Goal: Task Accomplishment & Management: Complete application form

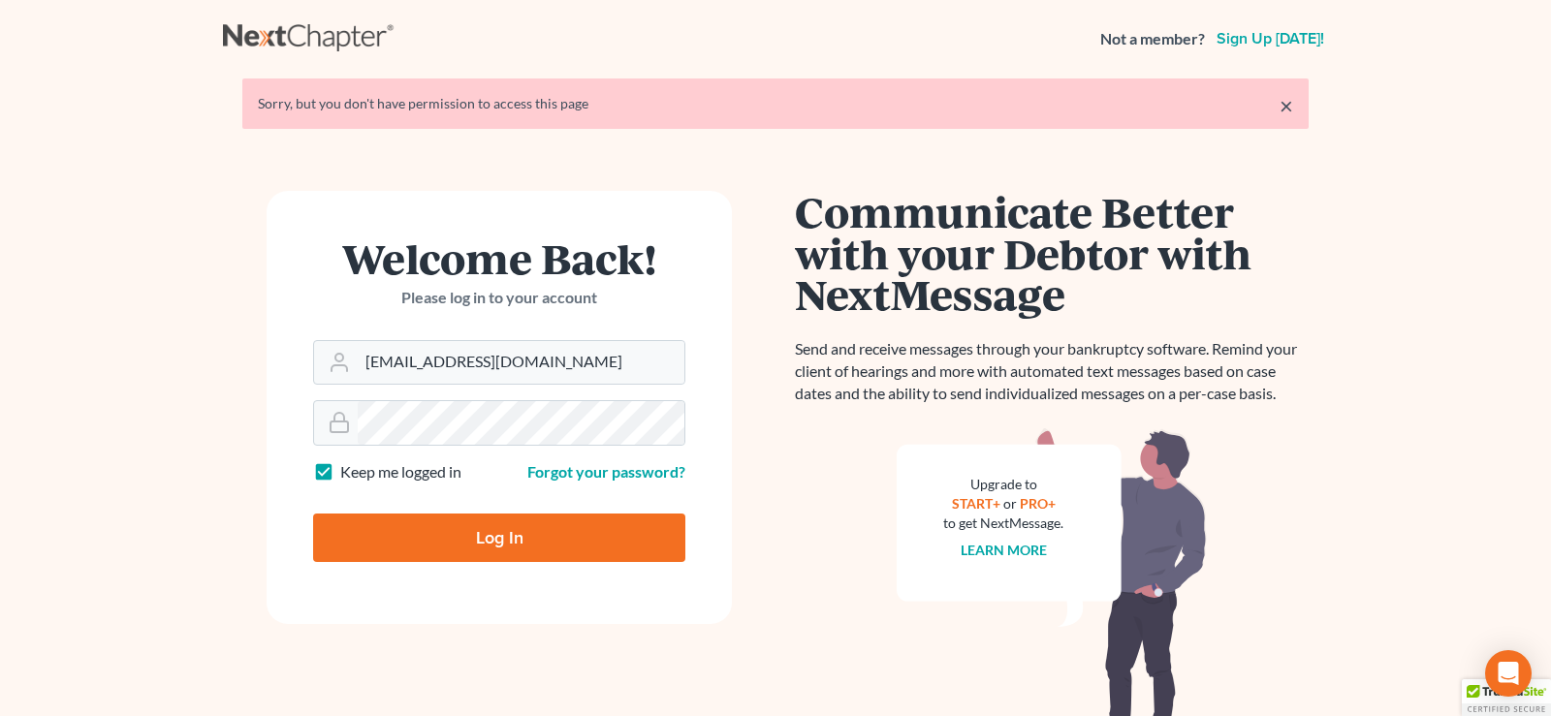
click at [527, 541] on input "Log In" at bounding box center [499, 538] width 372 height 48
type input "Thinking..."
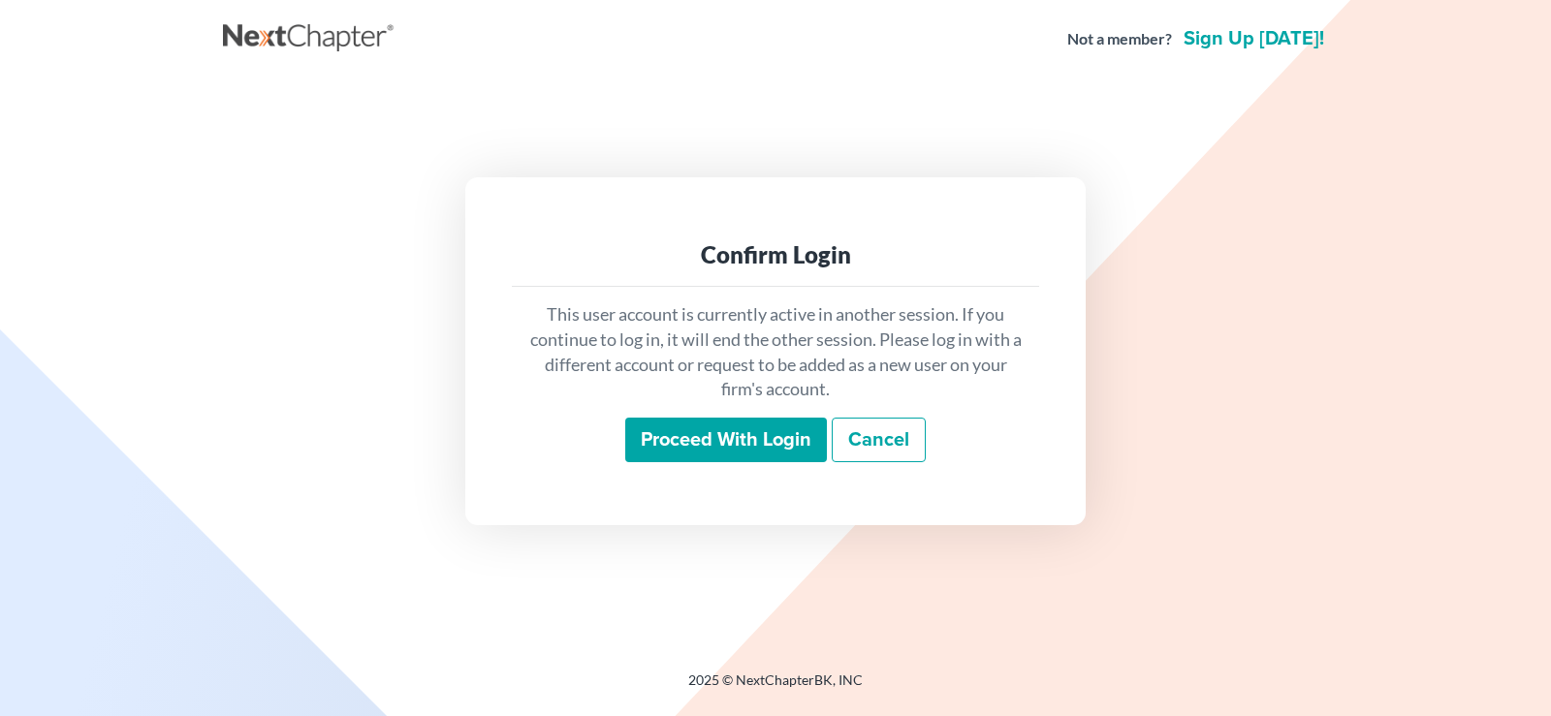
click at [702, 430] on input "Proceed with login" at bounding box center [726, 440] width 202 height 45
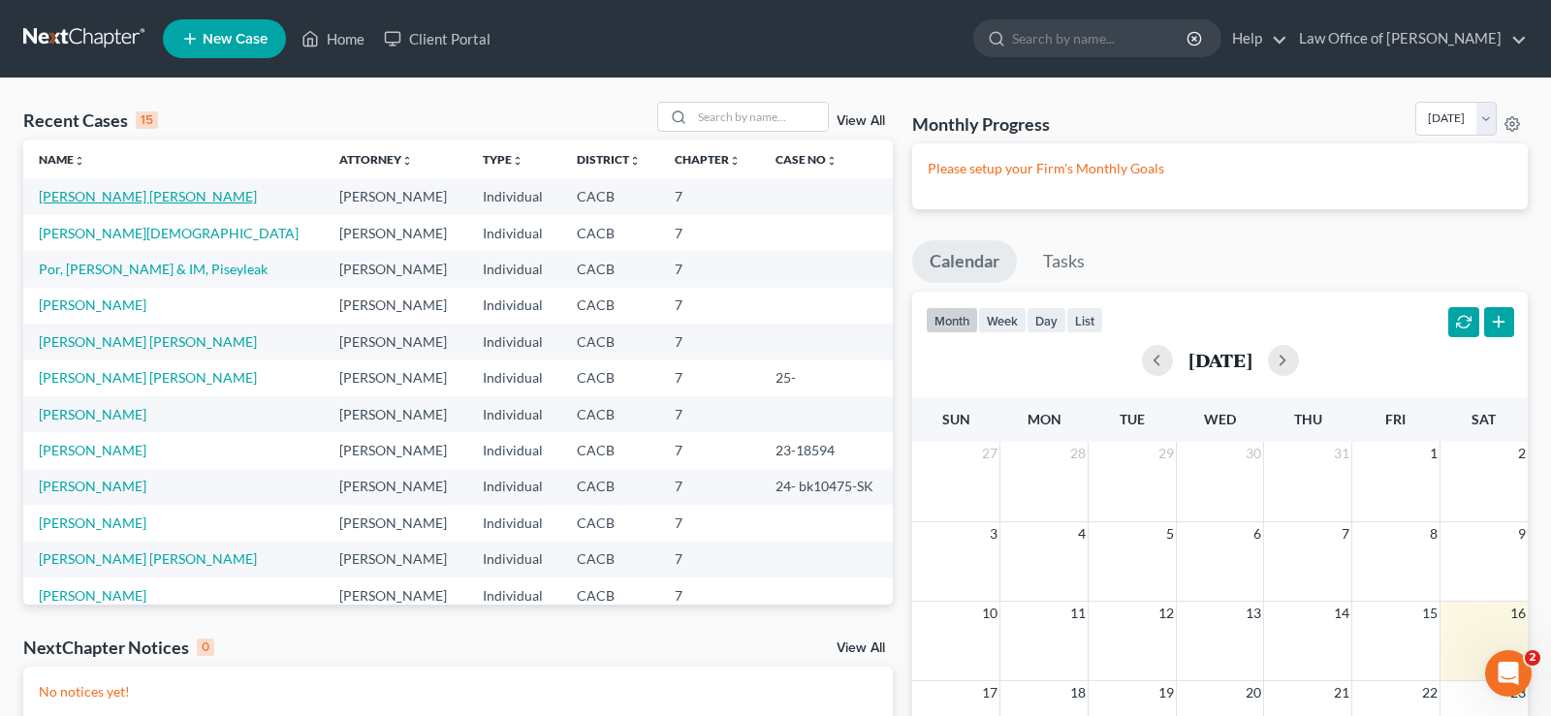
click at [168, 195] on link "[PERSON_NAME] [PERSON_NAME]" at bounding box center [148, 196] width 218 height 16
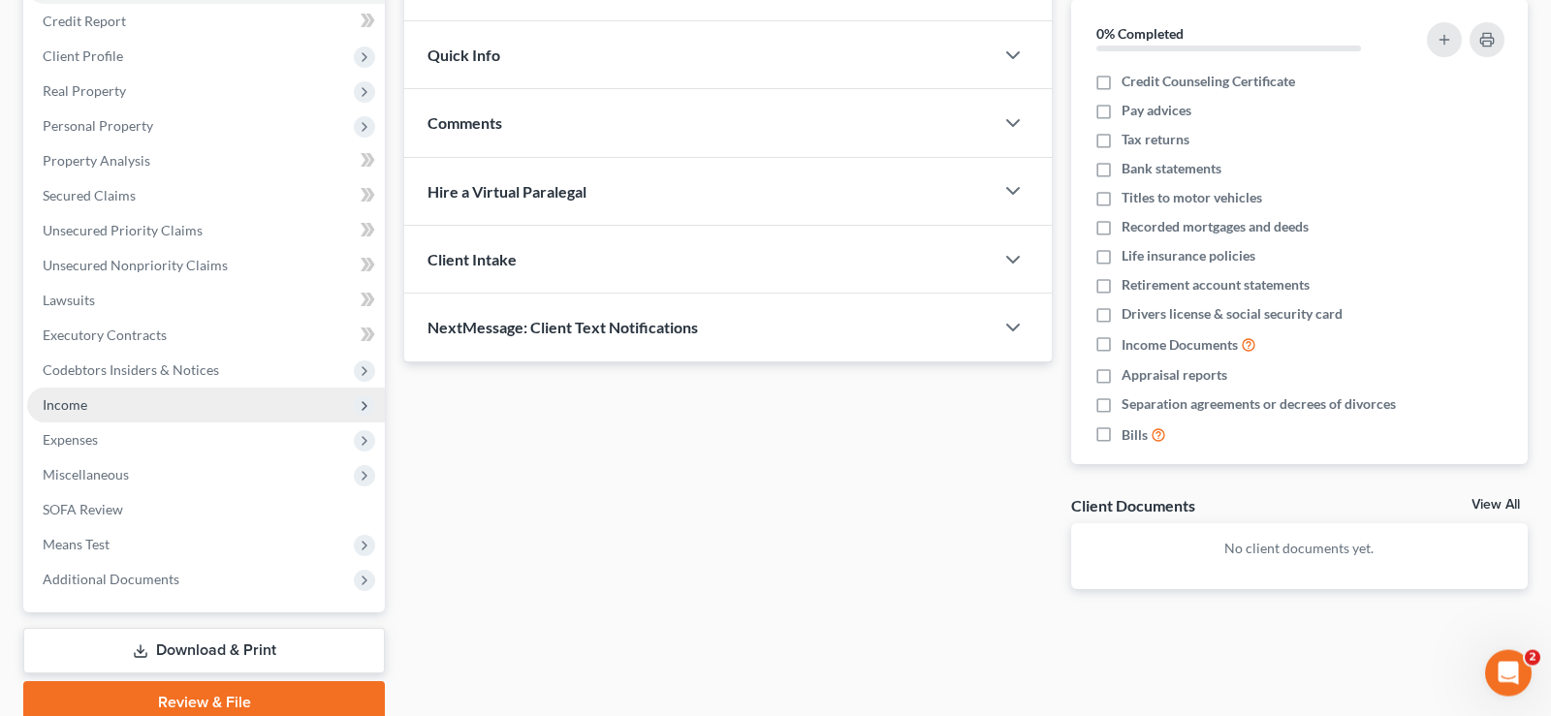
scroll to position [312, 0]
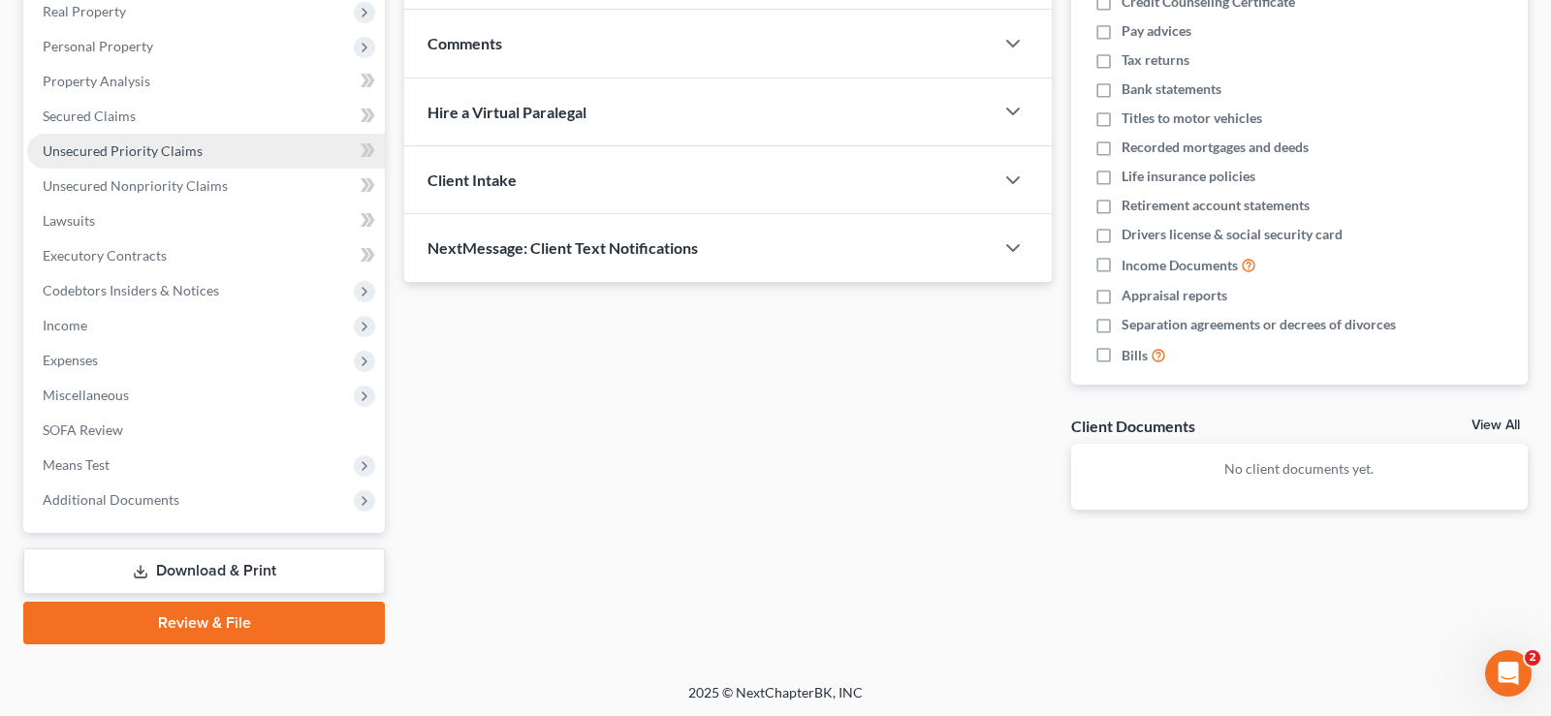
click at [177, 150] on span "Unsecured Priority Claims" at bounding box center [123, 150] width 160 height 16
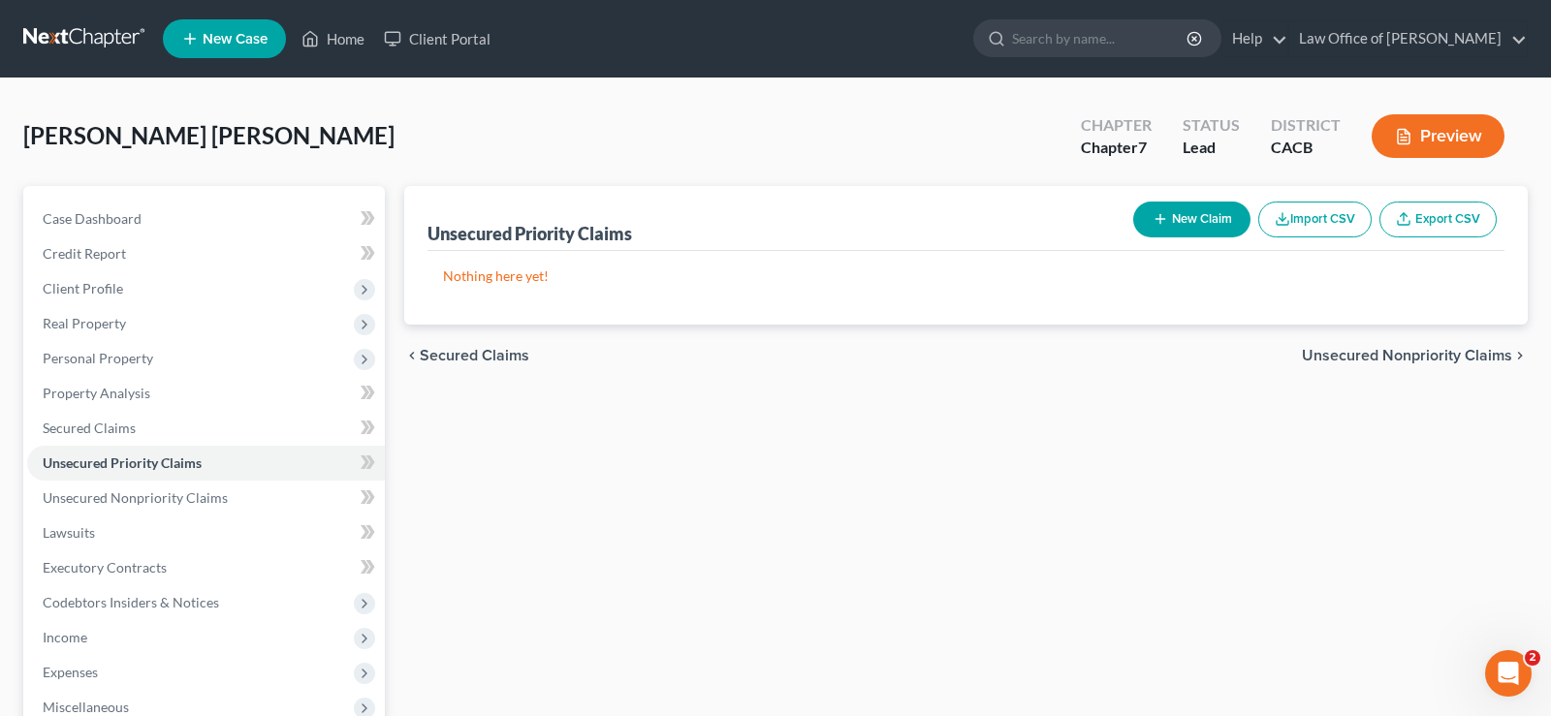
click at [1413, 351] on span "Unsecured Nonpriority Claims" at bounding box center [1407, 356] width 210 height 16
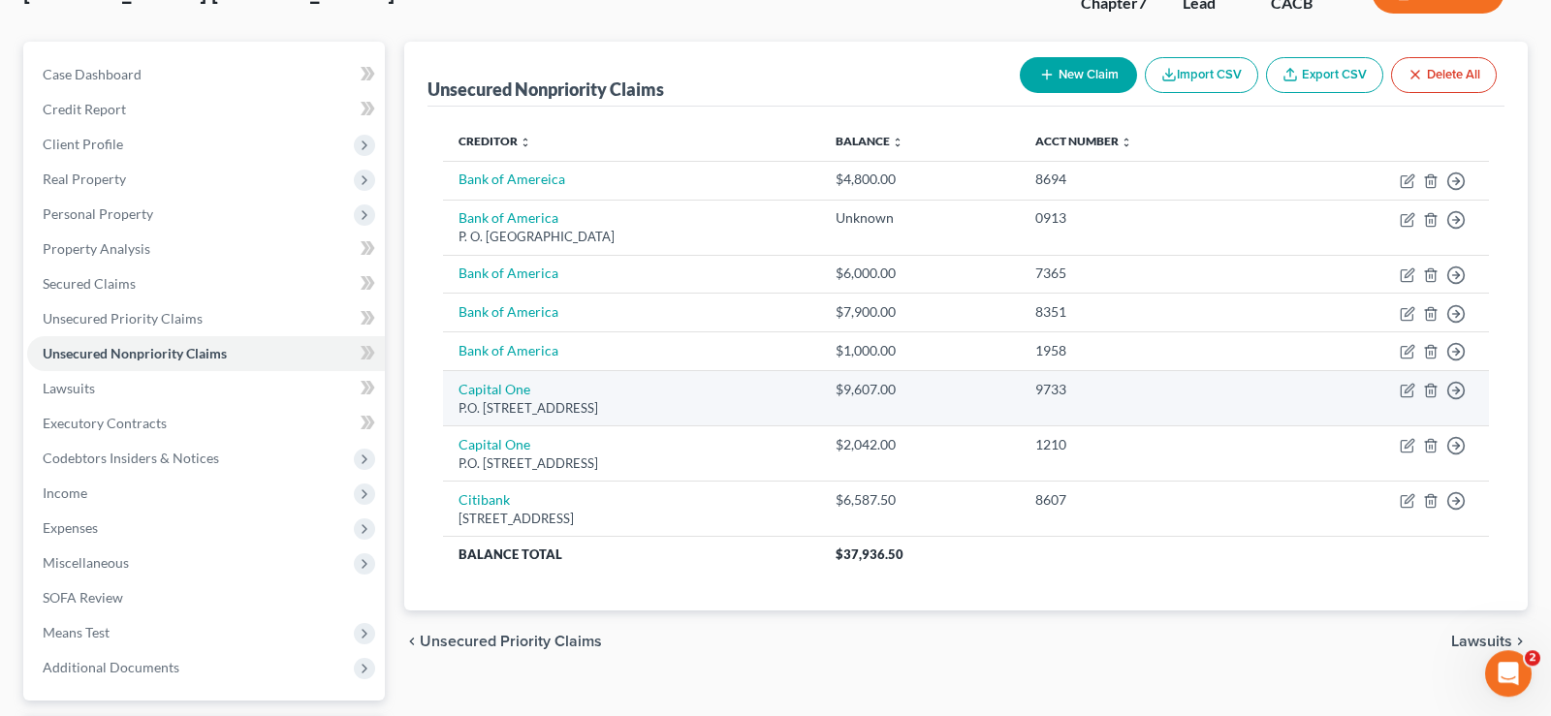
scroll to position [312, 0]
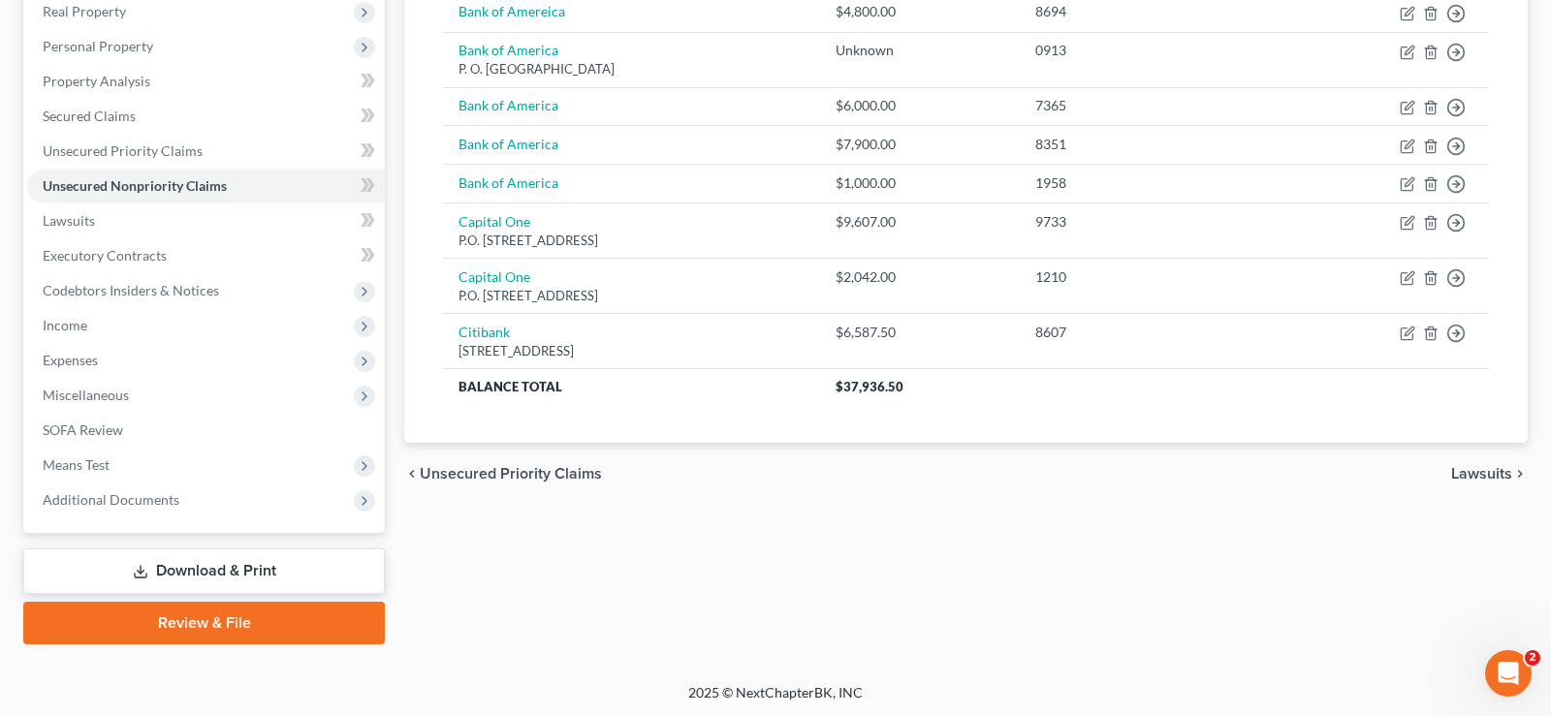
click at [1485, 472] on span "Lawsuits" at bounding box center [1481, 474] width 61 height 16
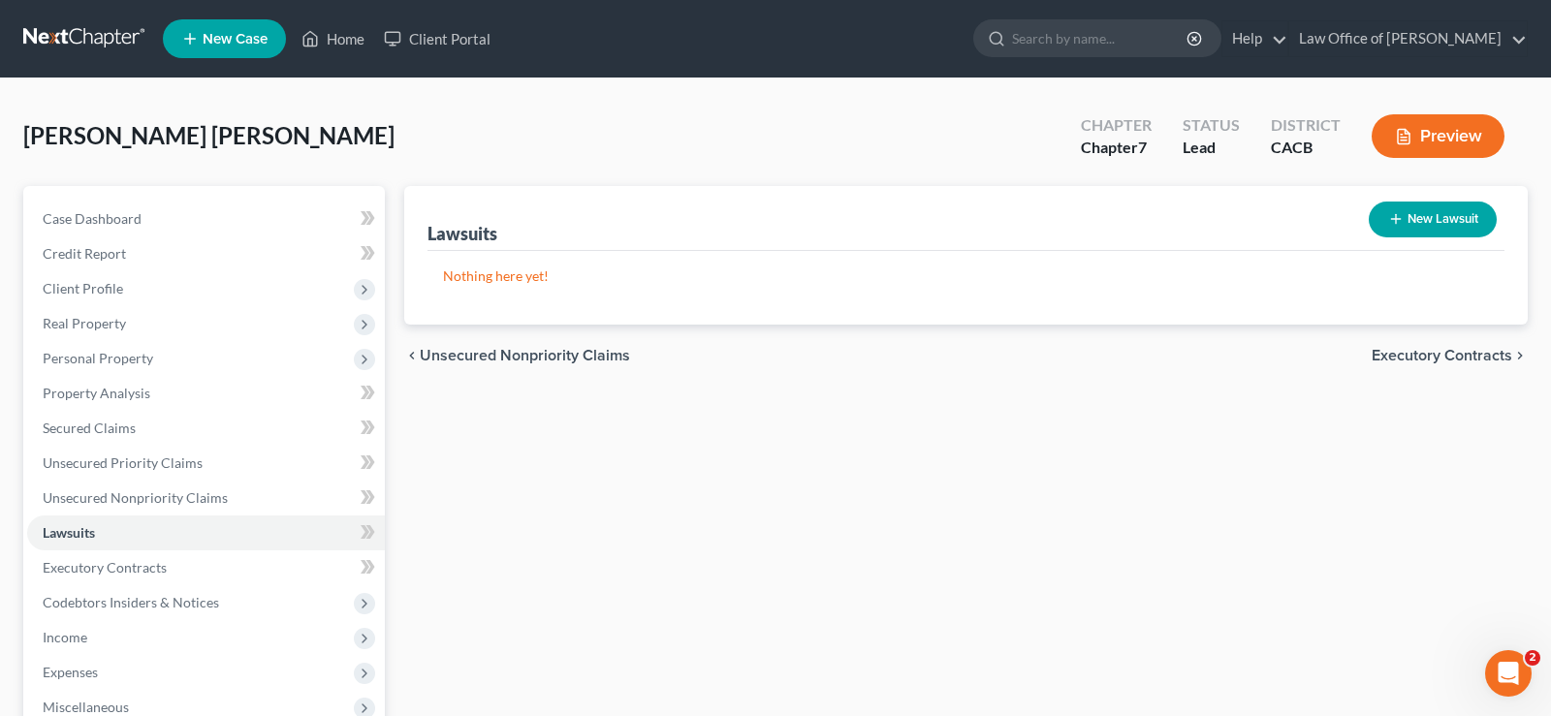
click at [1423, 357] on span "Executory Contracts" at bounding box center [1442, 356] width 141 height 16
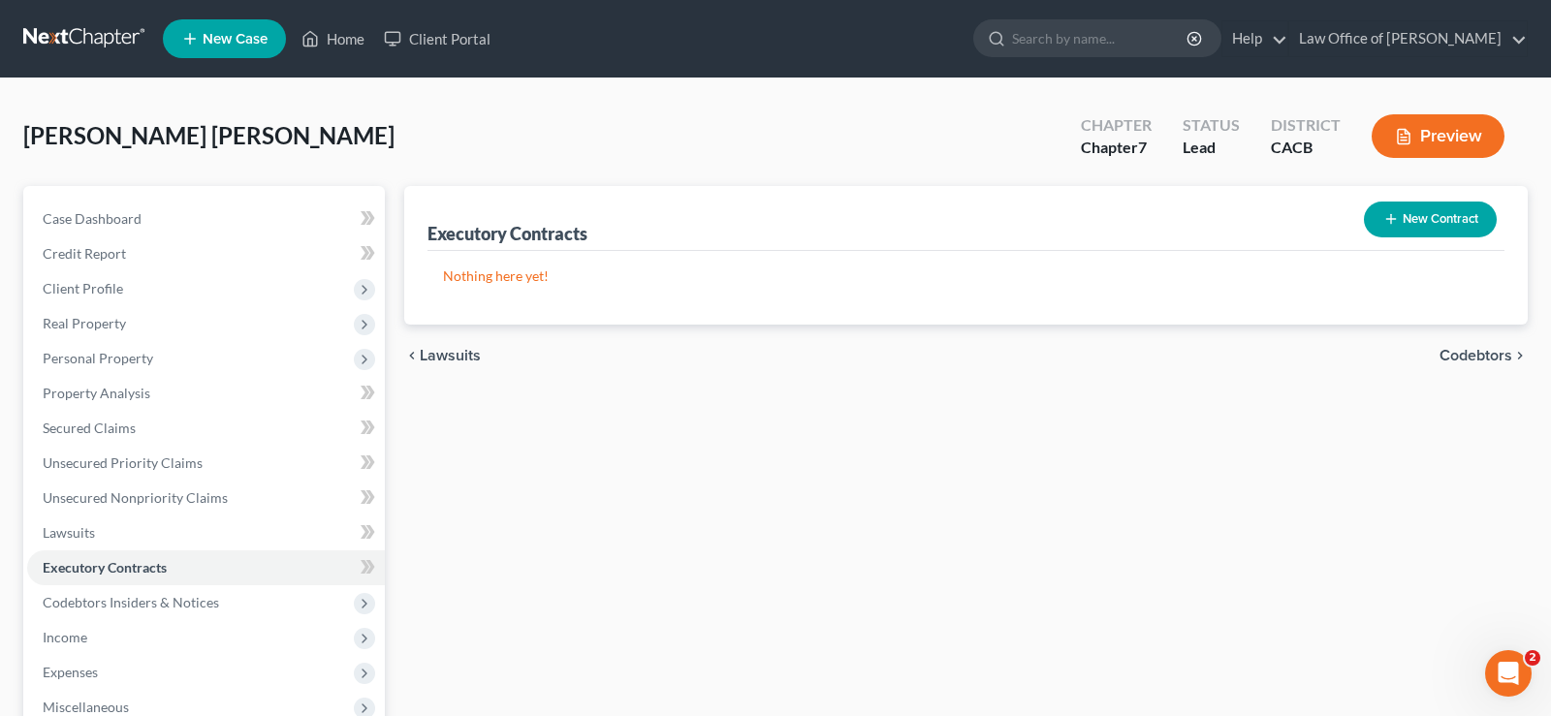
click at [1490, 362] on span "Codebtors" at bounding box center [1475, 356] width 73 height 16
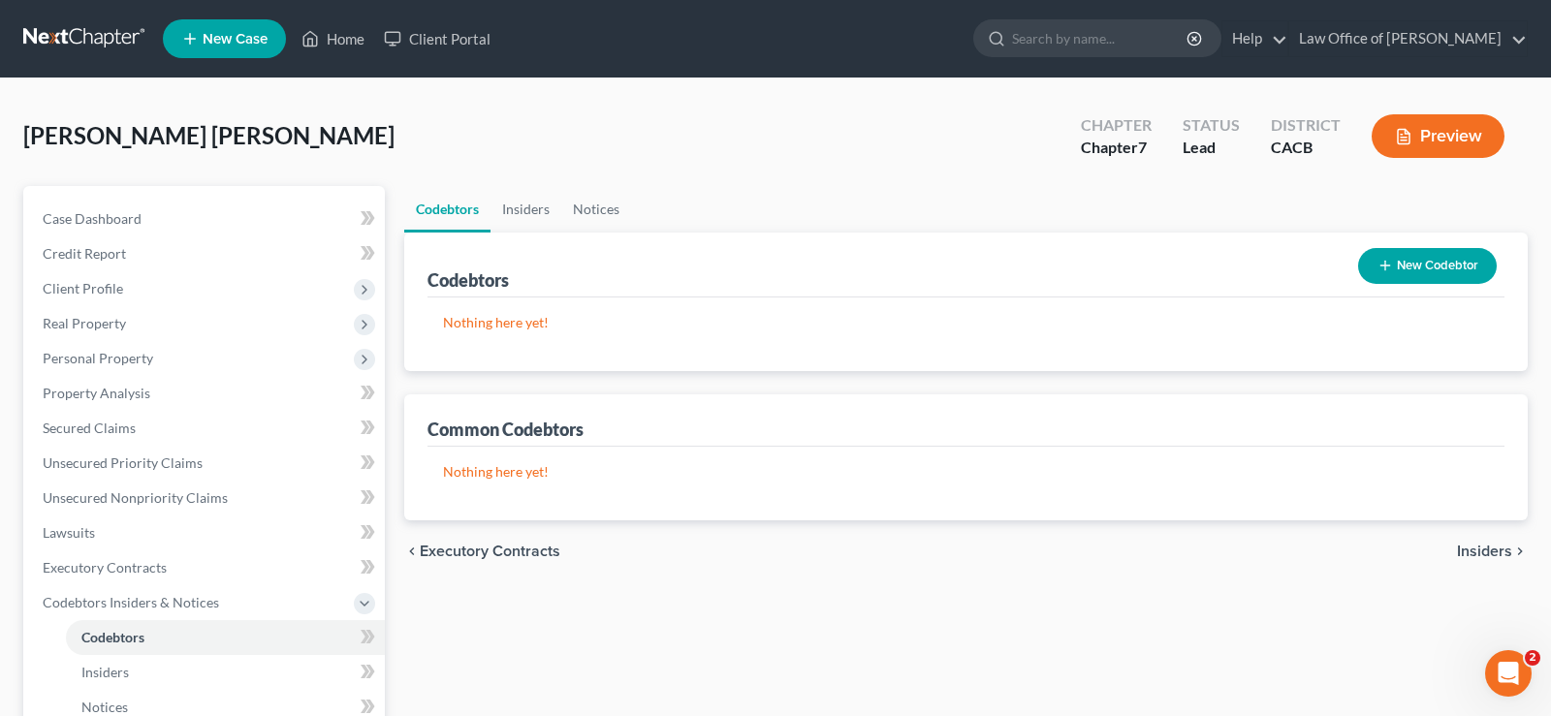
click at [1494, 551] on span "Insiders" at bounding box center [1484, 552] width 55 height 16
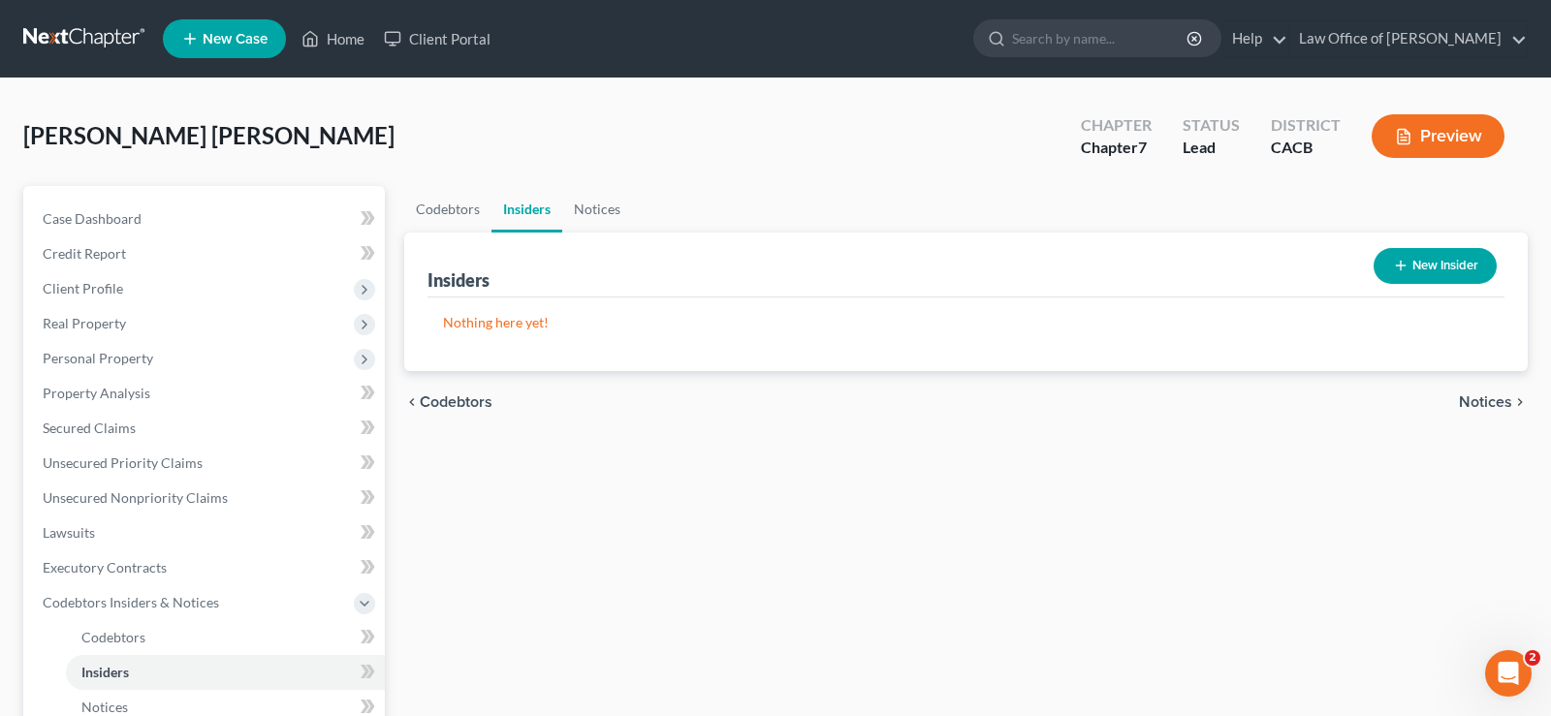
click at [1480, 398] on span "Notices" at bounding box center [1485, 403] width 53 height 16
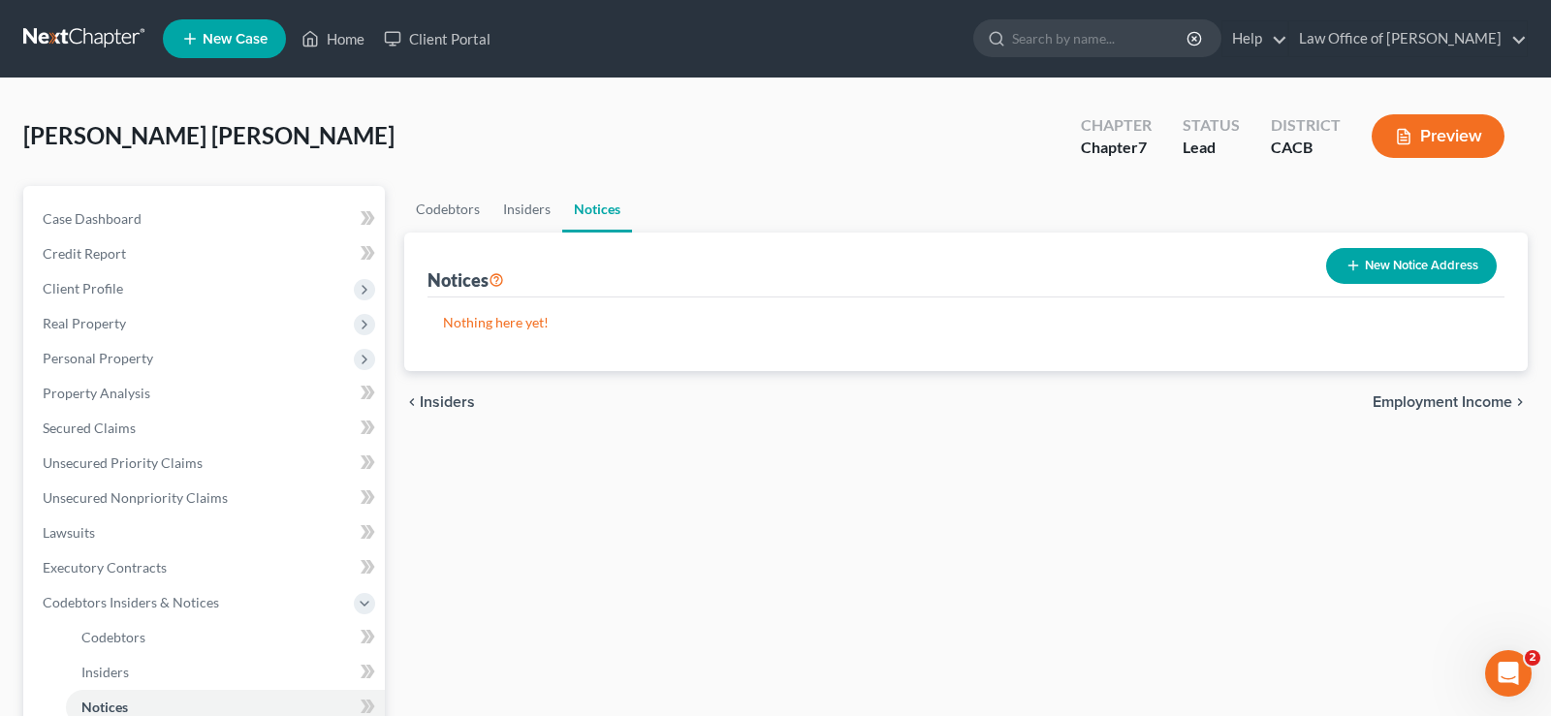
click at [1456, 395] on span "Employment Income" at bounding box center [1443, 403] width 140 height 16
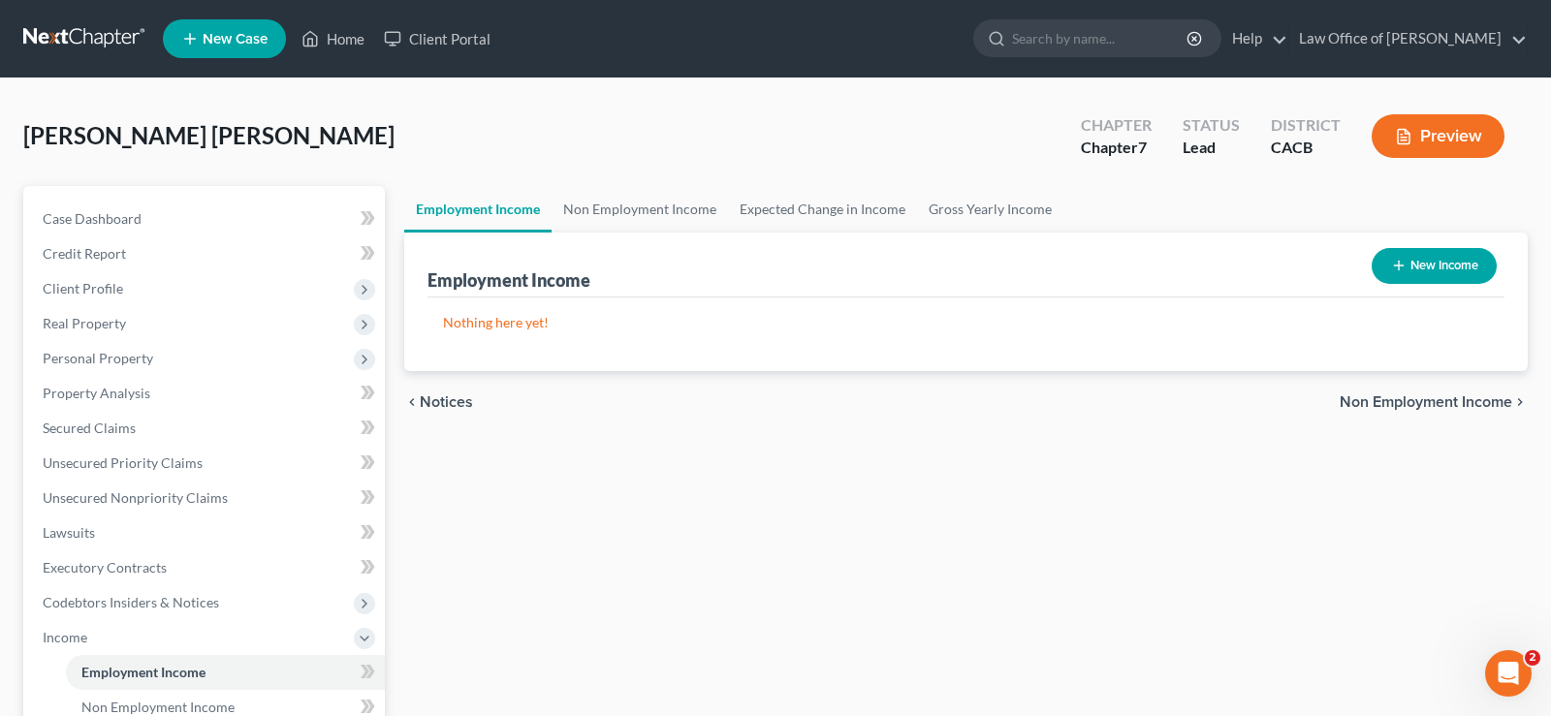
click at [1418, 397] on span "Non Employment Income" at bounding box center [1426, 403] width 173 height 16
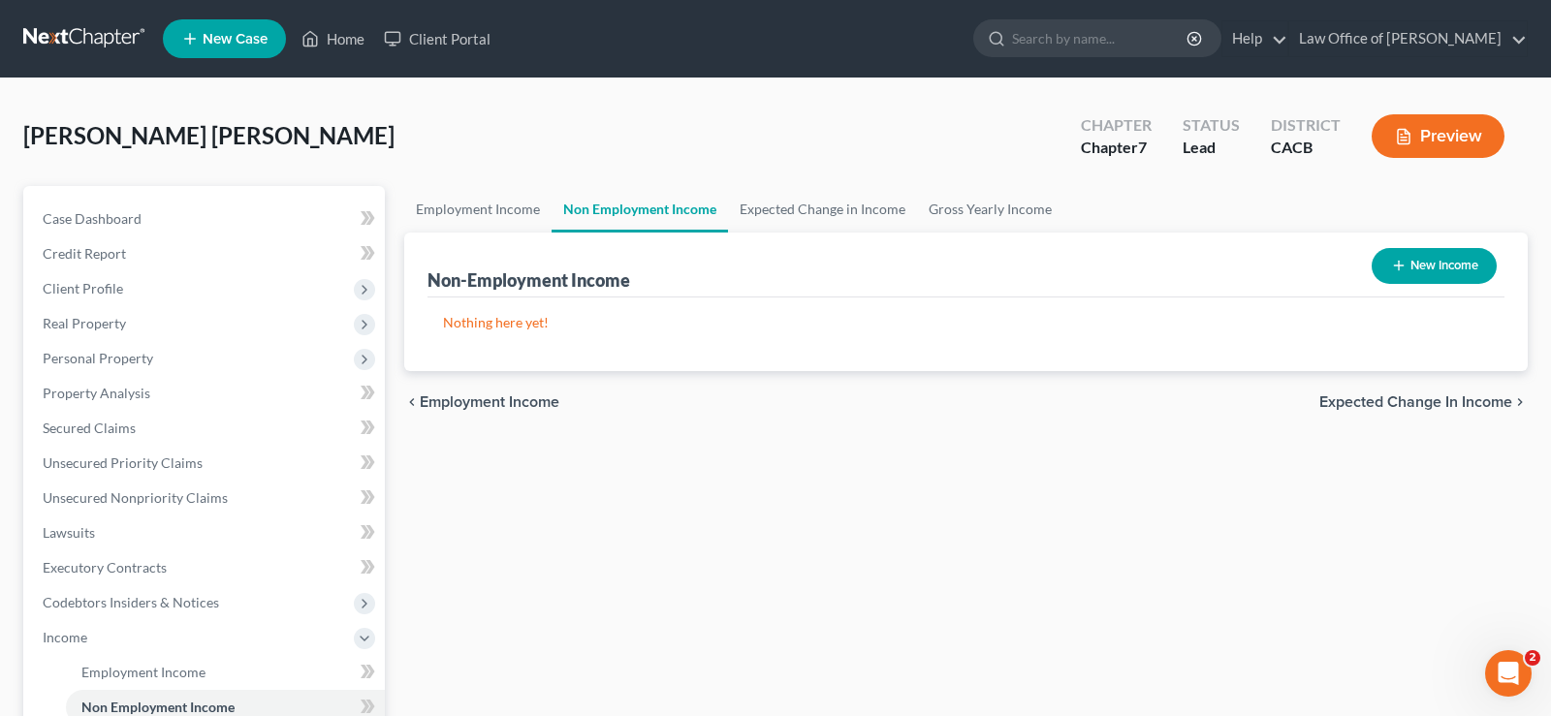
click at [1425, 395] on span "Expected Change in Income" at bounding box center [1415, 403] width 193 height 16
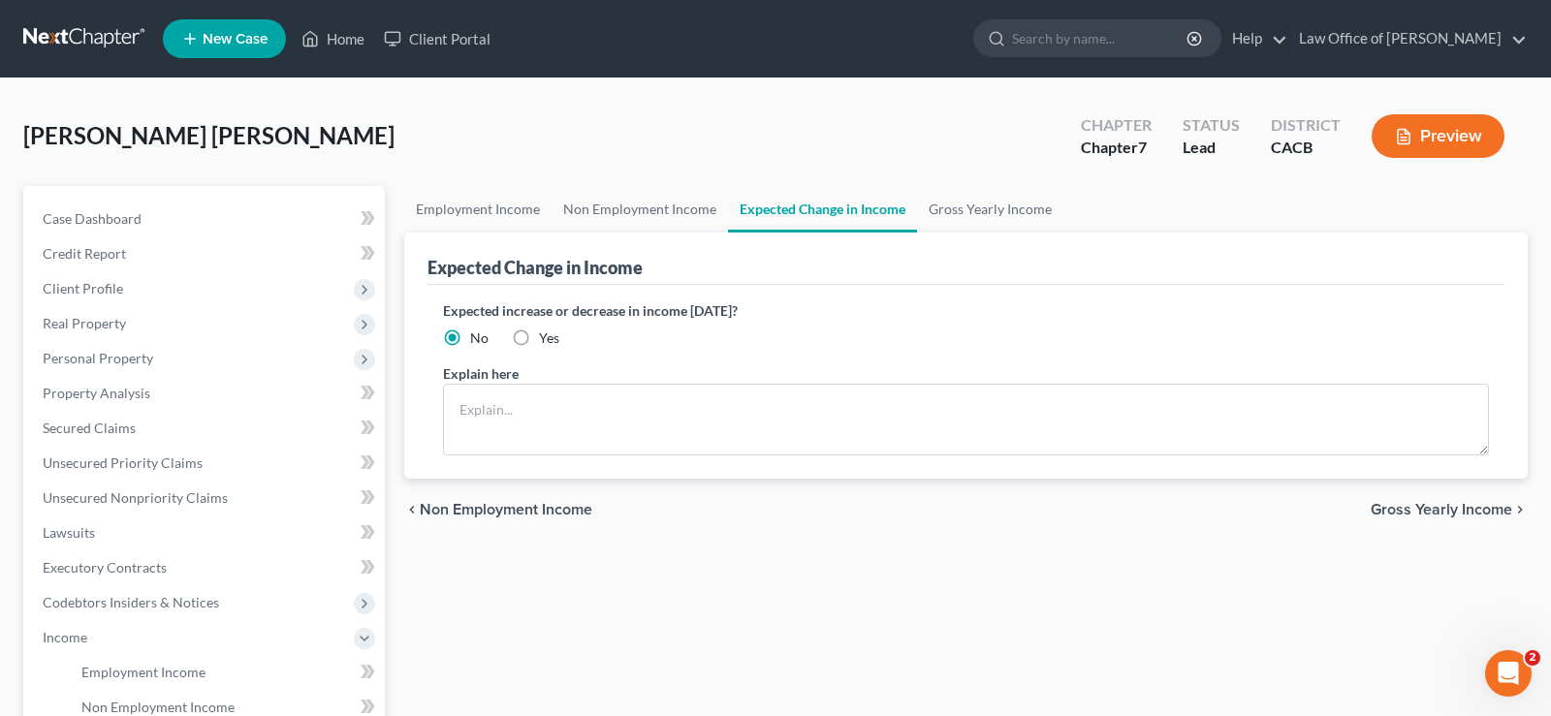
click at [1448, 505] on span "Gross Yearly Income" at bounding box center [1442, 510] width 142 height 16
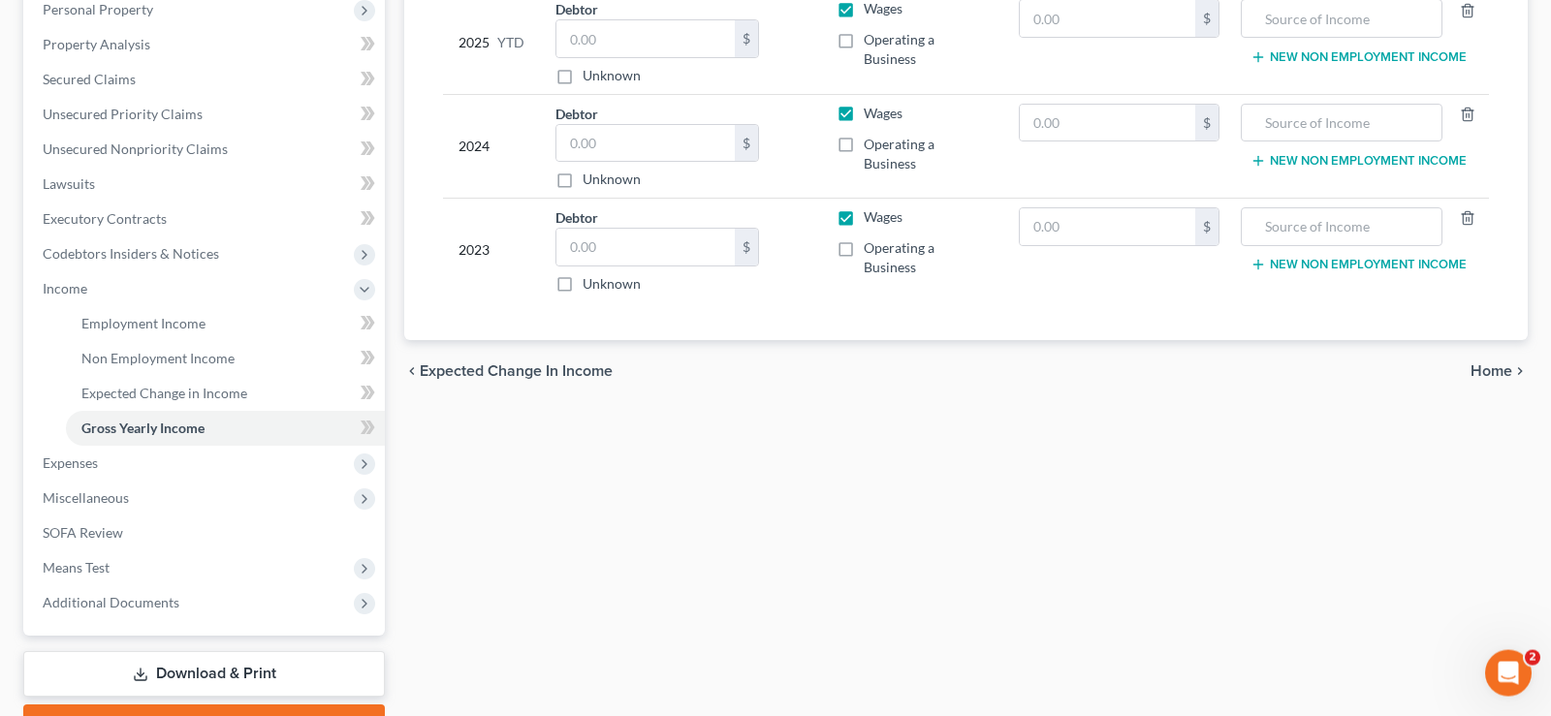
scroll to position [395, 0]
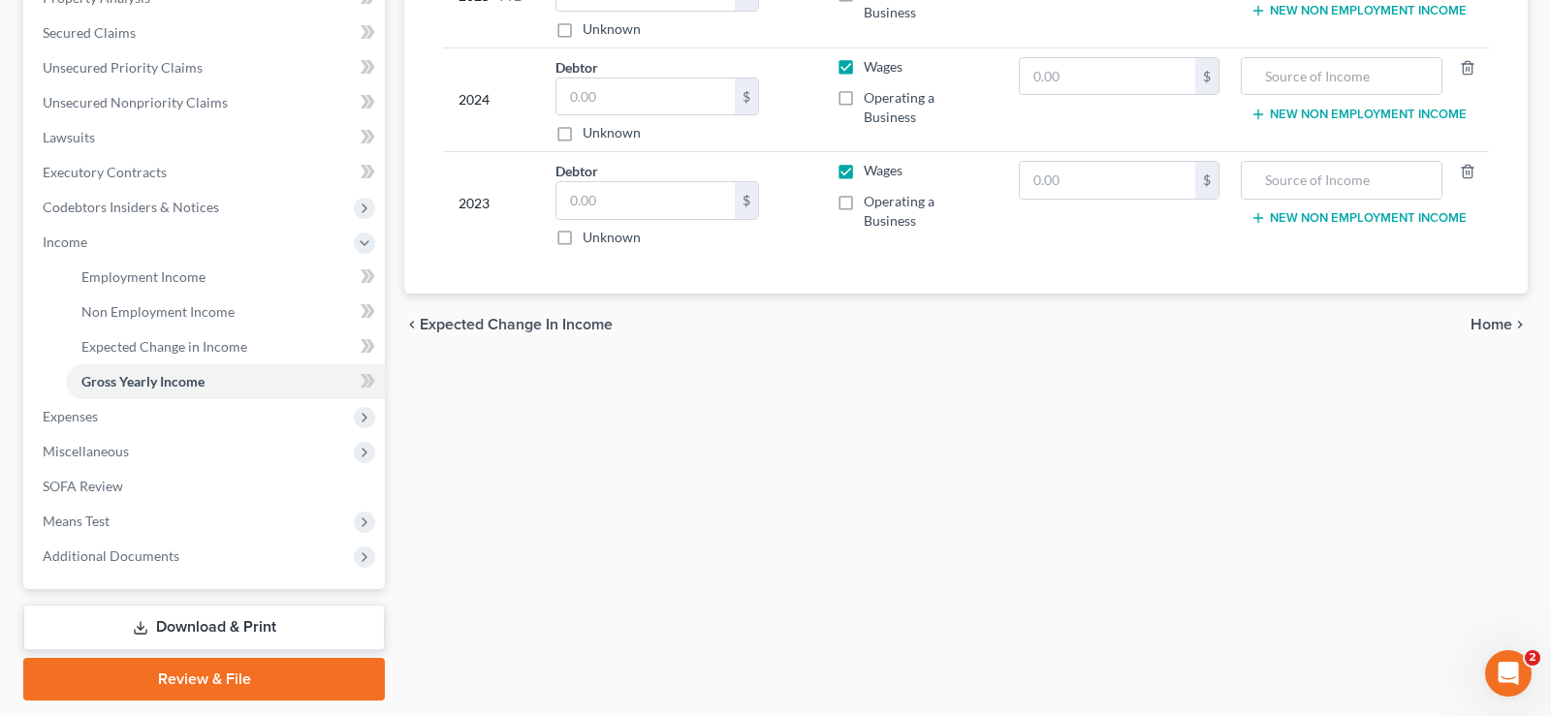
click at [1500, 317] on span "Home" at bounding box center [1491, 325] width 42 height 16
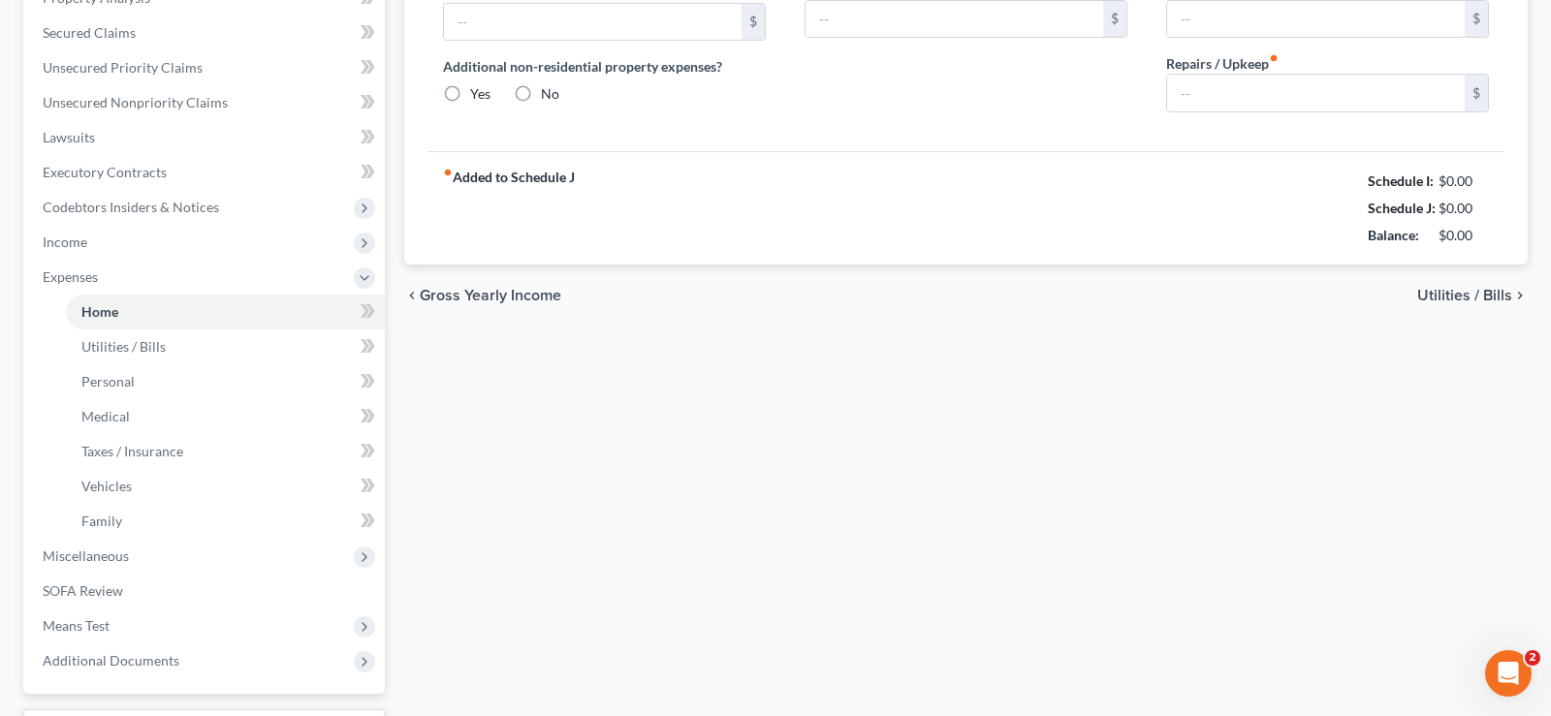
type input "0.00"
radio input "true"
type input "0.00"
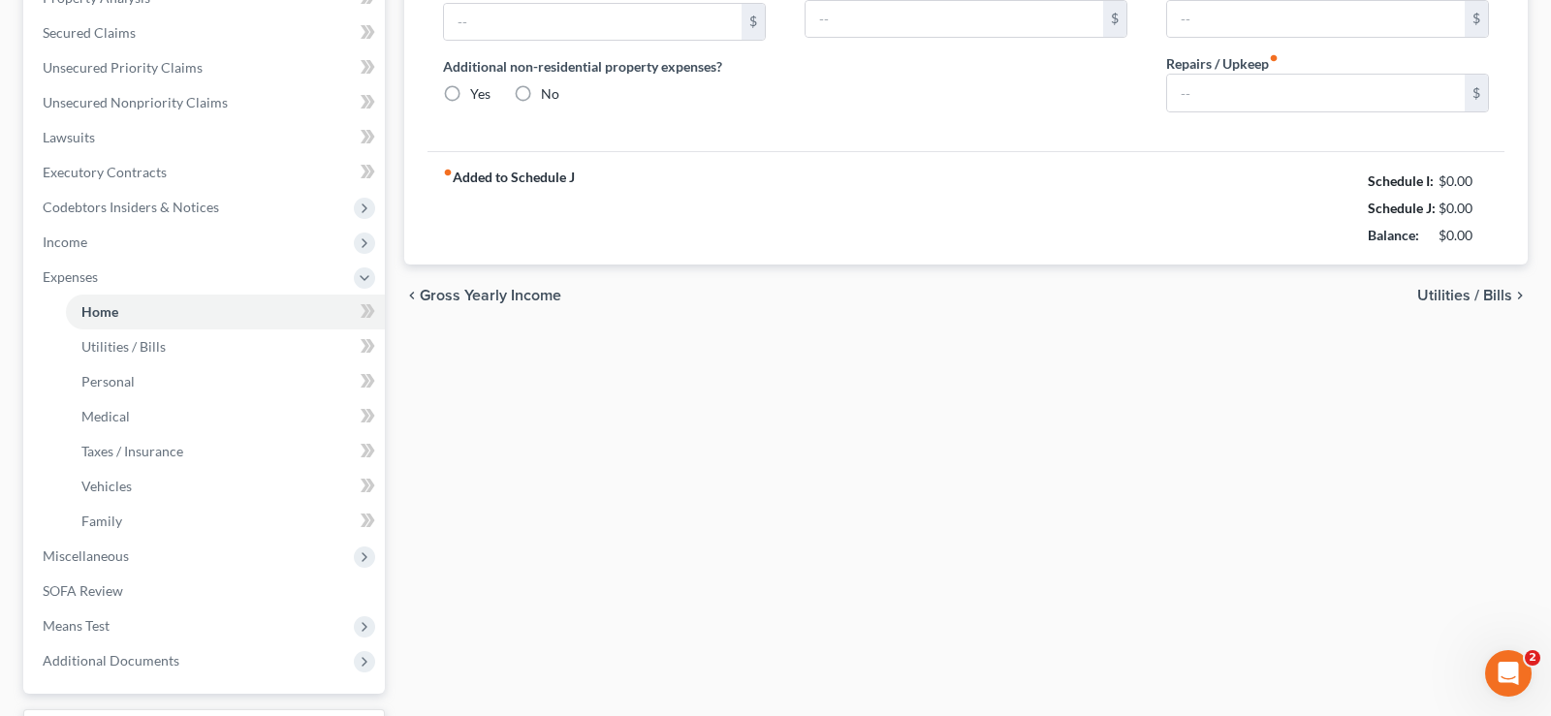
type input "0.00"
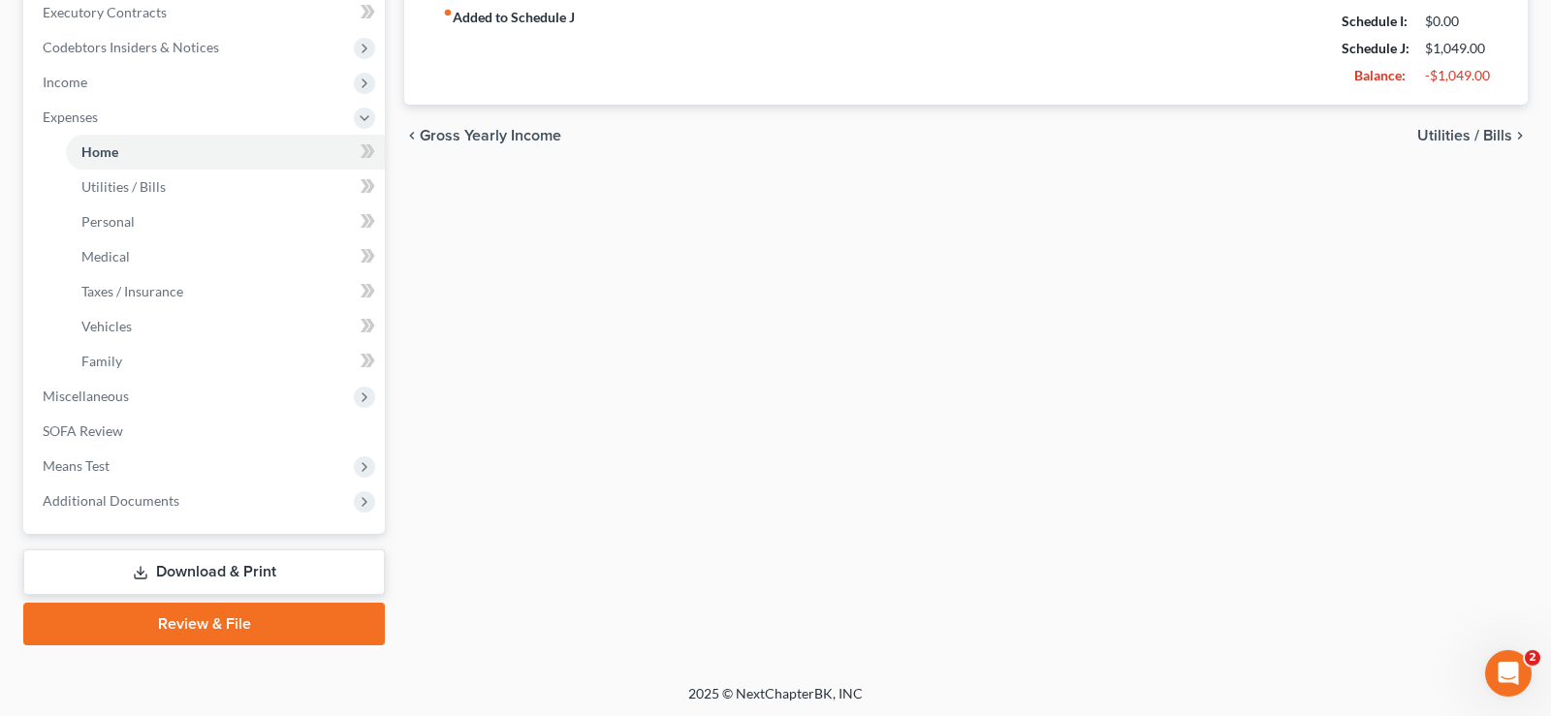
scroll to position [556, 0]
click at [1457, 137] on span "Utilities / Bills" at bounding box center [1464, 135] width 95 height 16
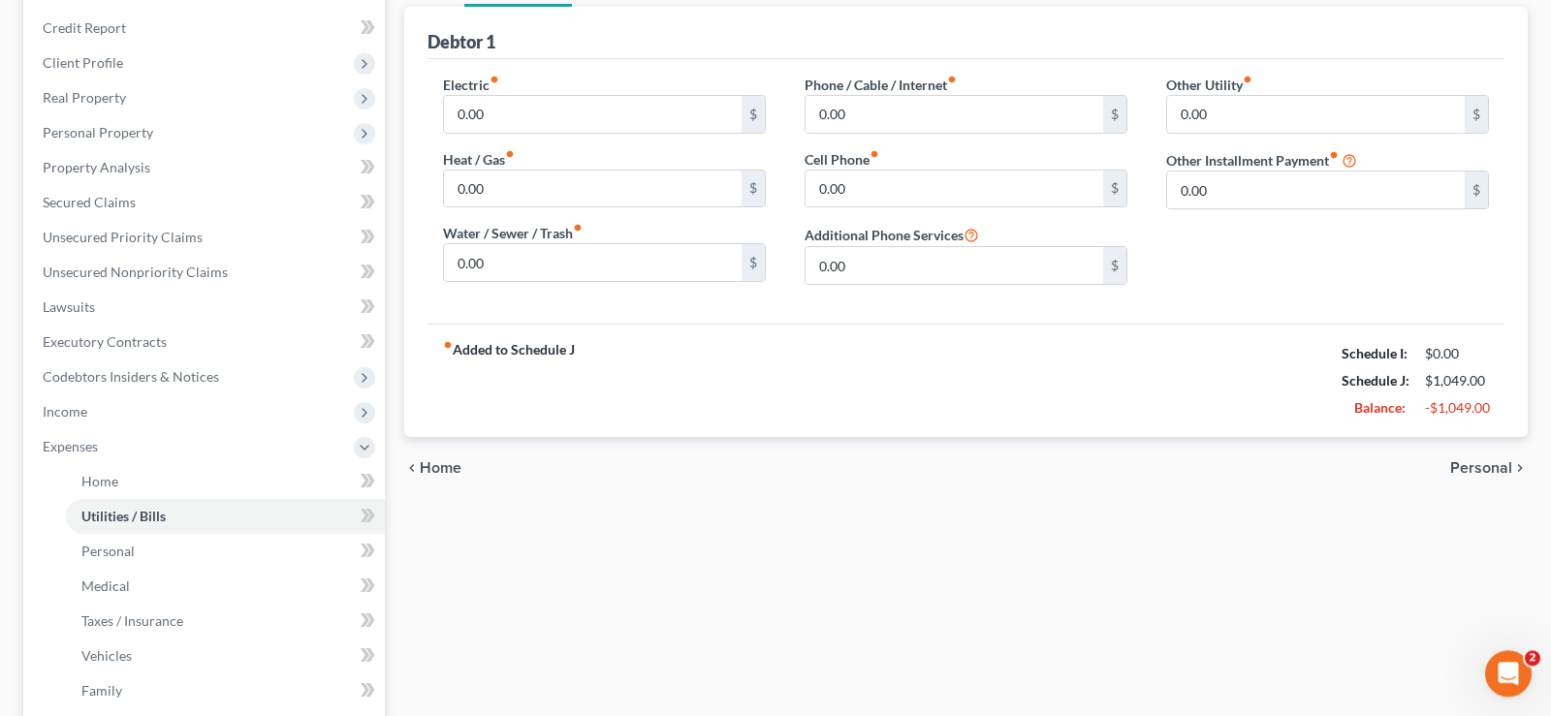
scroll to position [198, 0]
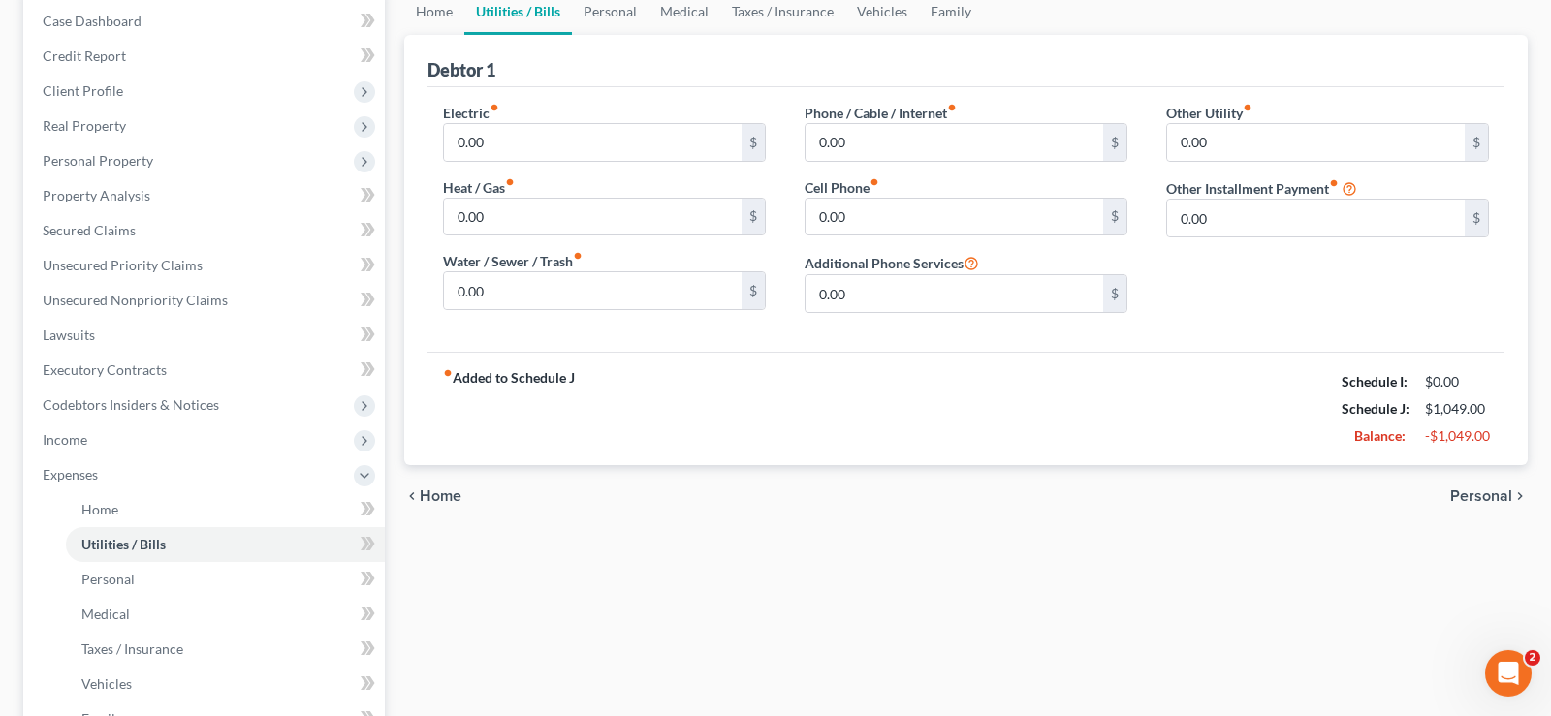
click at [1493, 498] on span "Personal" at bounding box center [1481, 497] width 62 height 16
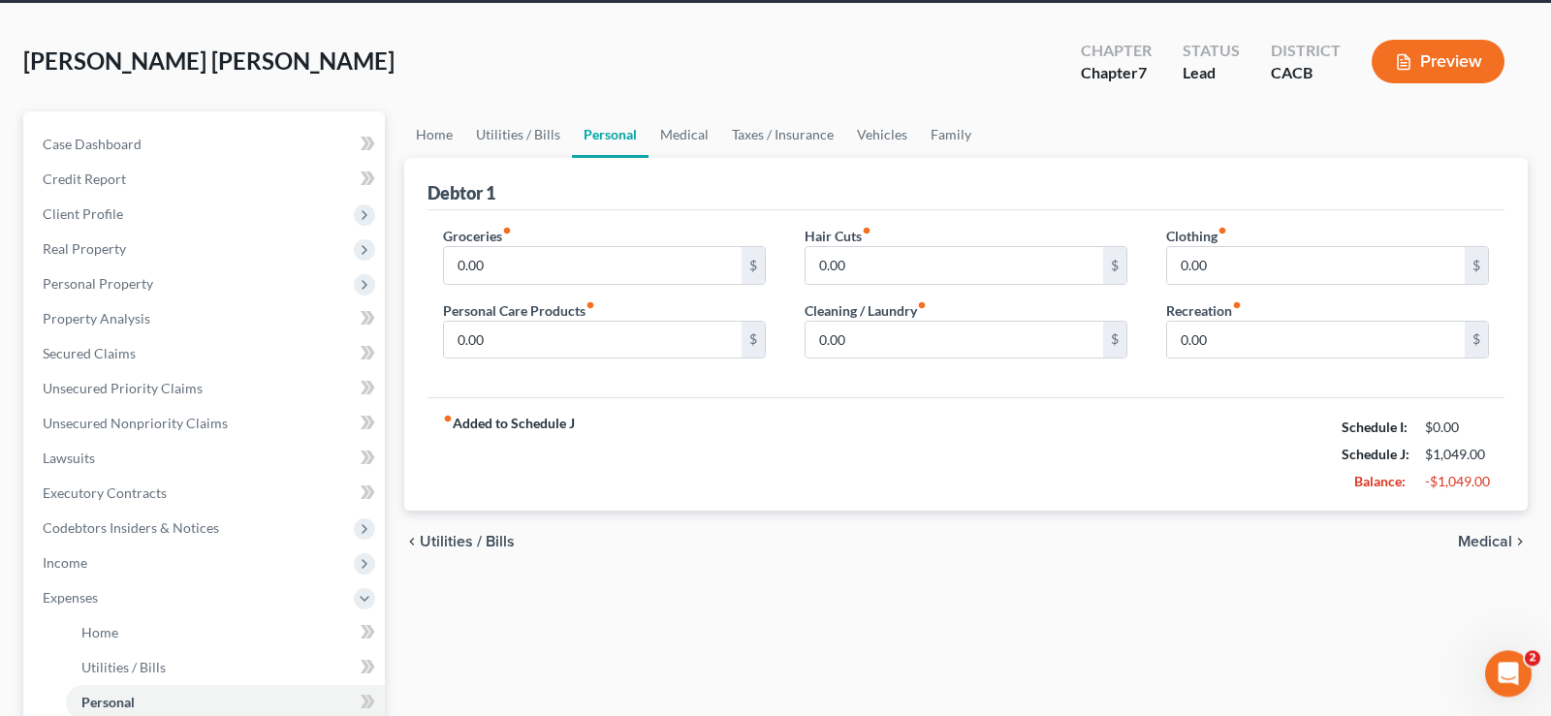
scroll to position [198, 0]
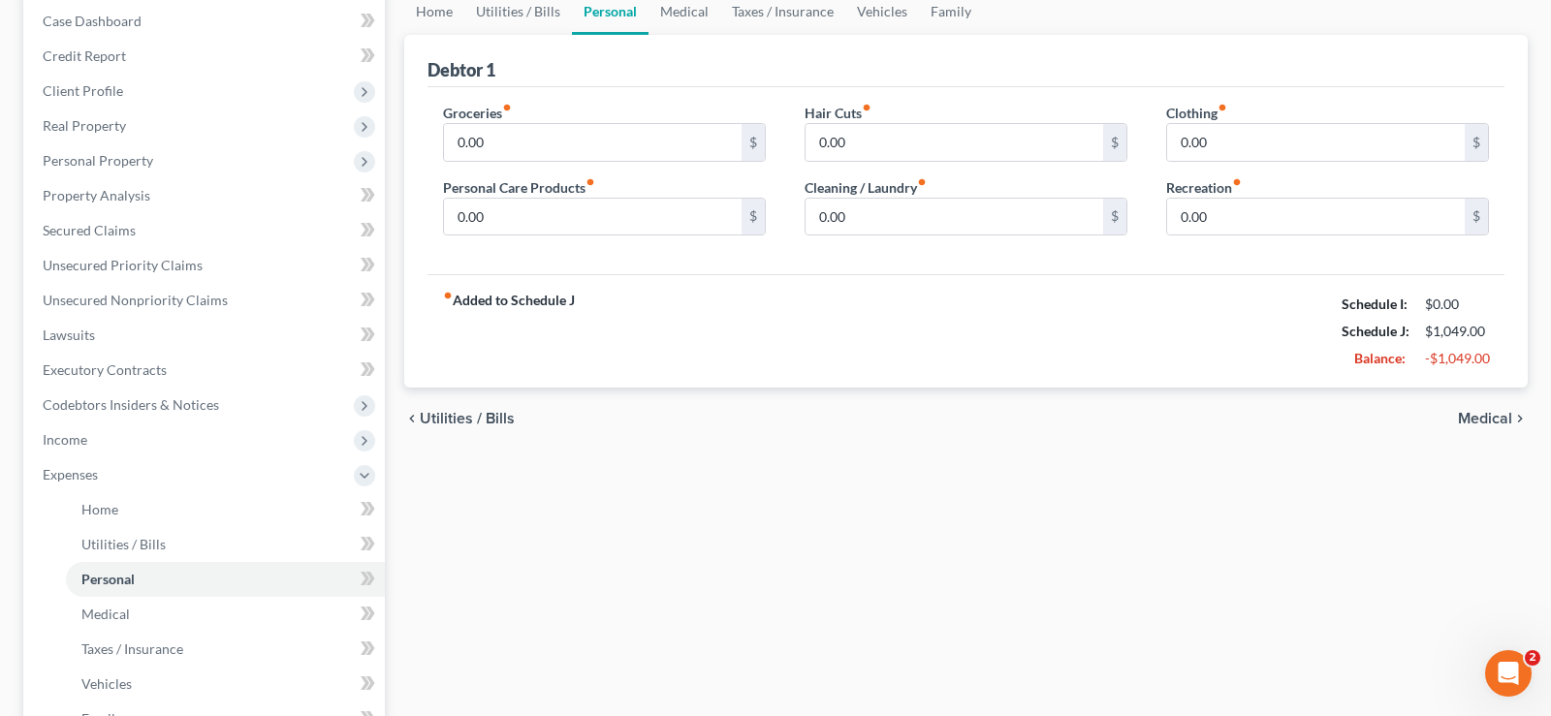
click at [1494, 413] on span "Medical" at bounding box center [1485, 419] width 54 height 16
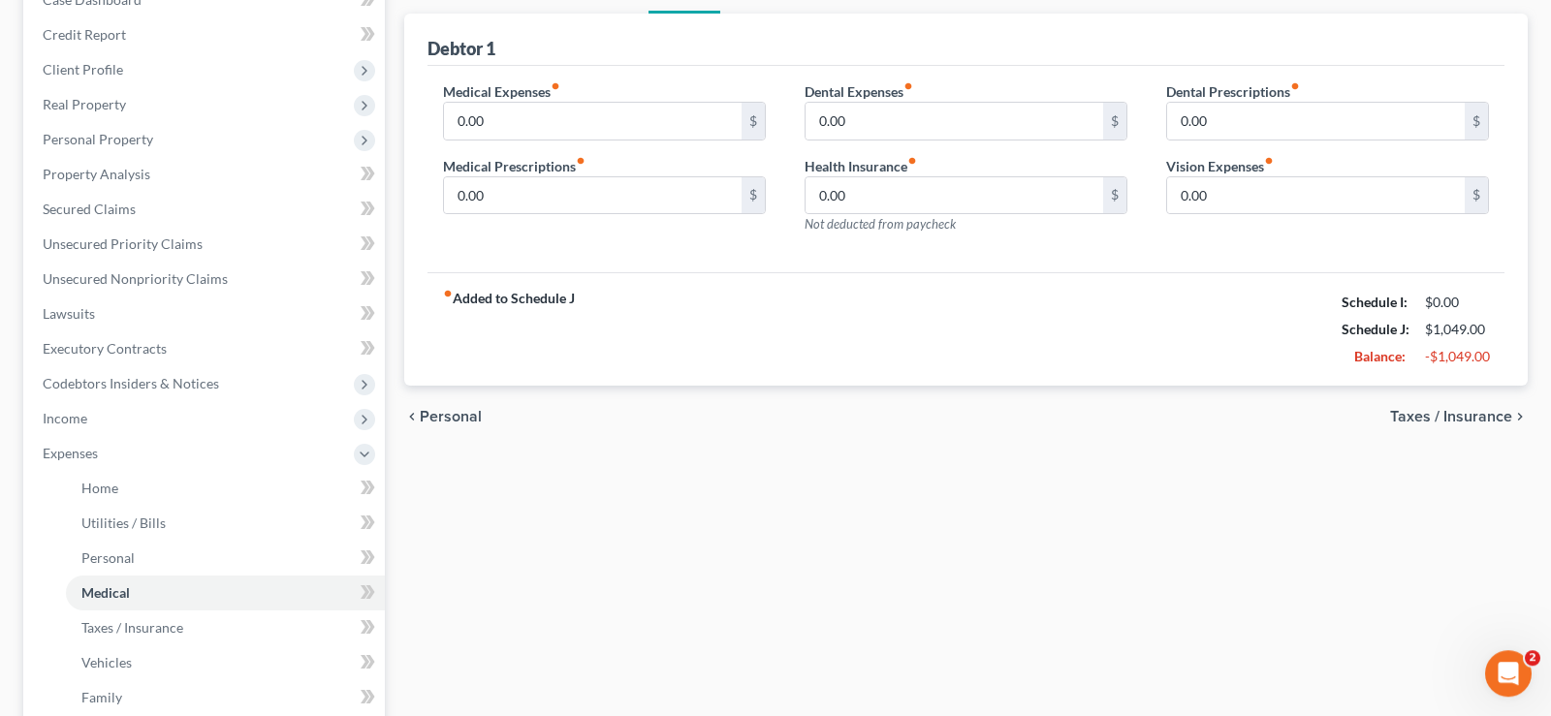
scroll to position [395, 0]
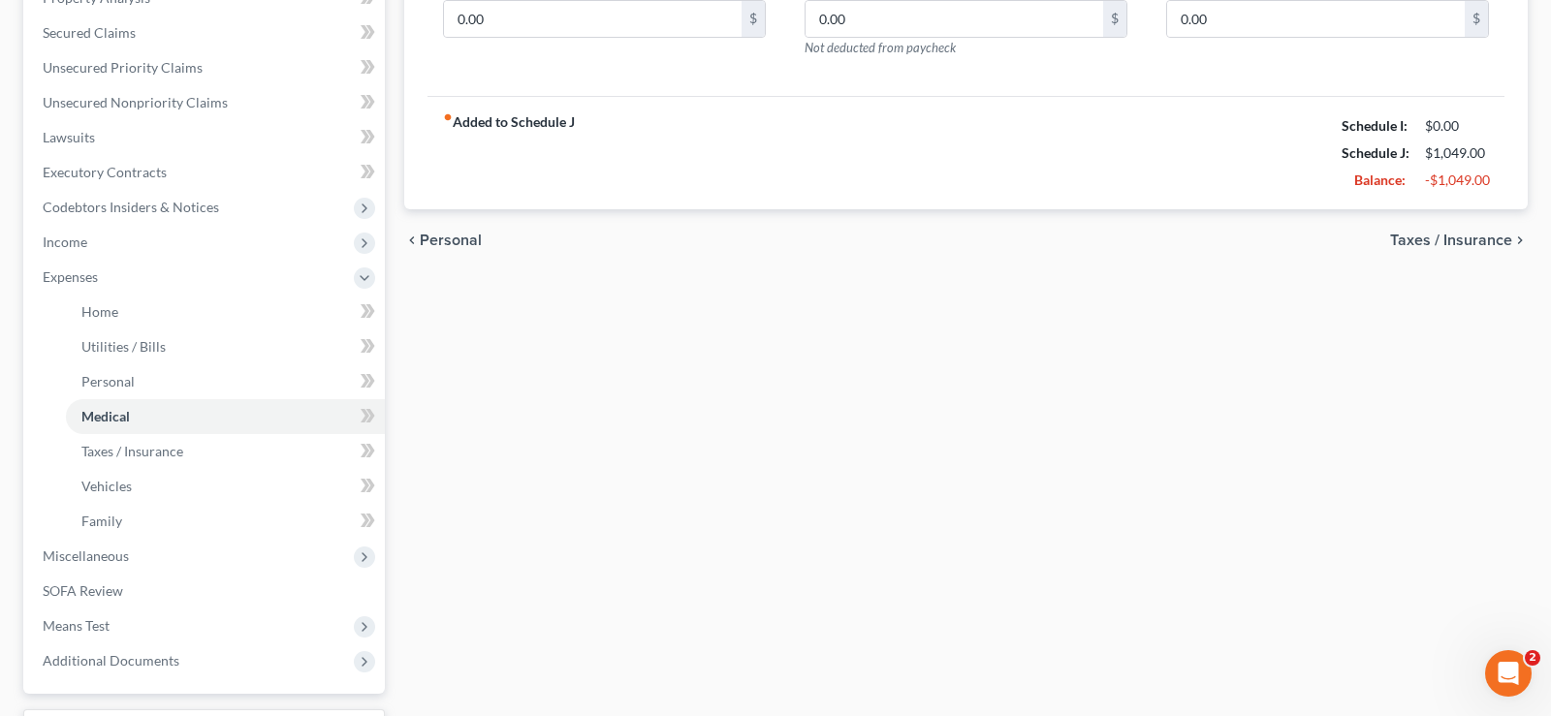
click at [1479, 236] on span "Taxes / Insurance" at bounding box center [1451, 241] width 122 height 16
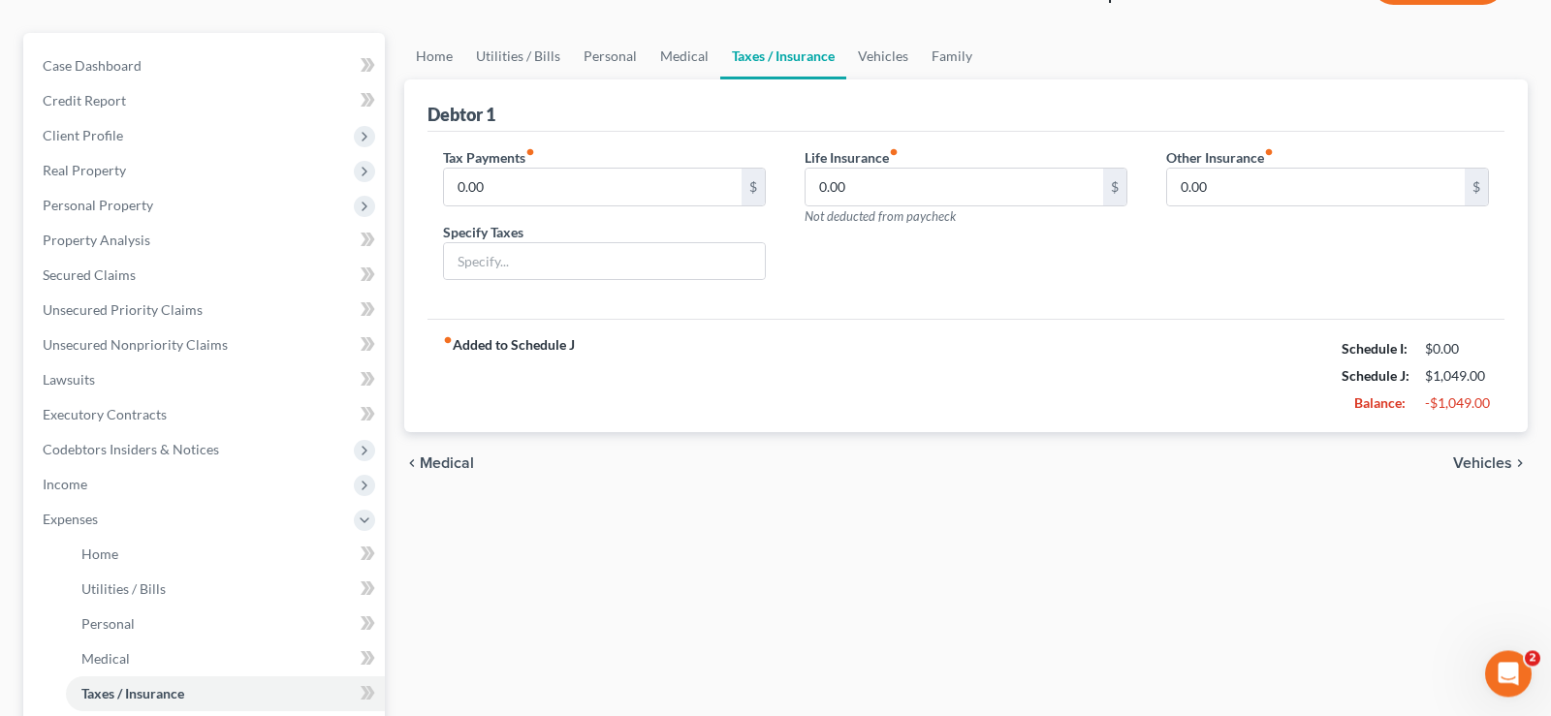
scroll to position [397, 0]
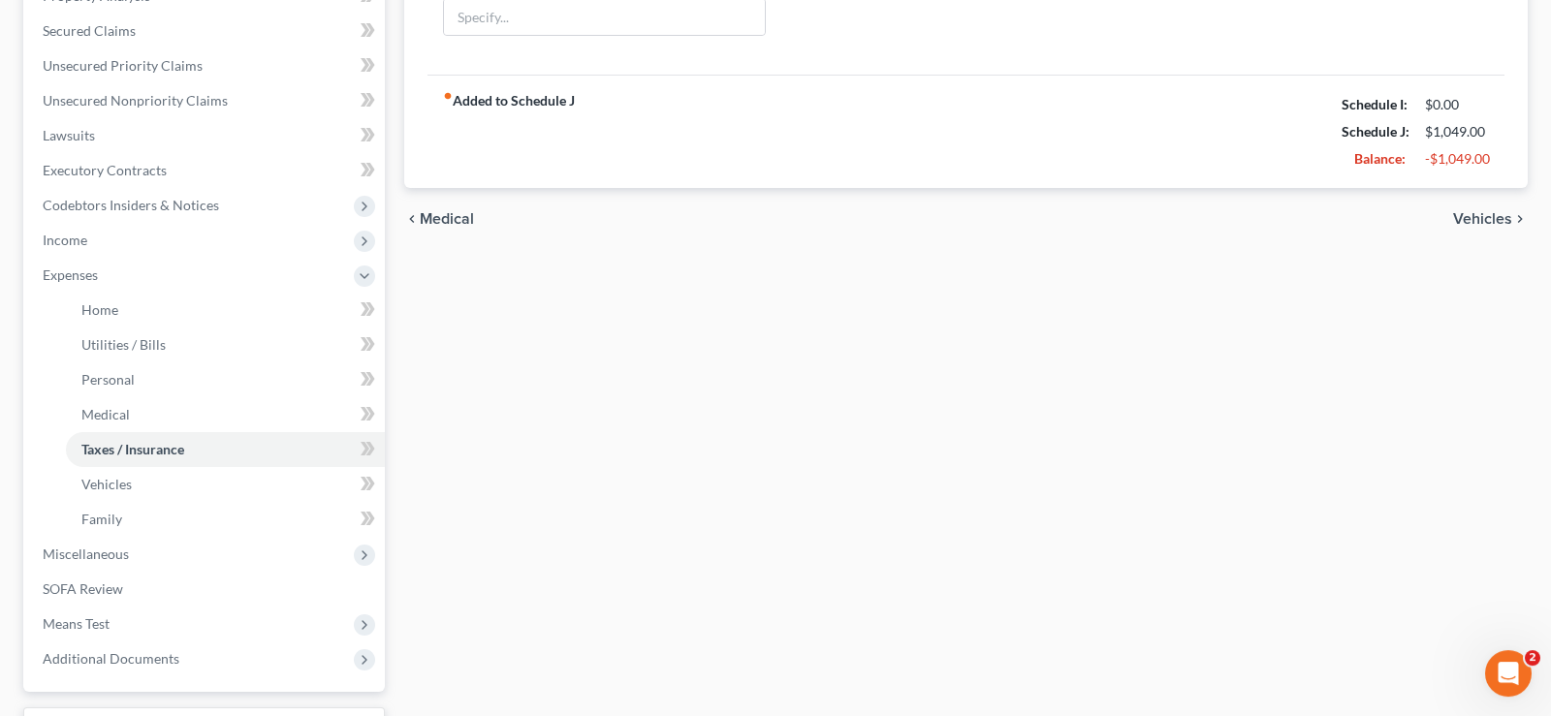
click at [1482, 213] on span "Vehicles" at bounding box center [1482, 219] width 59 height 16
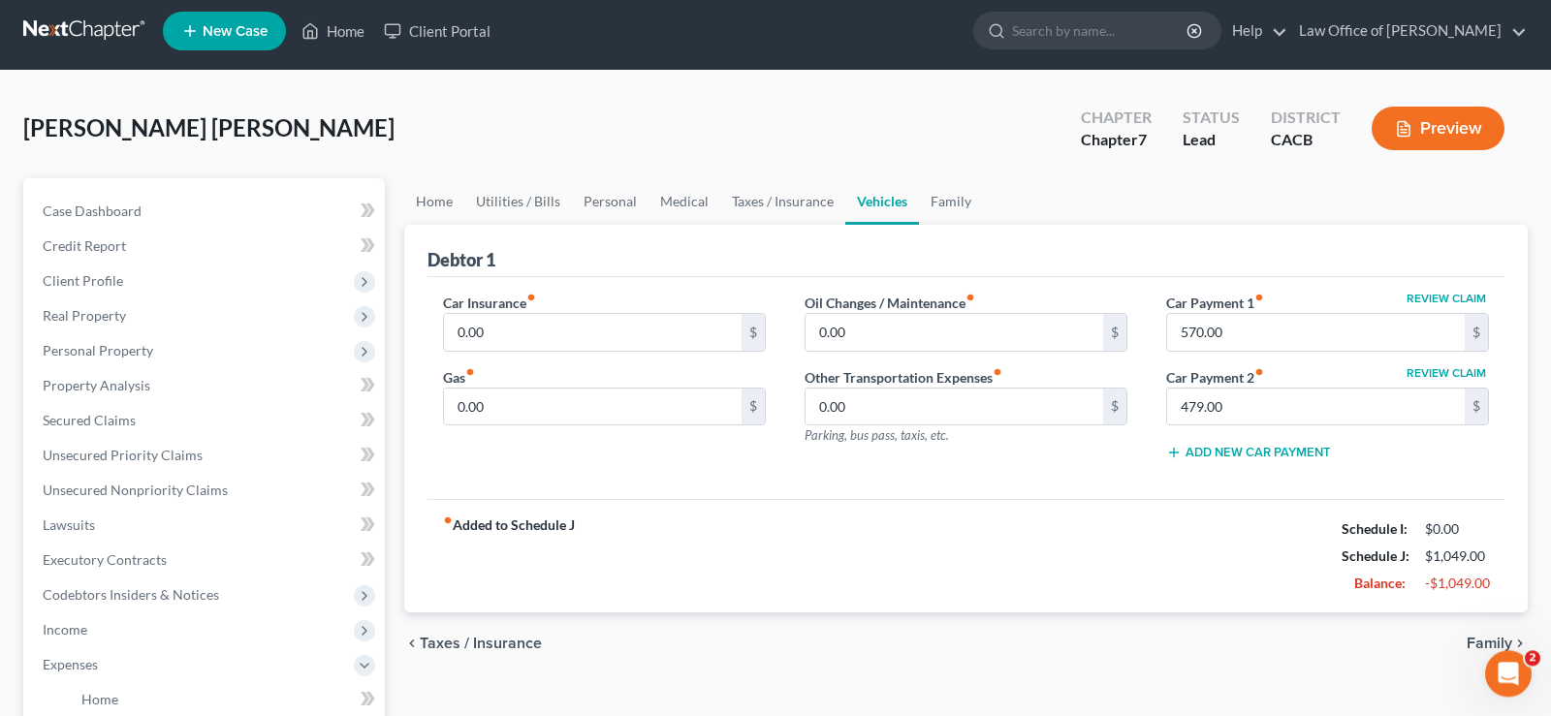
scroll to position [198, 0]
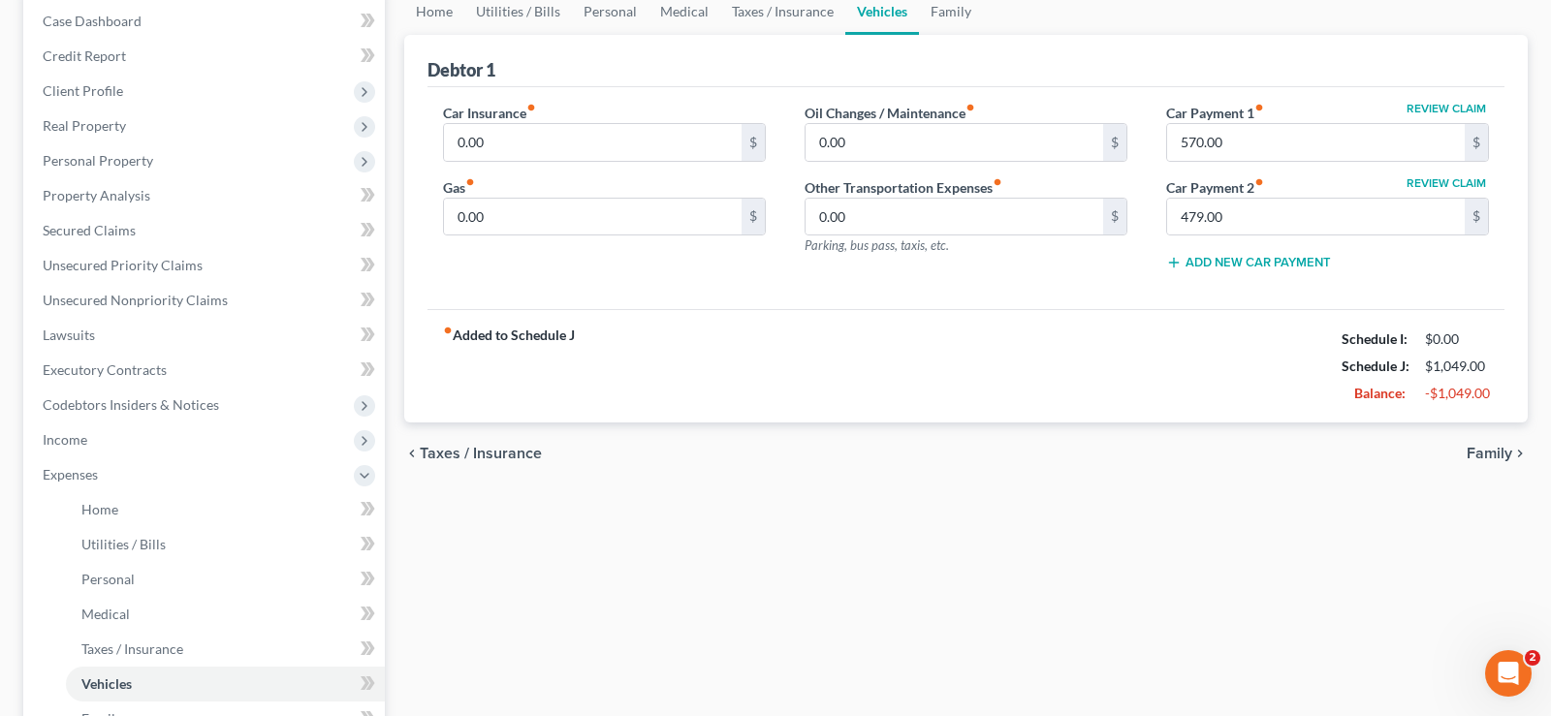
click at [1500, 442] on div "chevron_left Taxes / Insurance Family chevron_right" at bounding box center [965, 454] width 1123 height 62
click at [1491, 450] on span "Family" at bounding box center [1490, 454] width 46 height 16
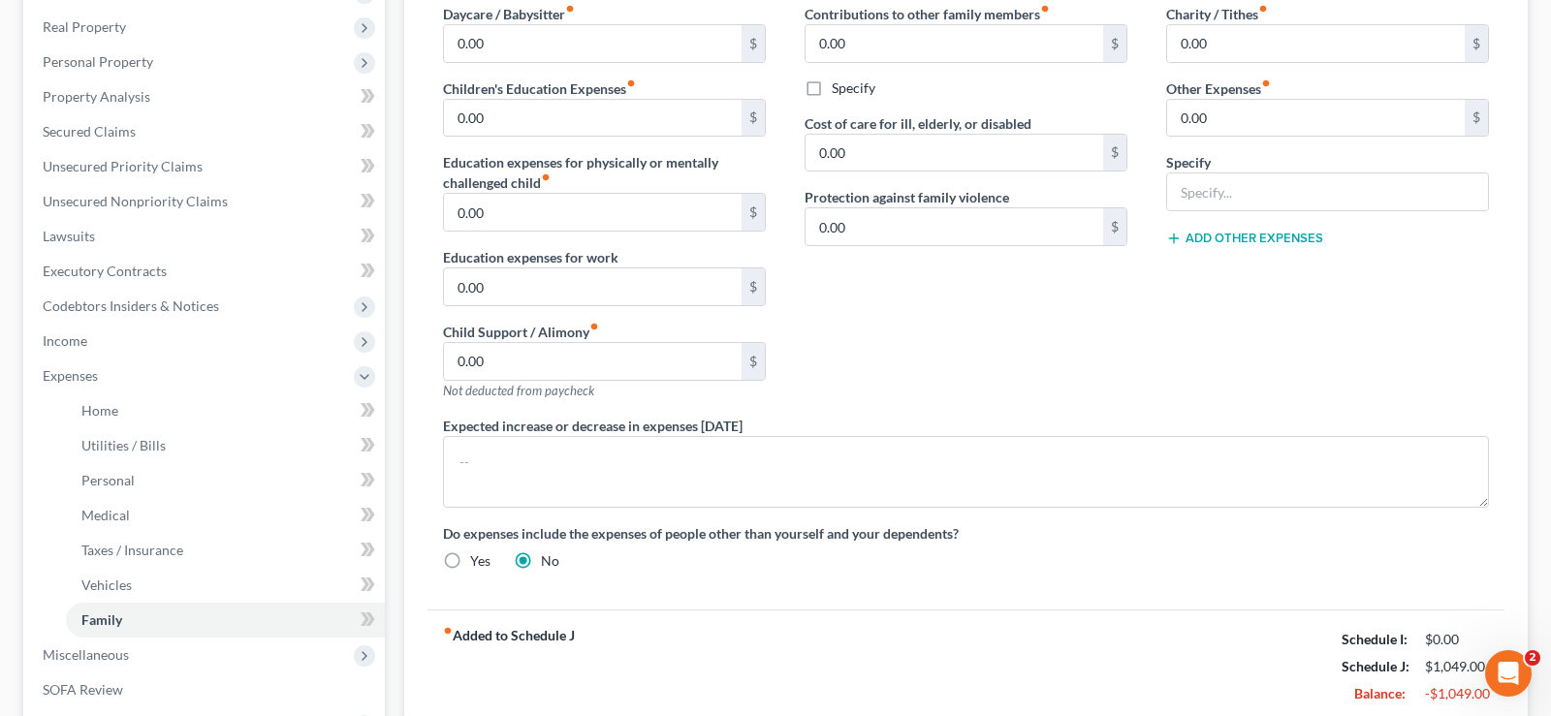
scroll to position [556, 0]
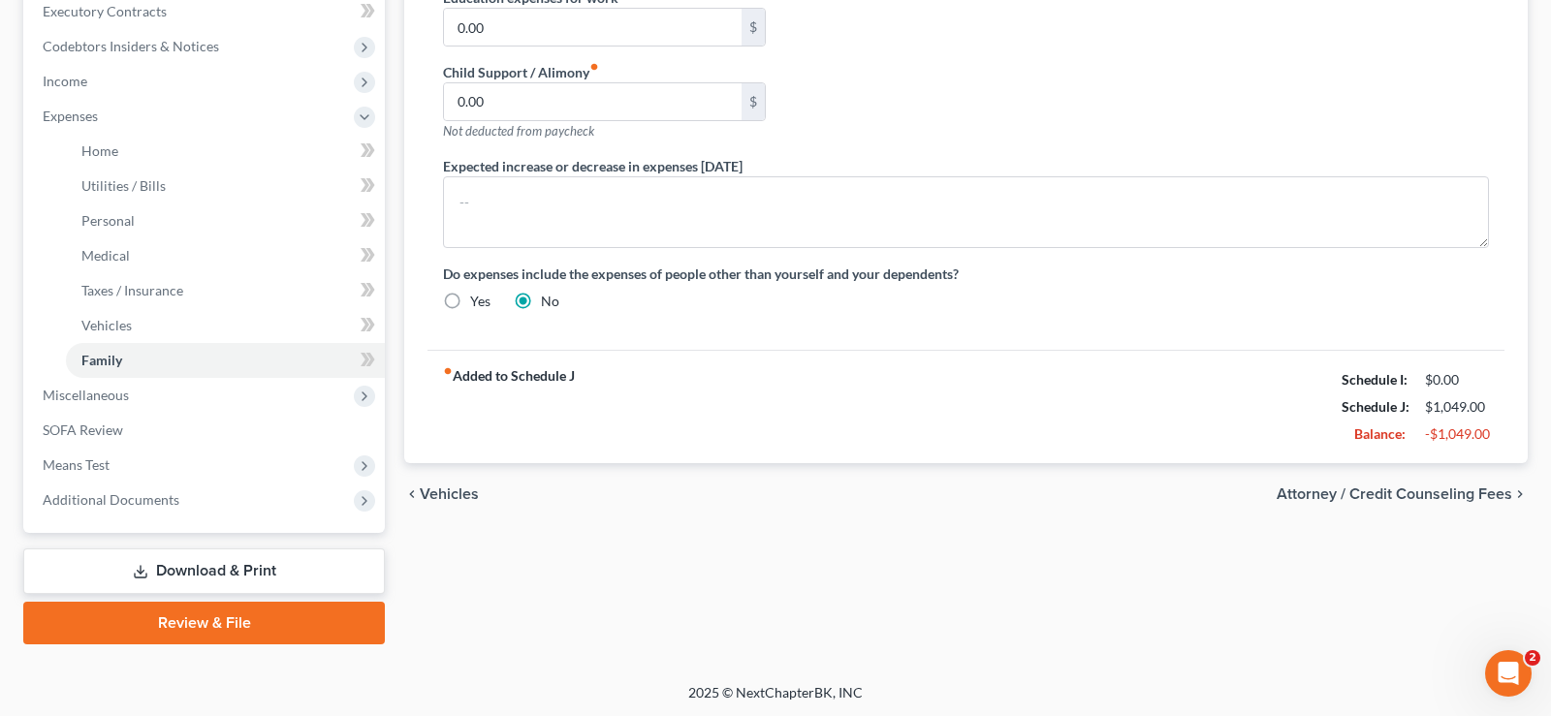
click at [1299, 490] on span "Attorney / Credit Counseling Fees" at bounding box center [1395, 495] width 236 height 16
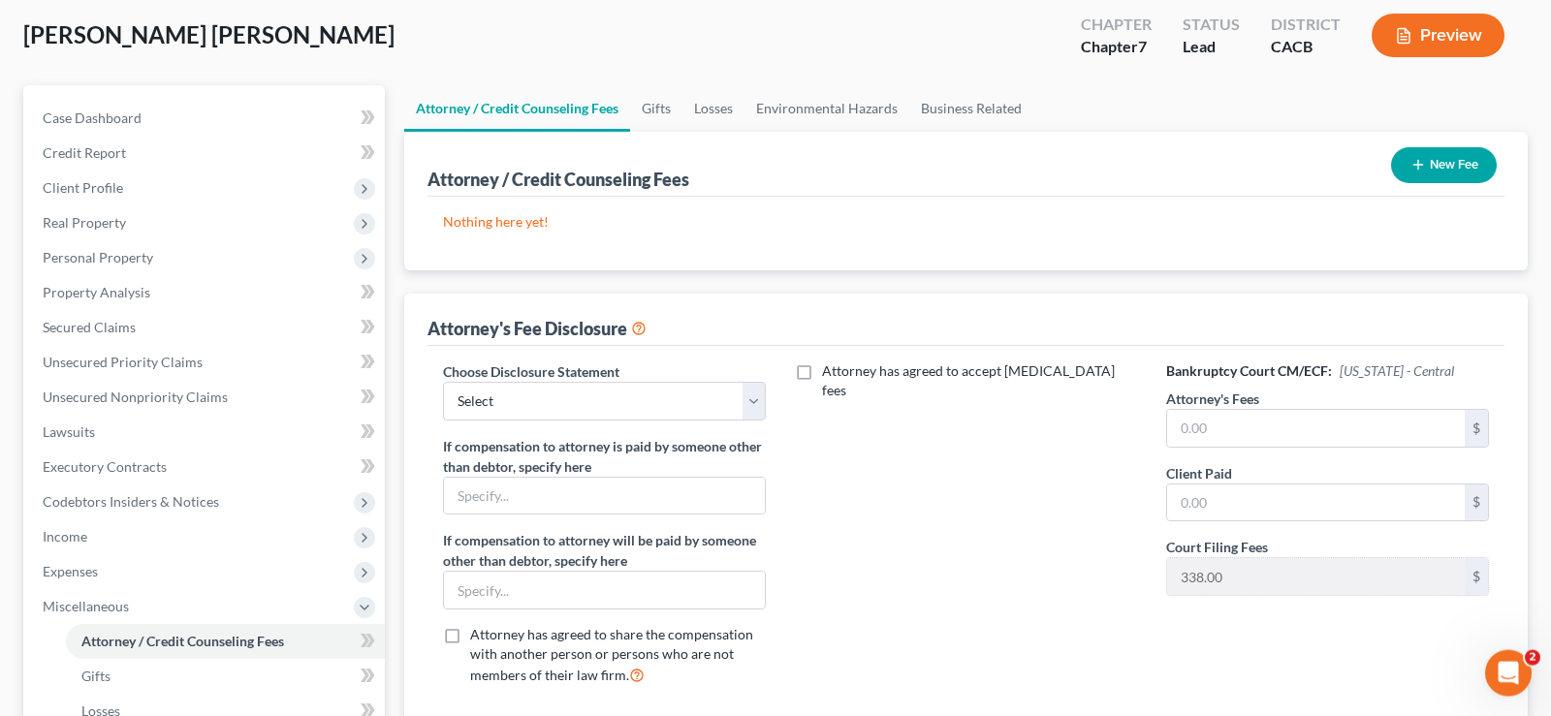
scroll to position [198, 0]
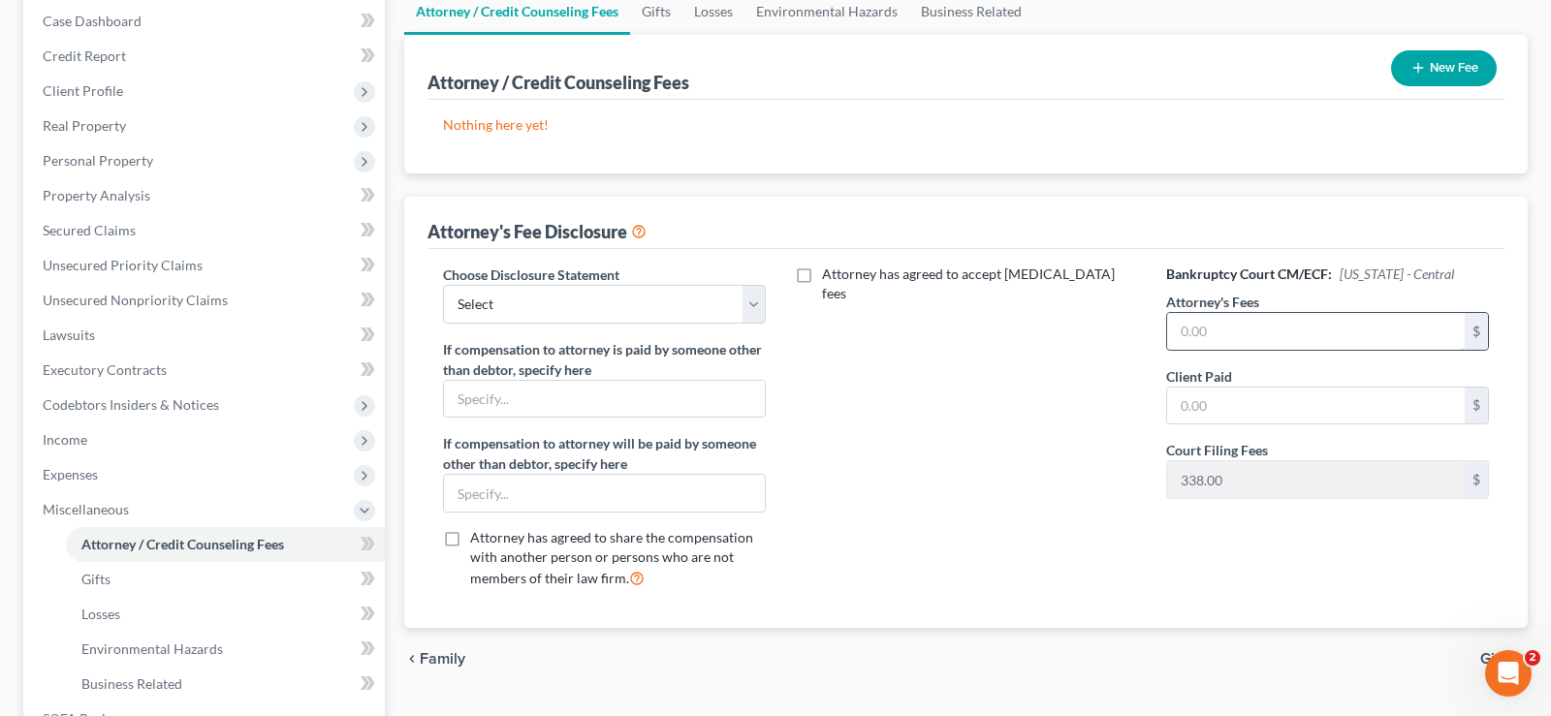
click at [1246, 327] on input "text" at bounding box center [1316, 331] width 298 height 37
type input "1,662"
click at [1243, 412] on input "text" at bounding box center [1316, 406] width 298 height 37
type input "2,000"
click at [443, 285] on select "Select Atttorney" at bounding box center [604, 304] width 323 height 39
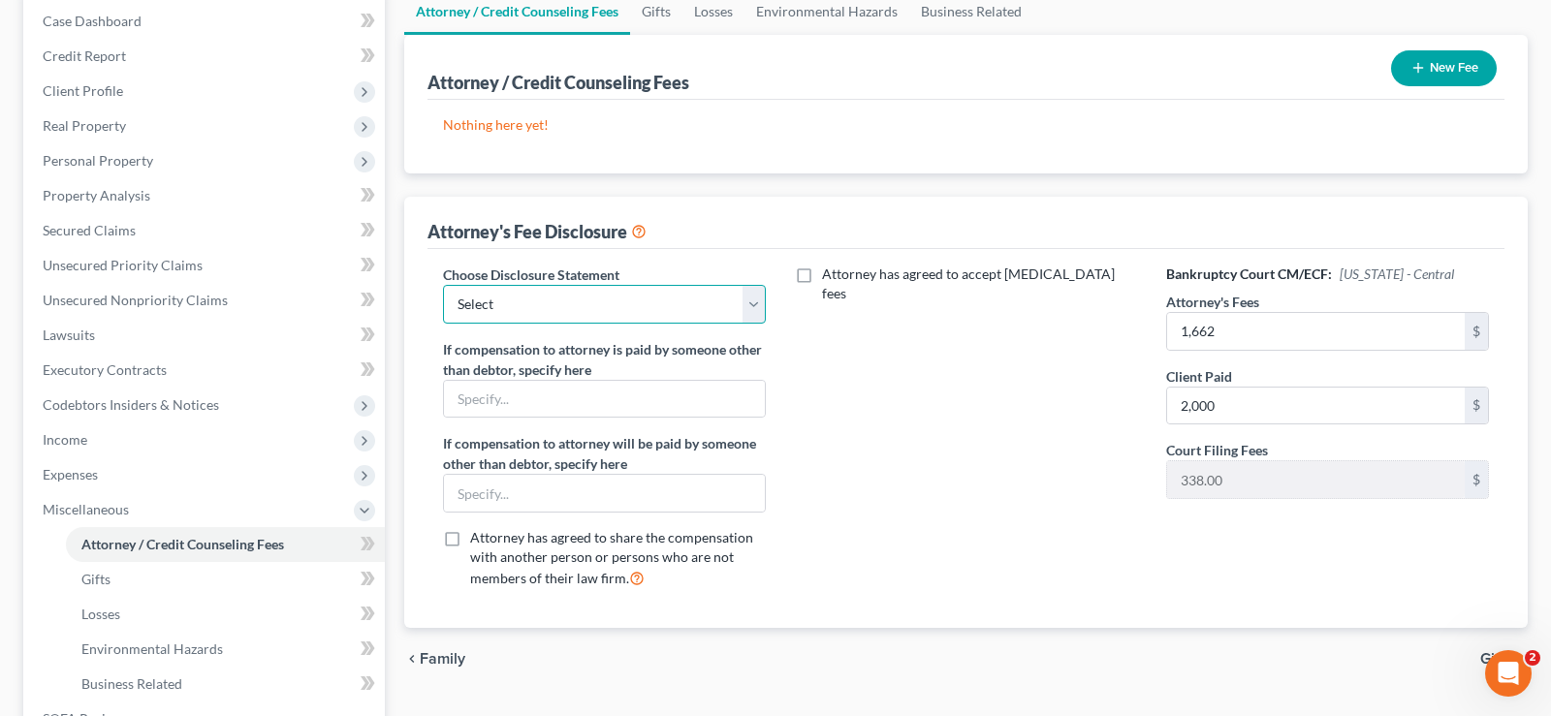
select select "0"
click option "Atttorney" at bounding box center [0, 0] width 0 height 0
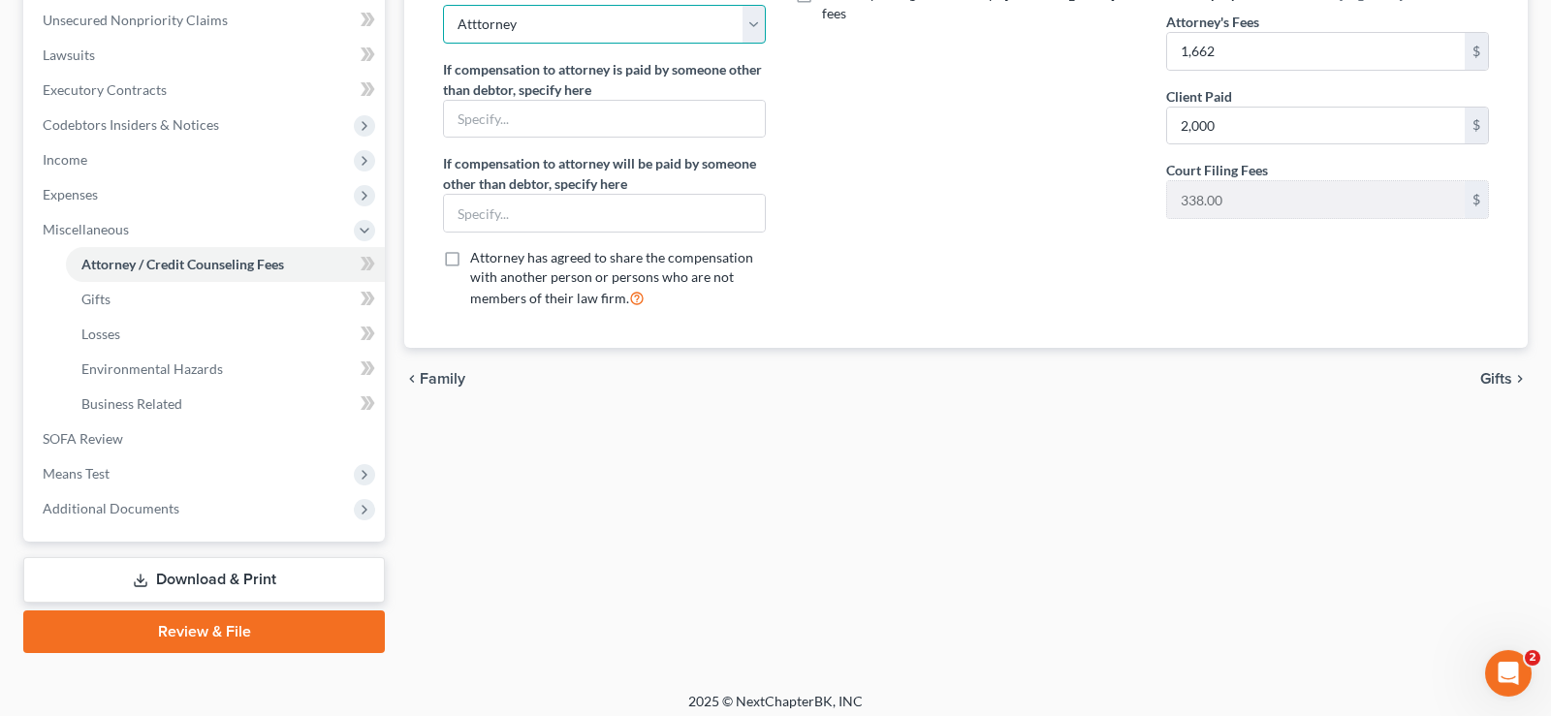
scroll to position [487, 0]
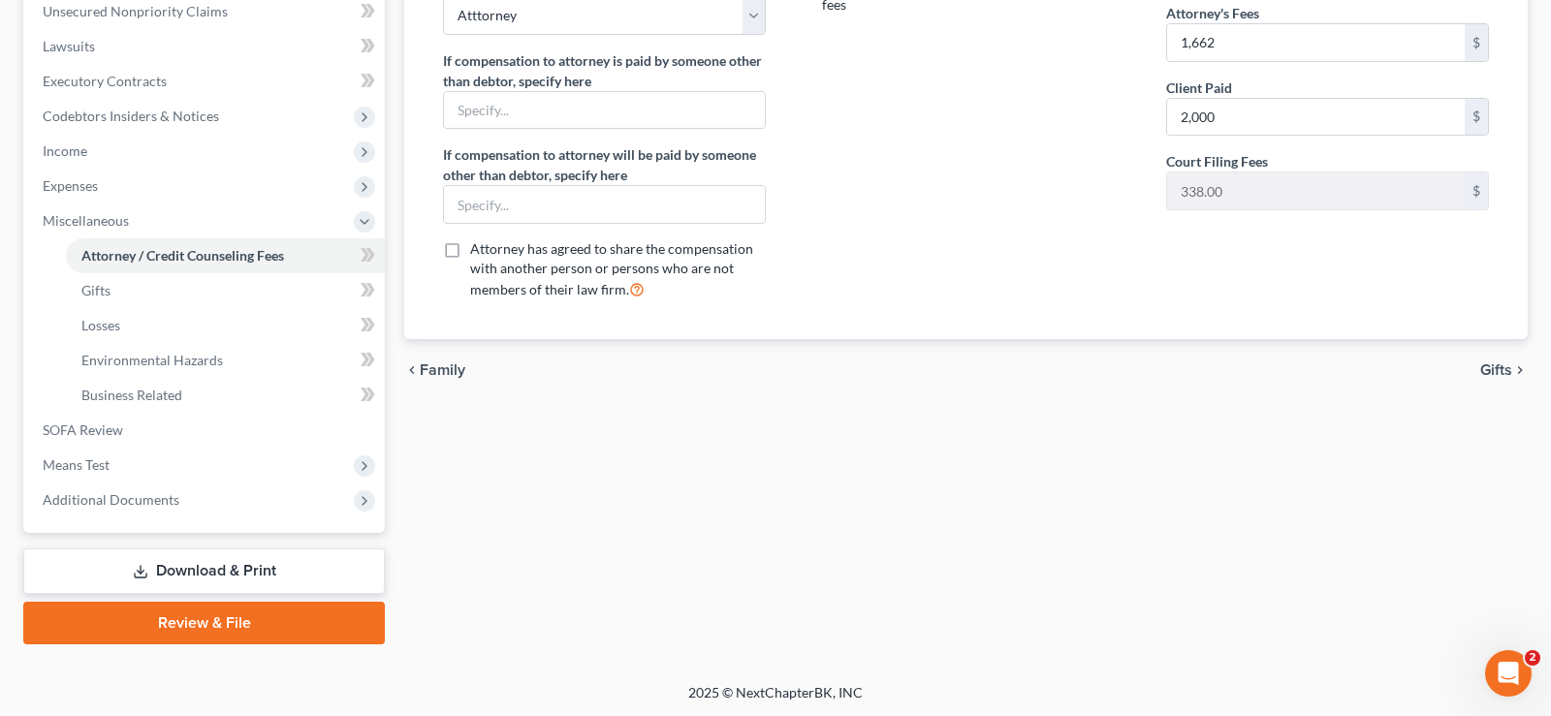
drag, startPoint x: 454, startPoint y: 374, endPoint x: 515, endPoint y: 424, distance: 78.6
click at [454, 374] on span "Family" at bounding box center [443, 371] width 46 height 16
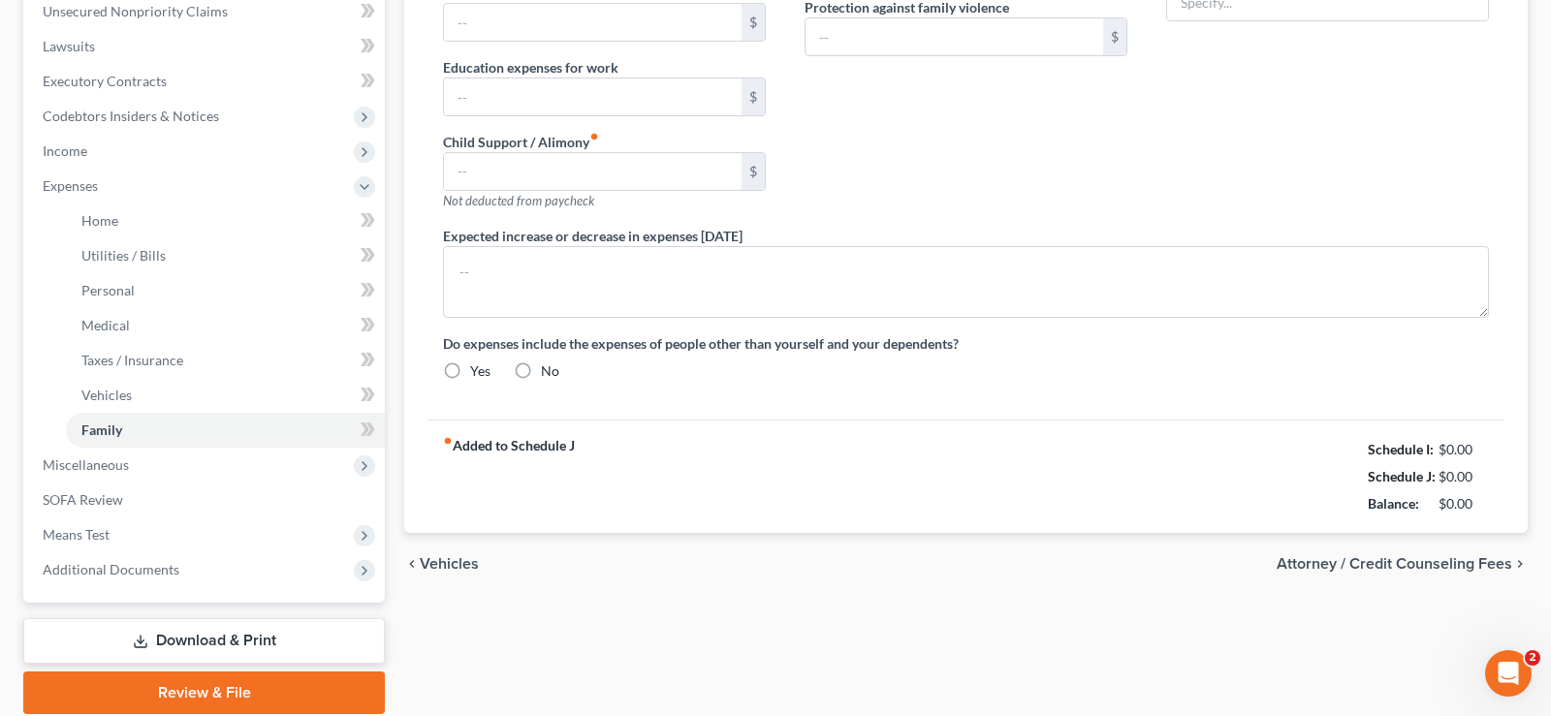
type input "0.00"
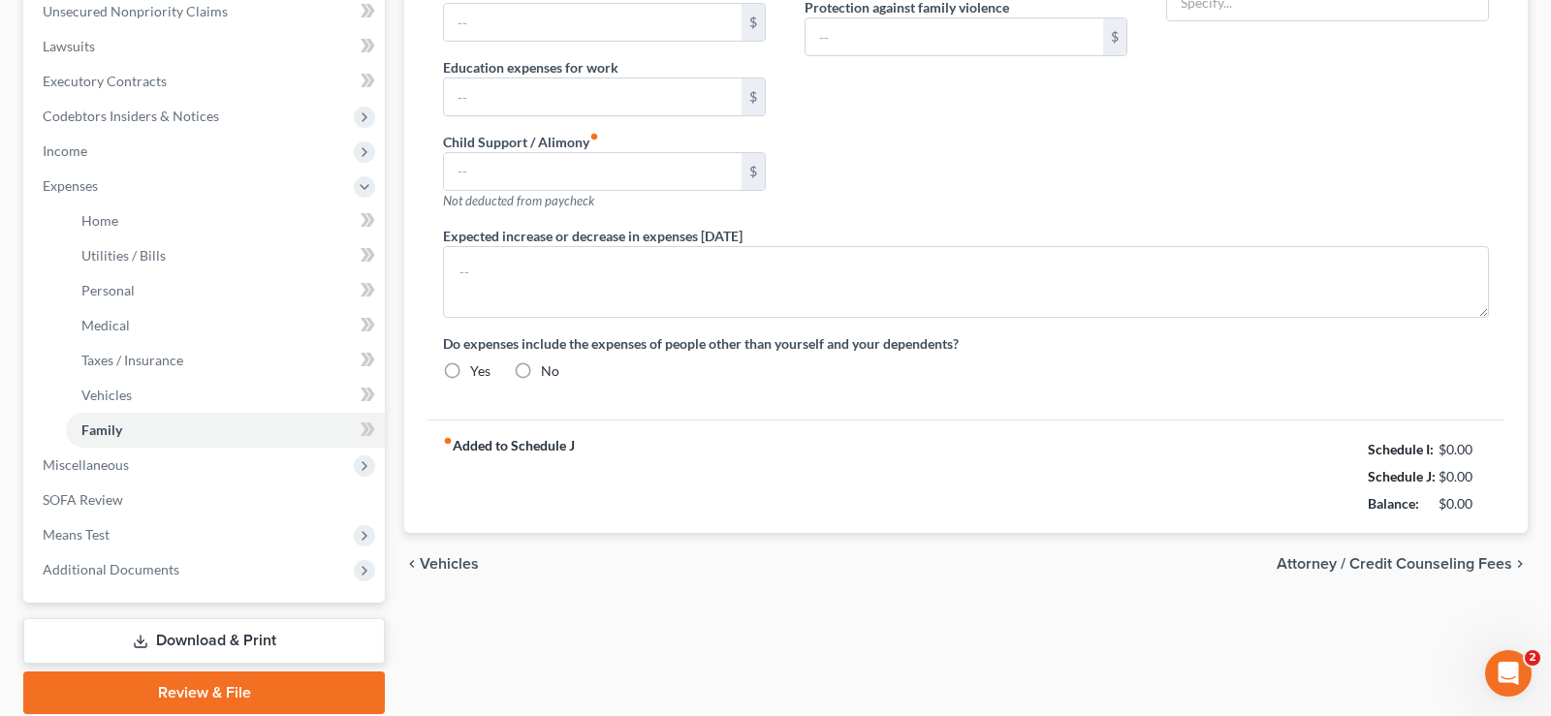
type input "0.00"
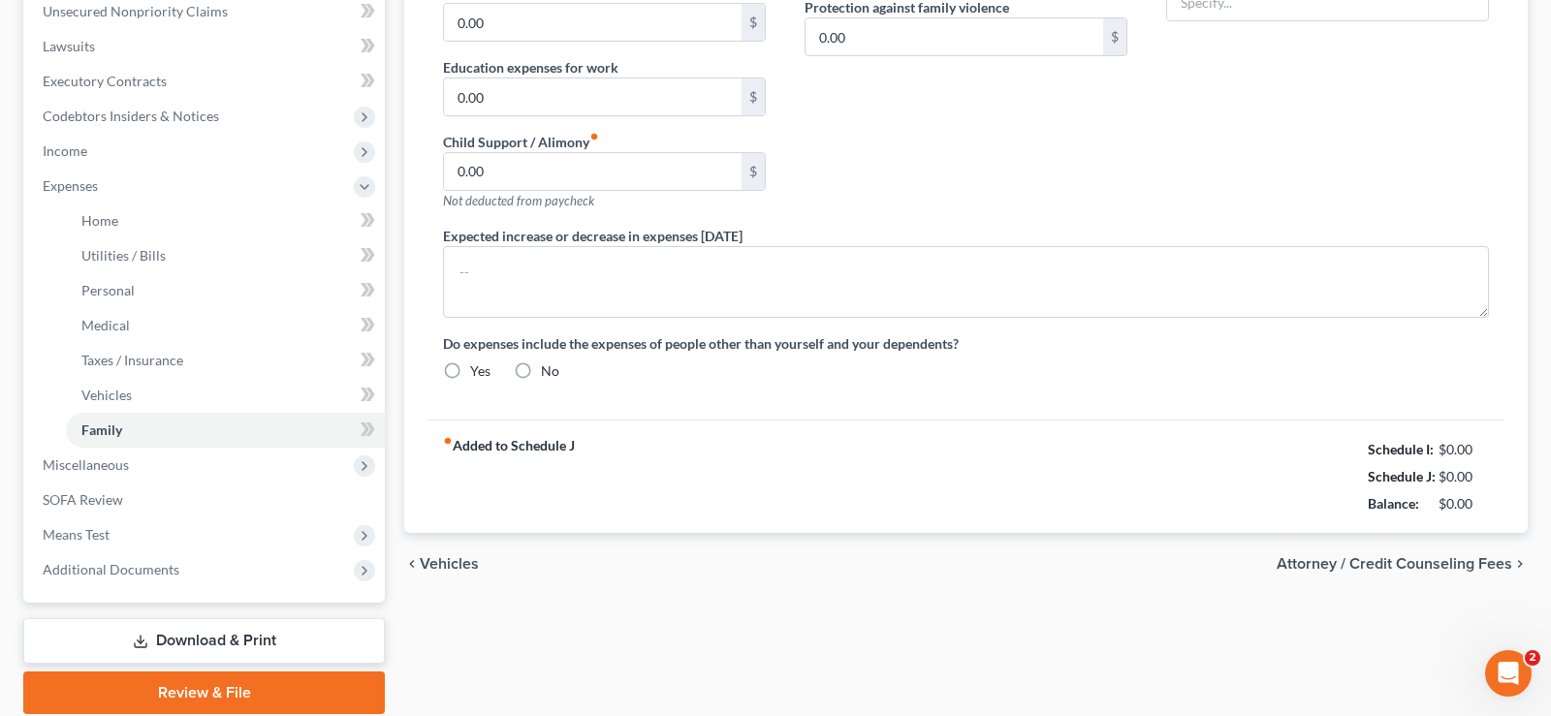
radio input "true"
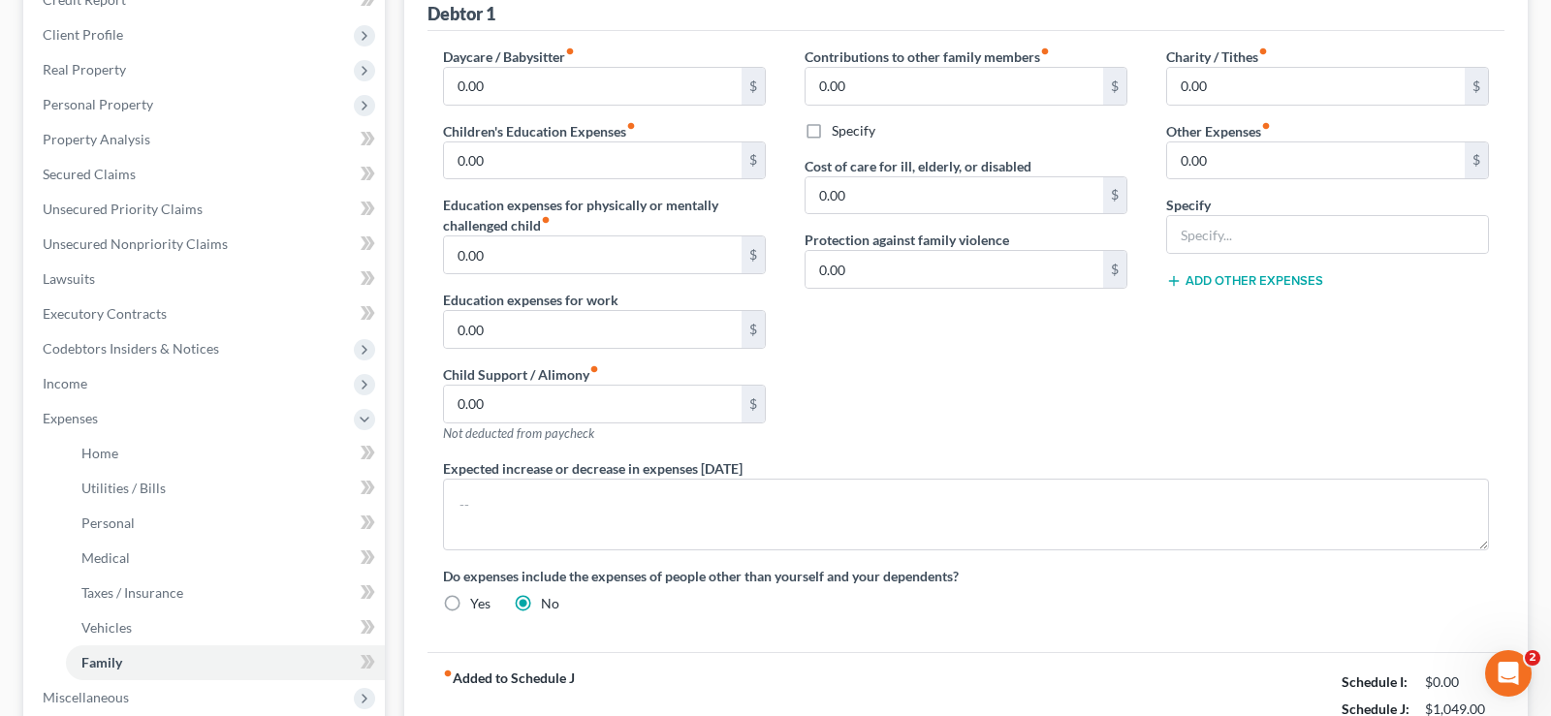
scroll to position [494, 0]
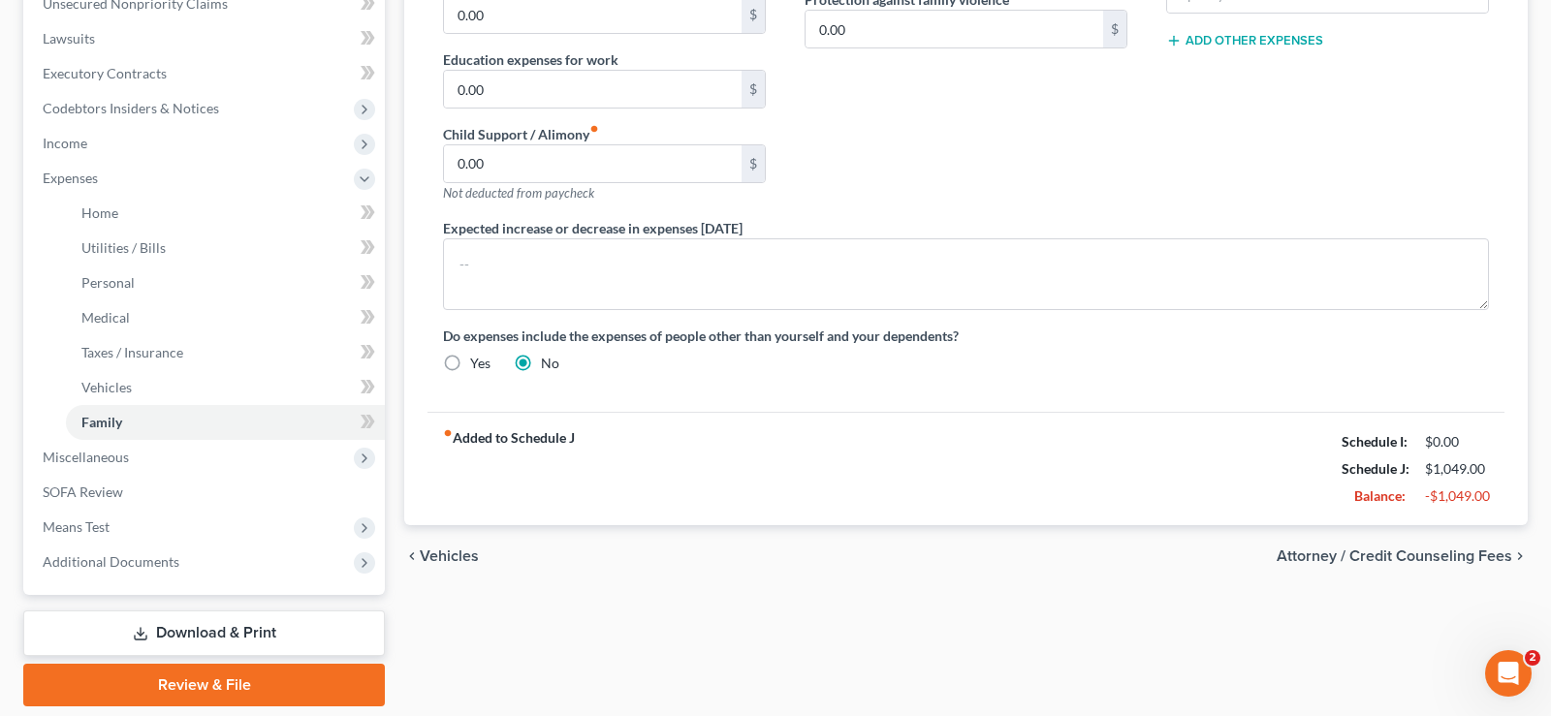
click at [1394, 552] on span "Attorney / Credit Counseling Fees" at bounding box center [1395, 557] width 236 height 16
select select "0"
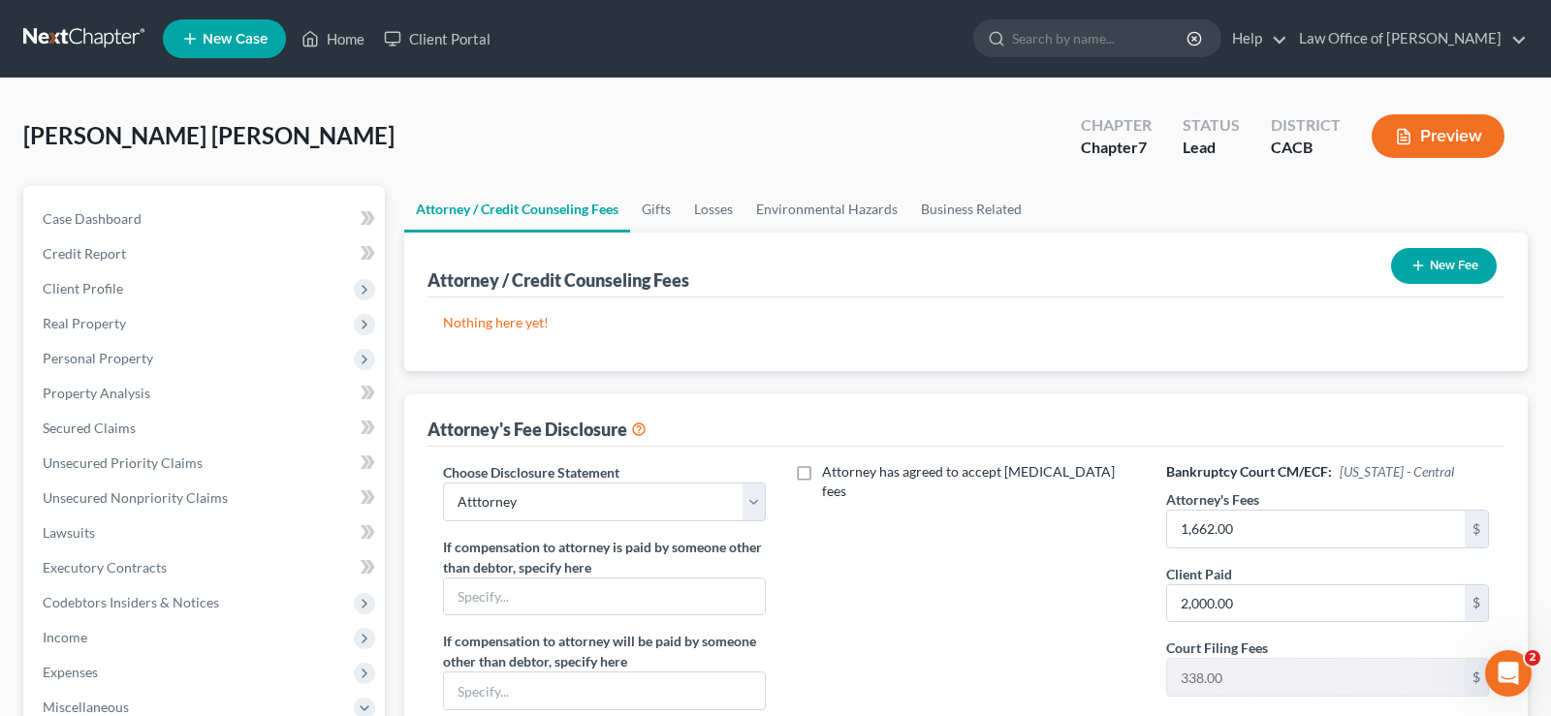
click at [1442, 269] on button "New Fee" at bounding box center [1444, 266] width 106 height 36
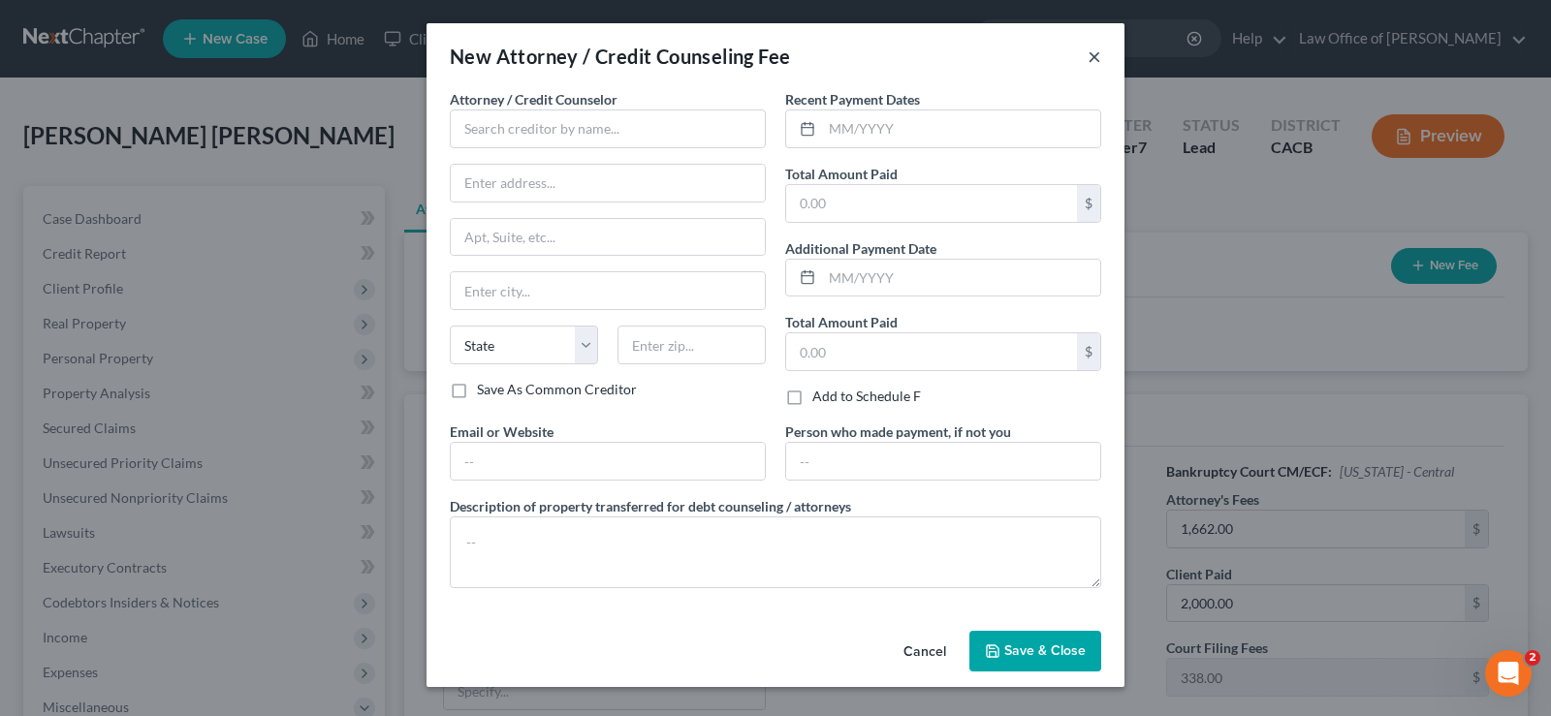
click at [1099, 56] on button "×" at bounding box center [1095, 56] width 14 height 23
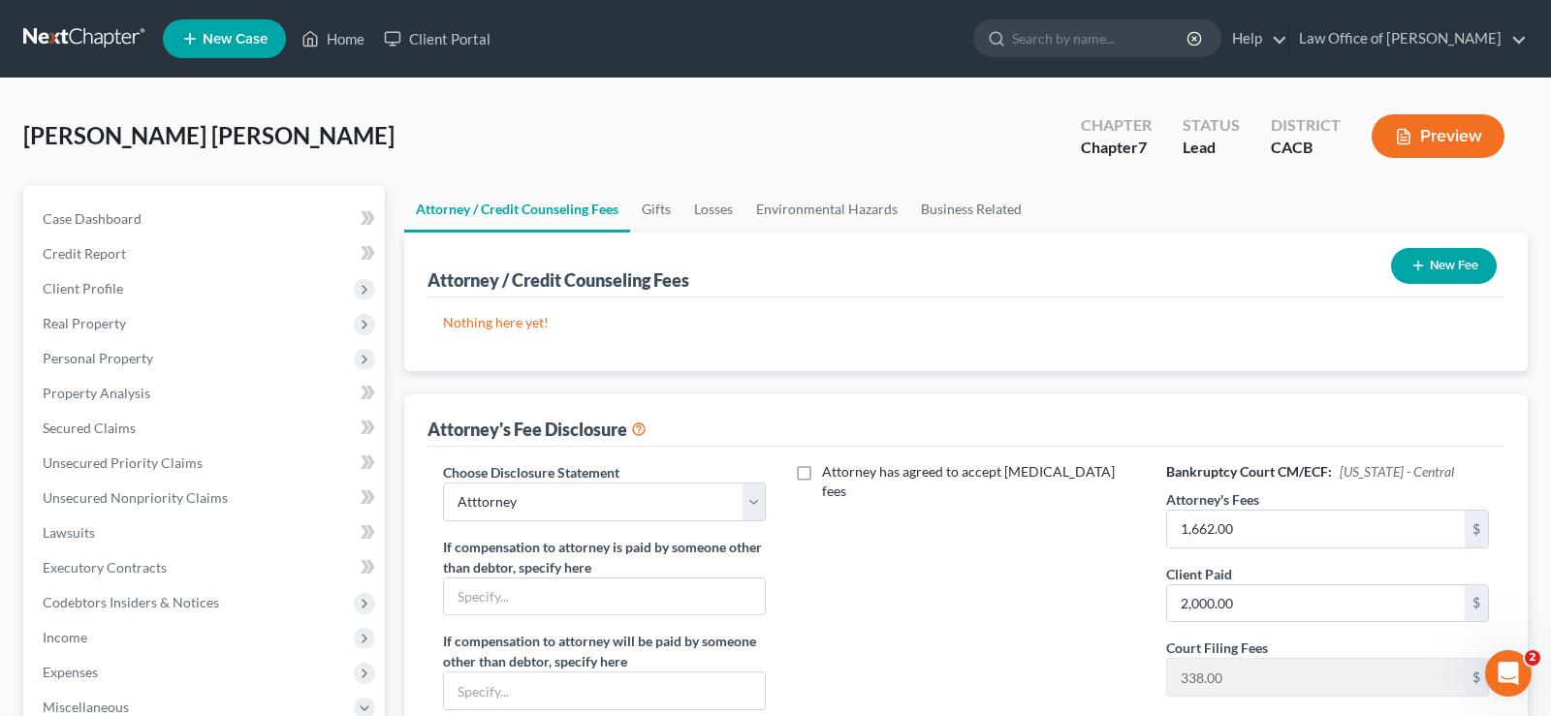
scroll to position [487, 0]
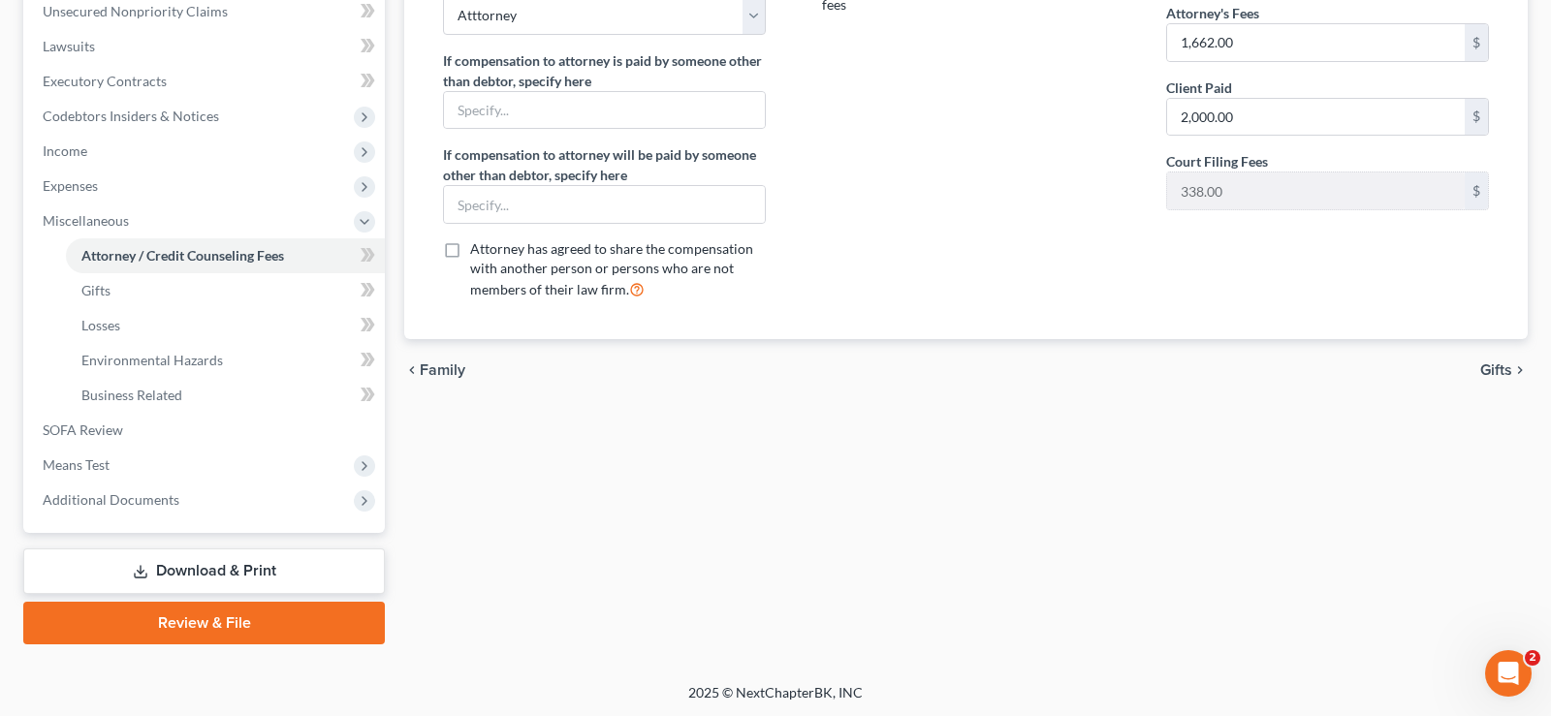
click at [1510, 364] on span "Gifts" at bounding box center [1496, 371] width 32 height 16
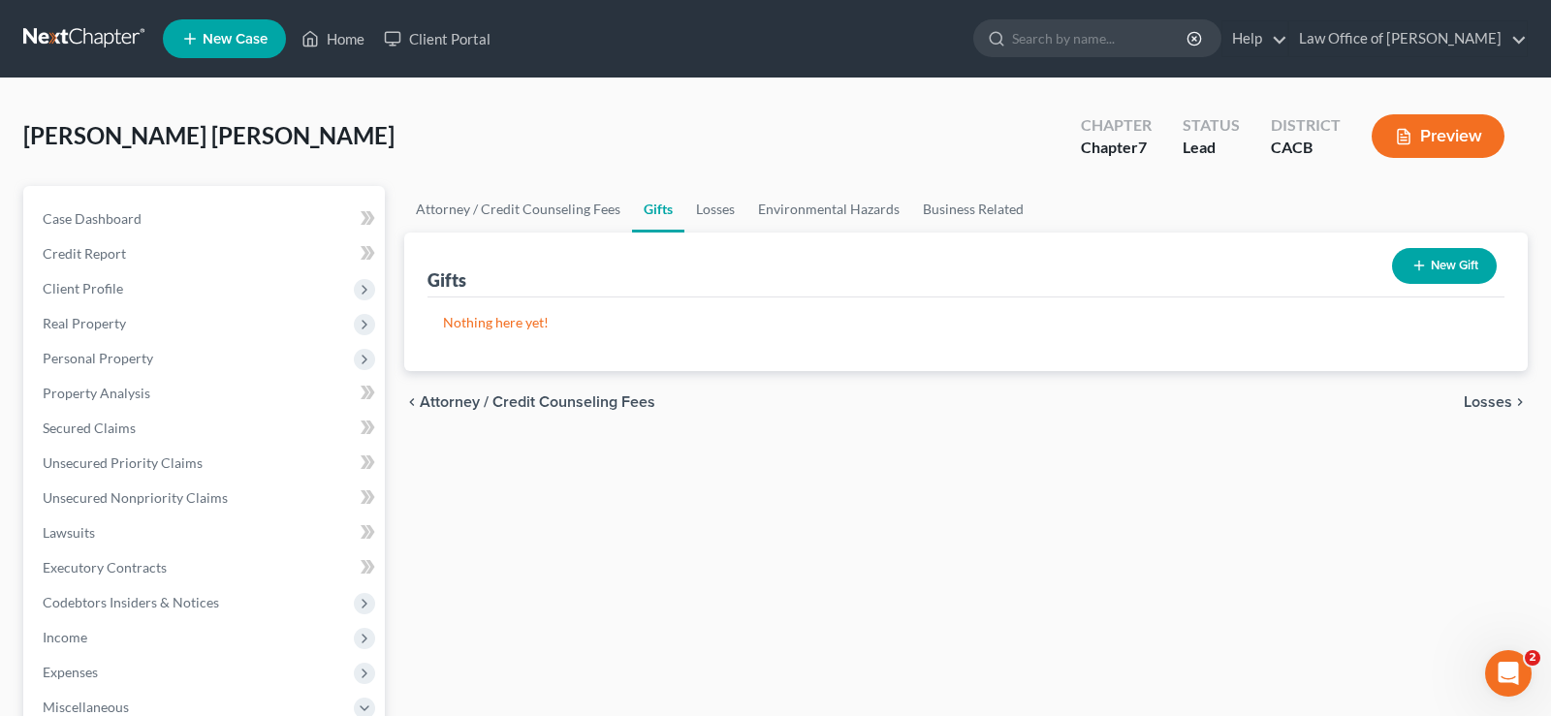
click at [1495, 404] on span "Losses" at bounding box center [1488, 403] width 48 height 16
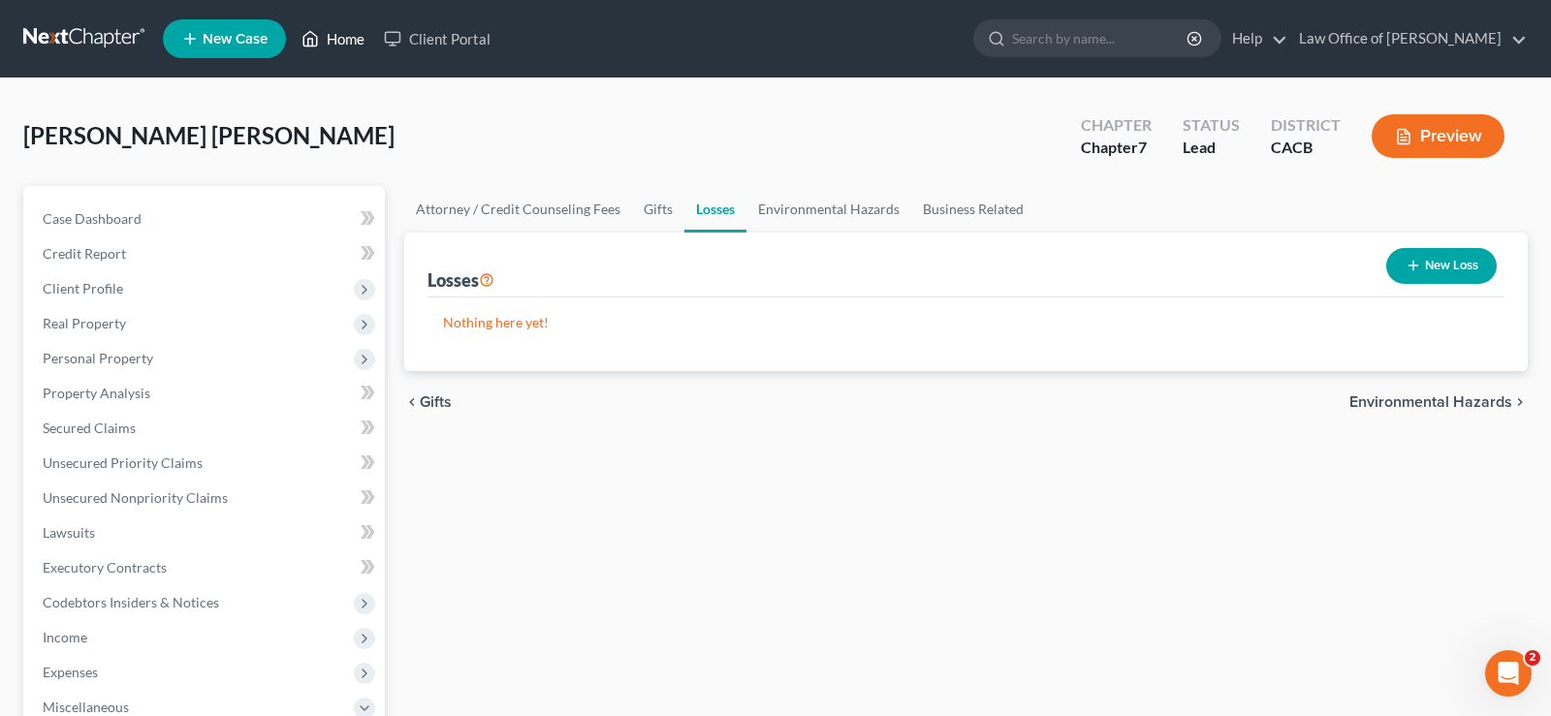
click at [343, 37] on link "Home" at bounding box center [333, 38] width 82 height 35
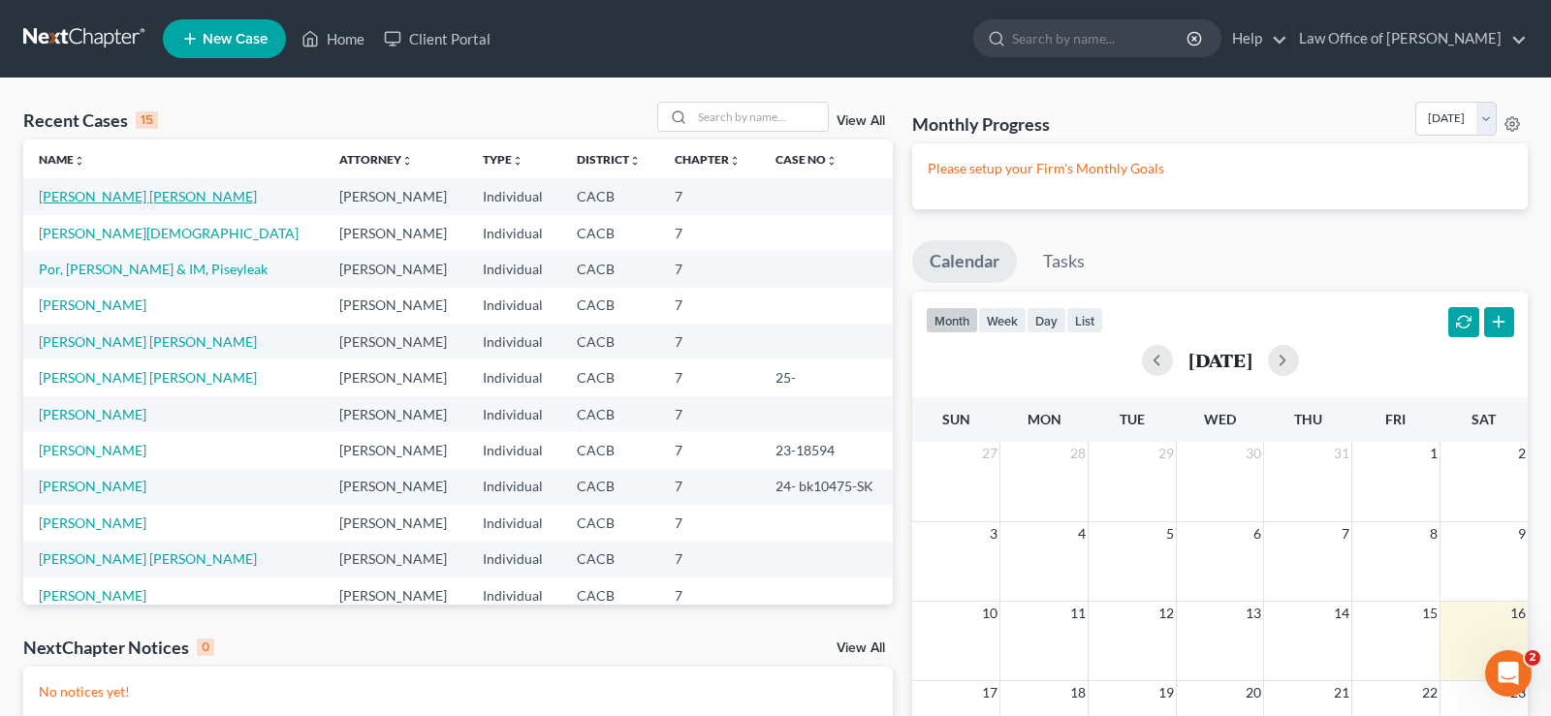
click at [167, 196] on link "Pena Bojorquez, Emiliano" at bounding box center [148, 196] width 218 height 16
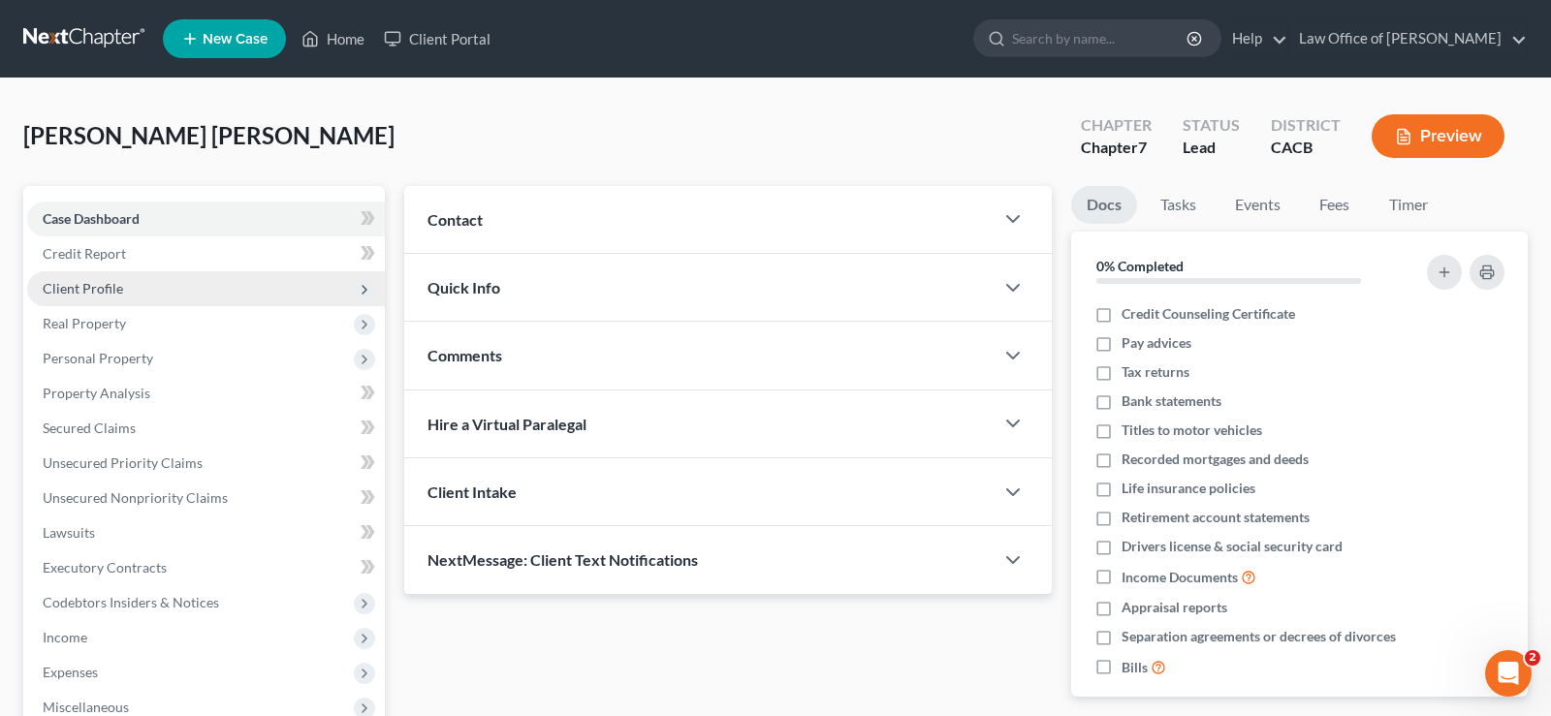
click at [94, 287] on span "Client Profile" at bounding box center [83, 288] width 80 height 16
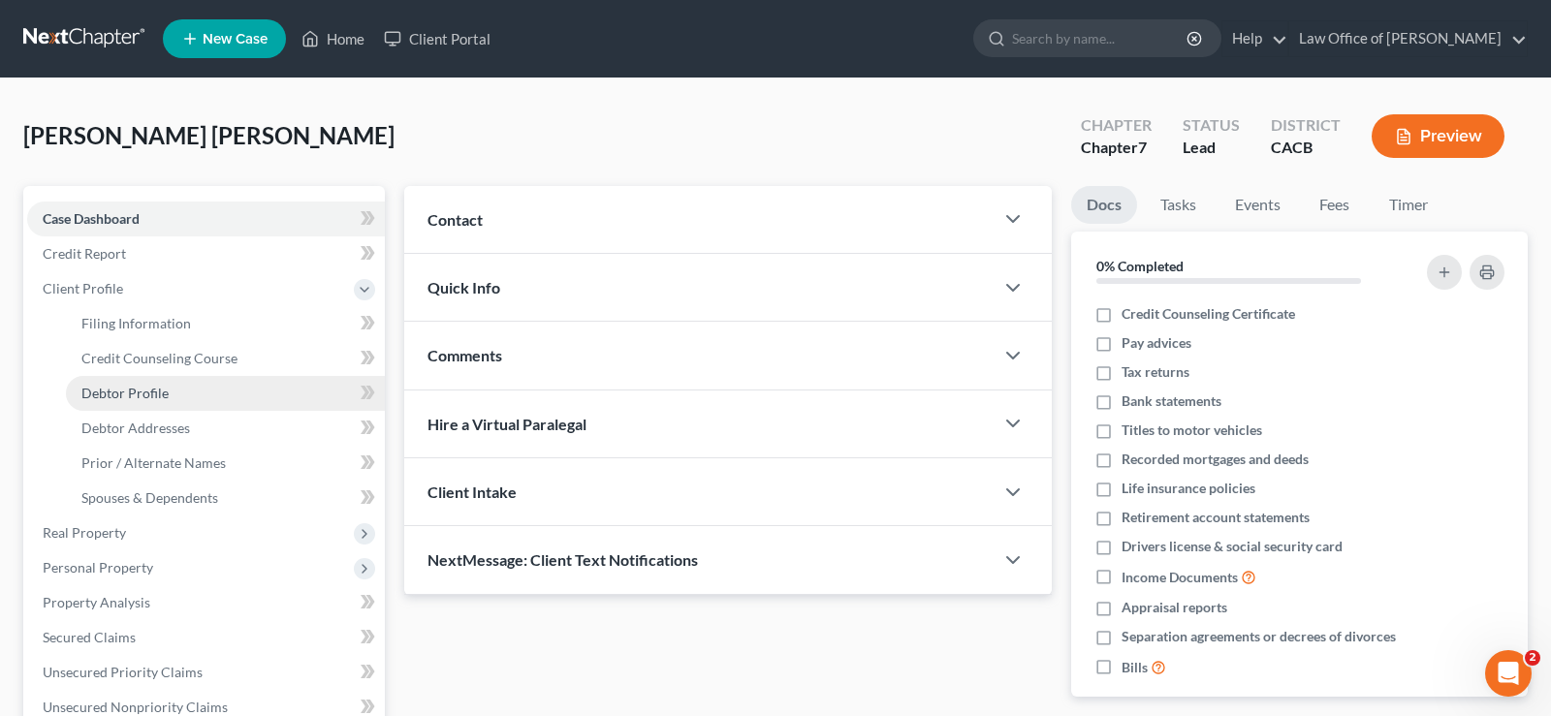
click at [142, 400] on link "Debtor Profile" at bounding box center [225, 393] width 319 height 35
select select "1"
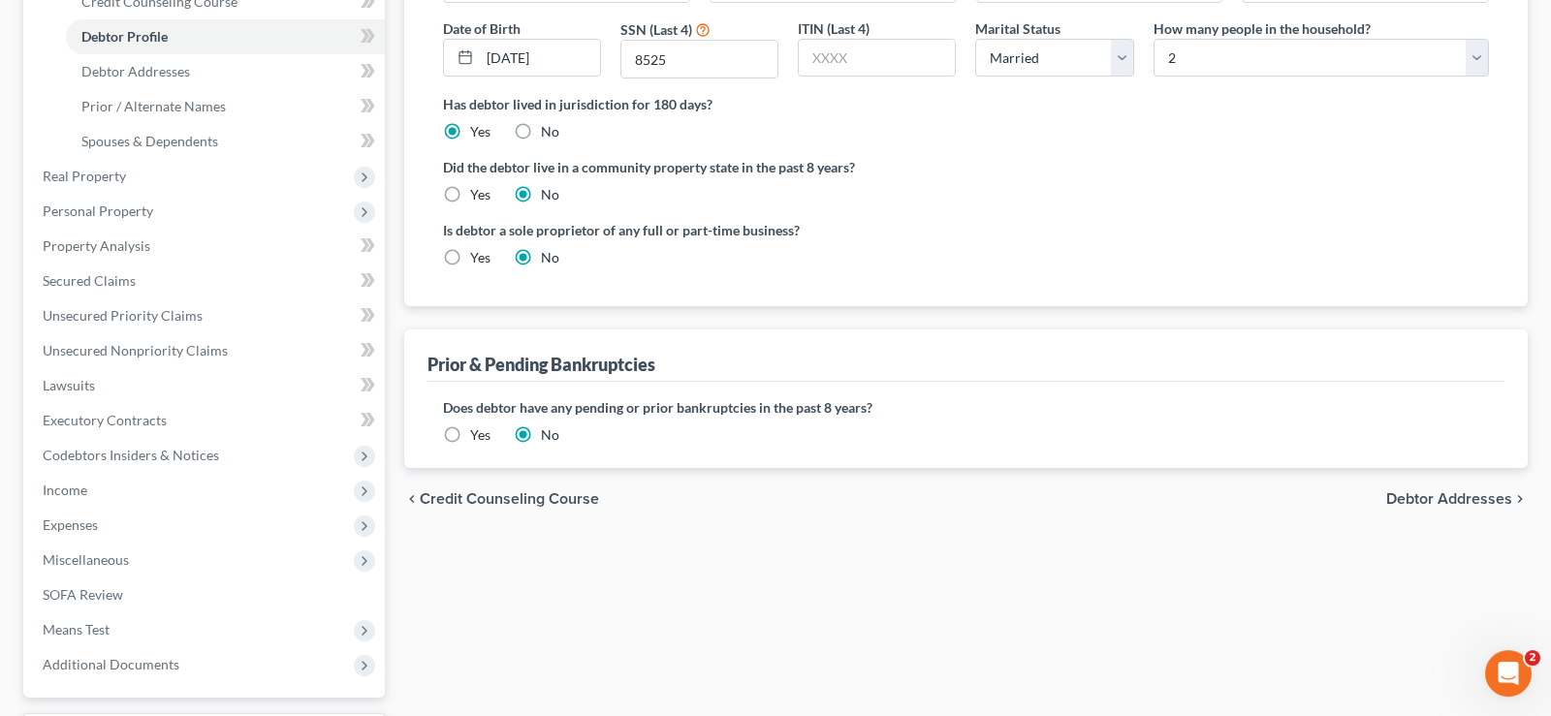
scroll to position [395, 0]
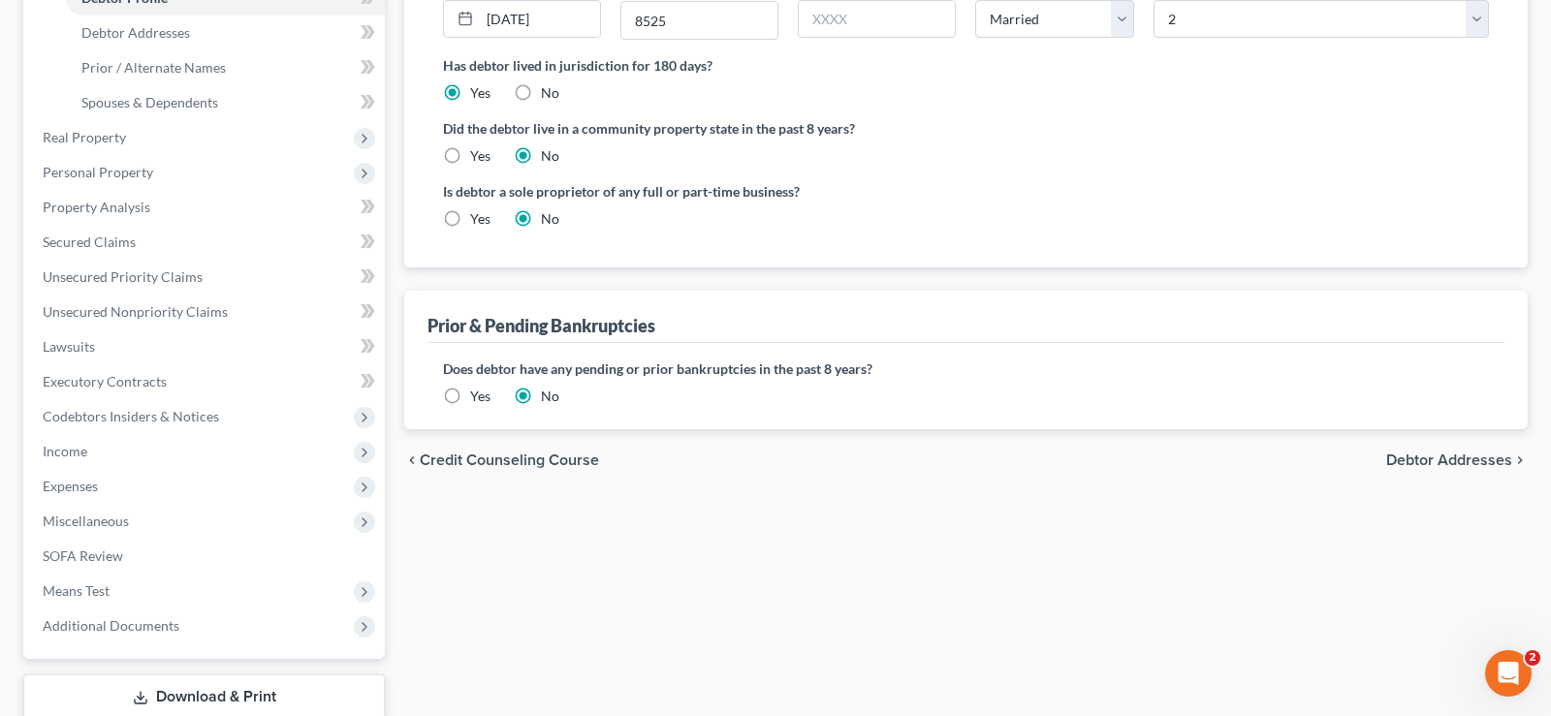
click at [1395, 456] on span "Debtor Addresses" at bounding box center [1449, 461] width 126 height 16
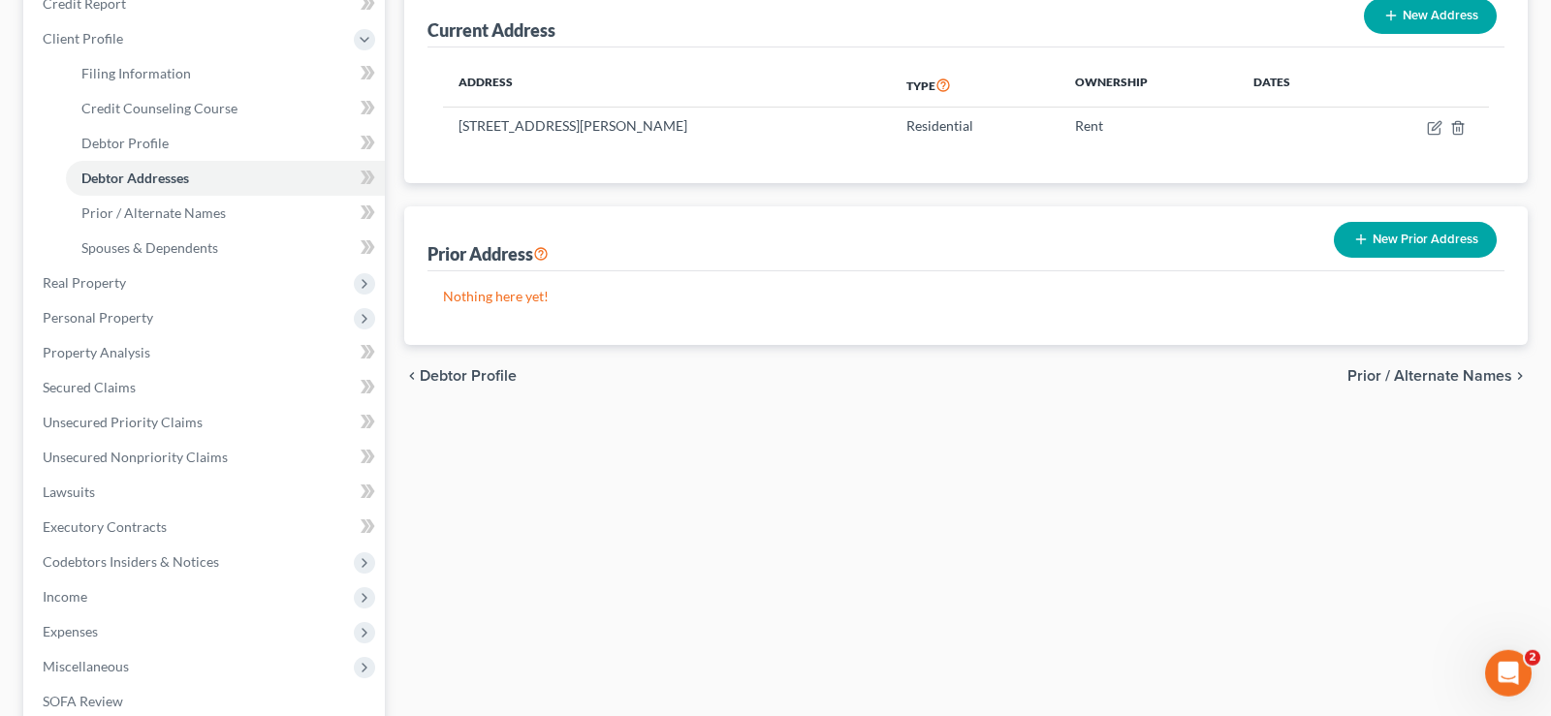
scroll to position [297, 0]
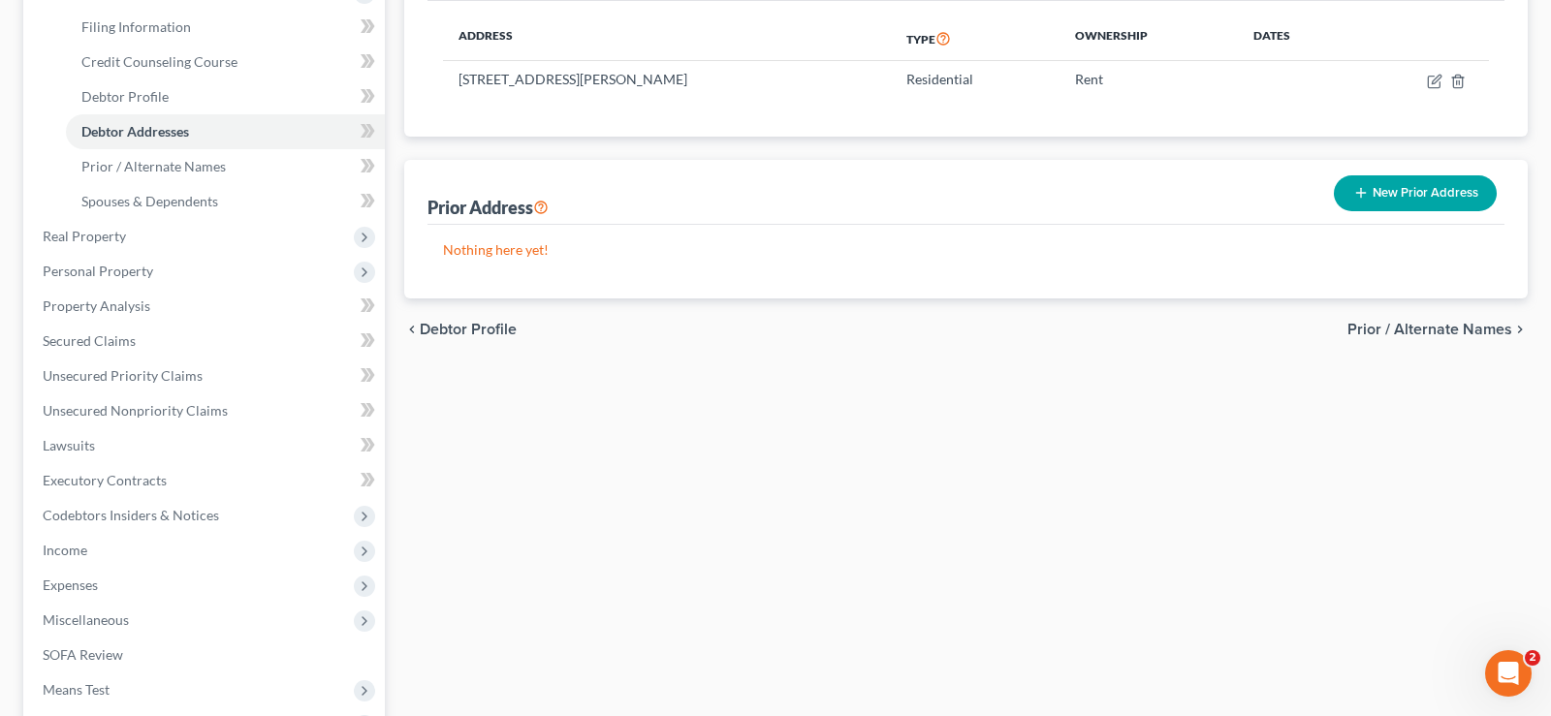
click at [1417, 324] on span "Prior / Alternate Names" at bounding box center [1429, 330] width 165 height 16
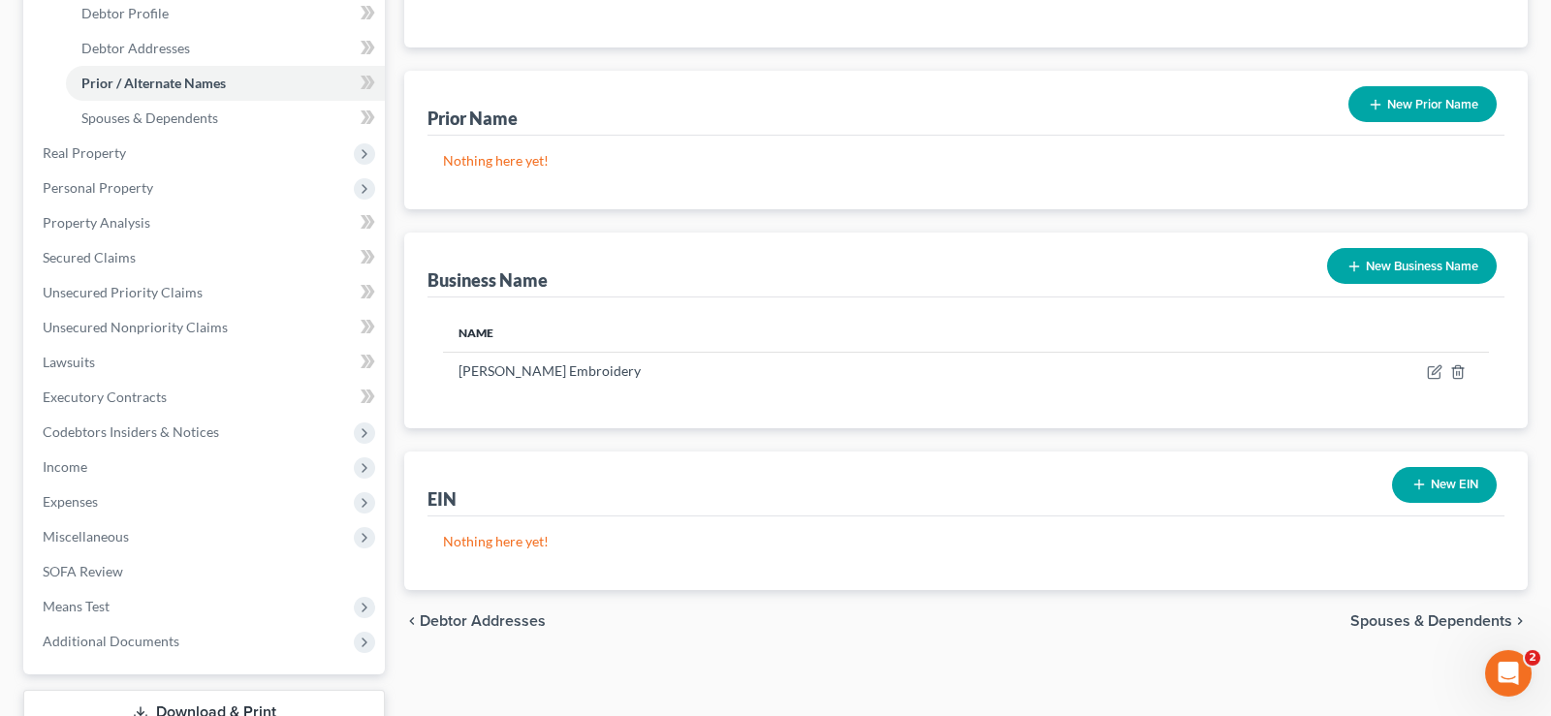
scroll to position [494, 0]
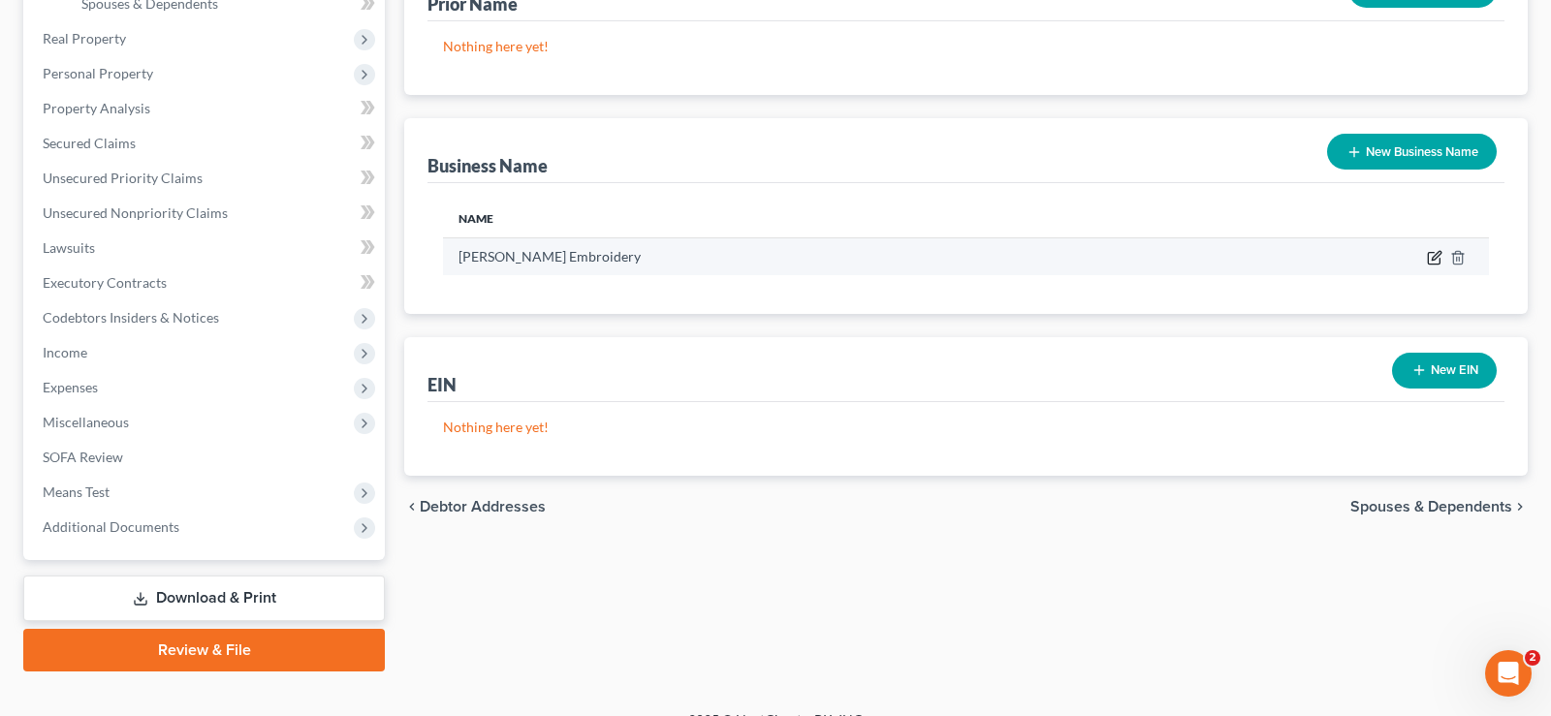
click at [1437, 251] on icon "button" at bounding box center [1435, 258] width 16 height 16
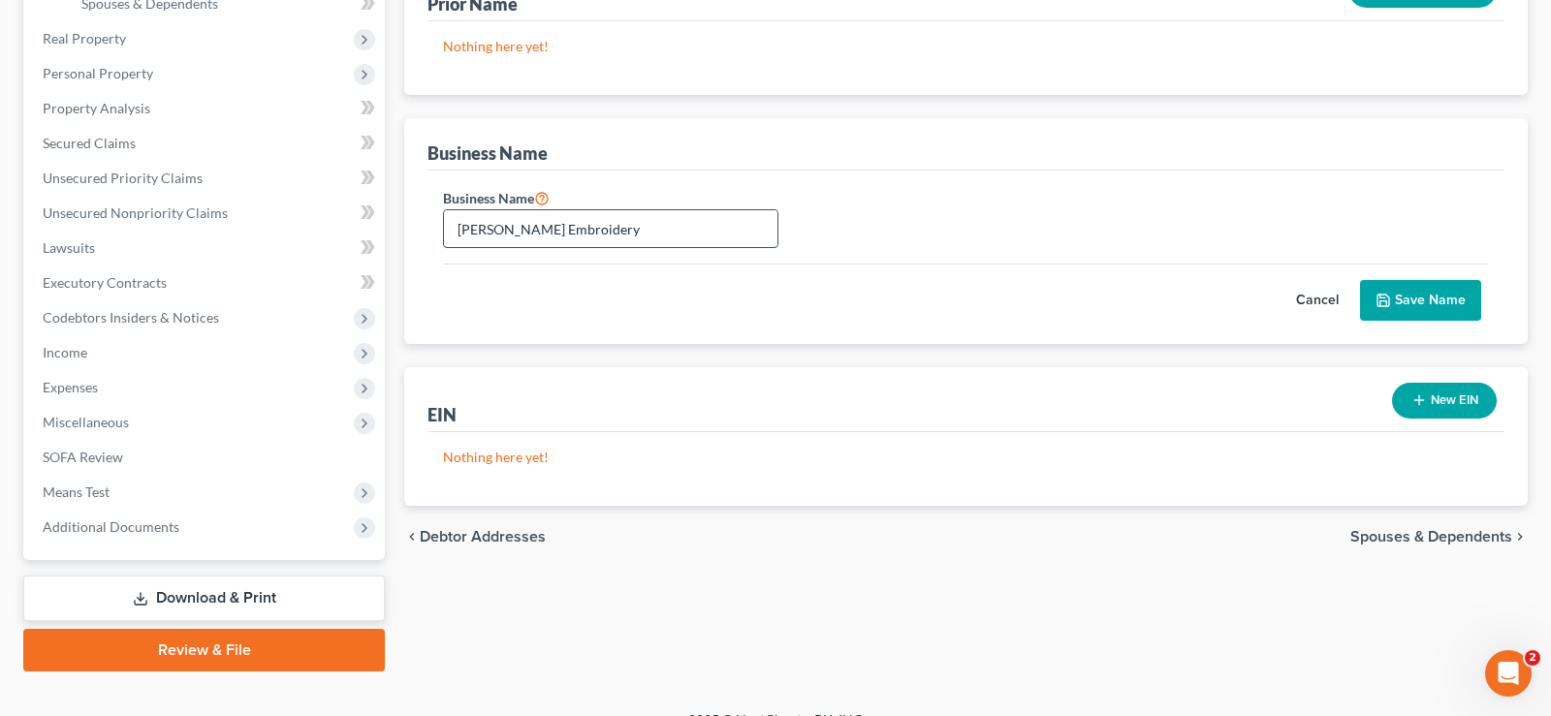
click at [614, 229] on input "Pena Embroidery" at bounding box center [610, 228] width 333 height 37
type input "Pena Embroidery 7720 Maie Ave Unit B Los Angeles, CA 90001"
click at [1411, 293] on button "Save Name" at bounding box center [1420, 300] width 121 height 41
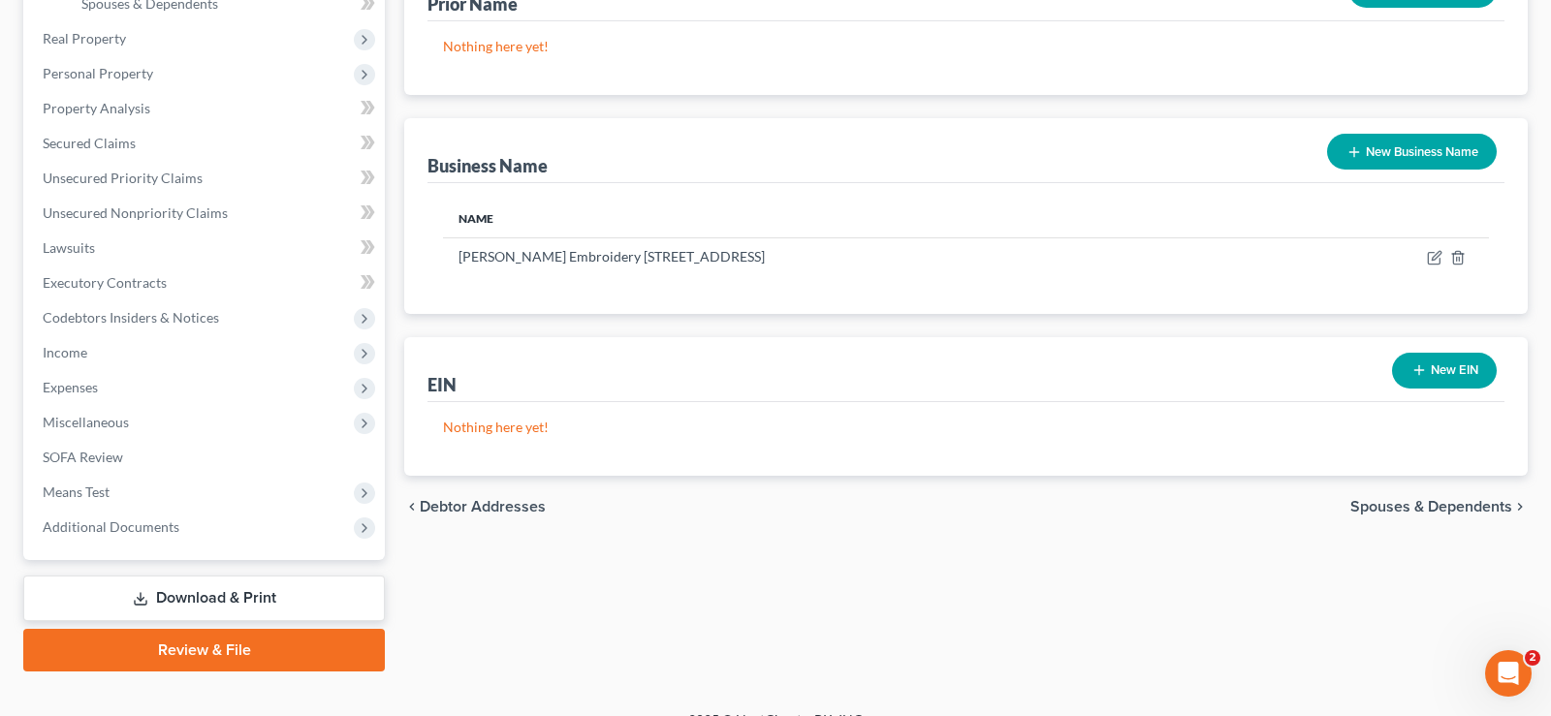
click at [1478, 499] on span "Spouses & Dependents" at bounding box center [1431, 507] width 162 height 16
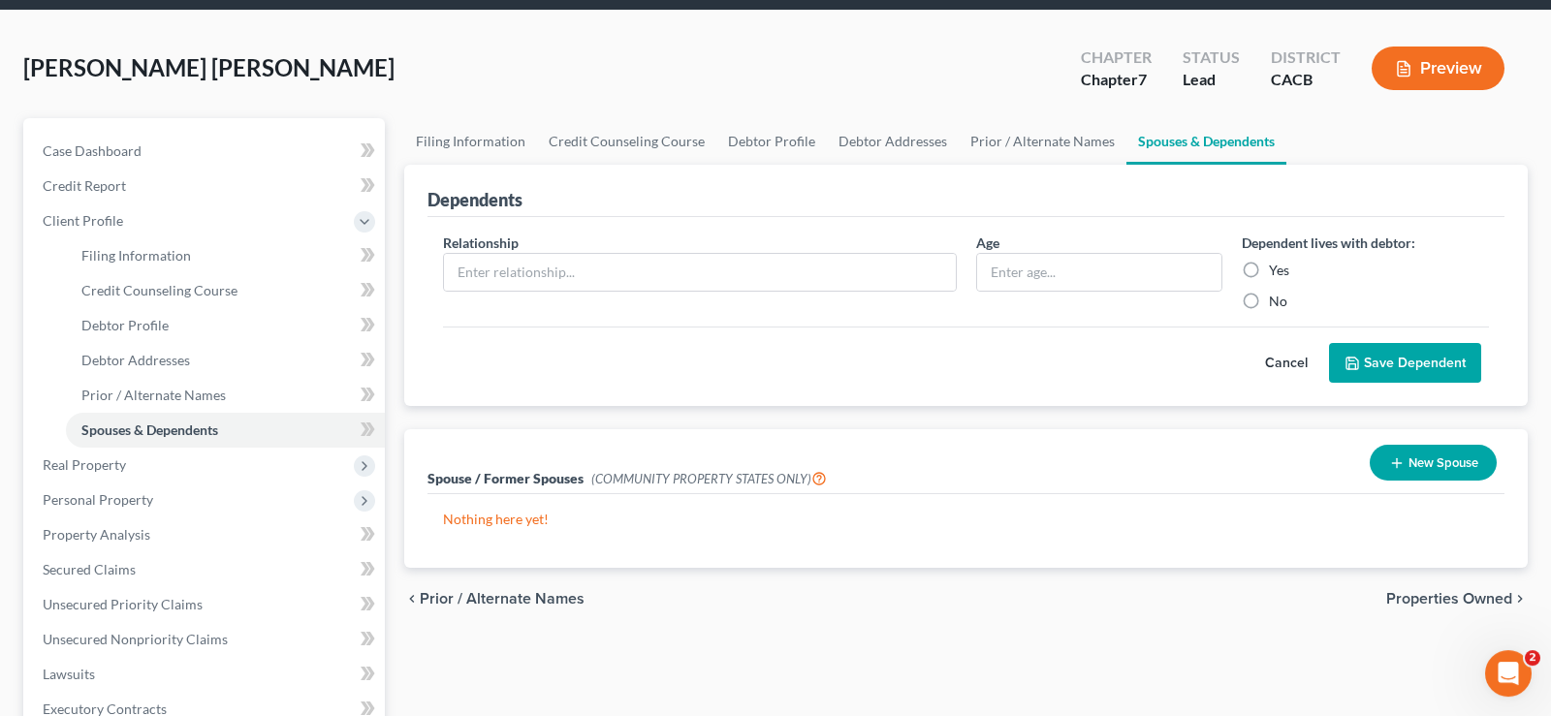
scroll to position [99, 0]
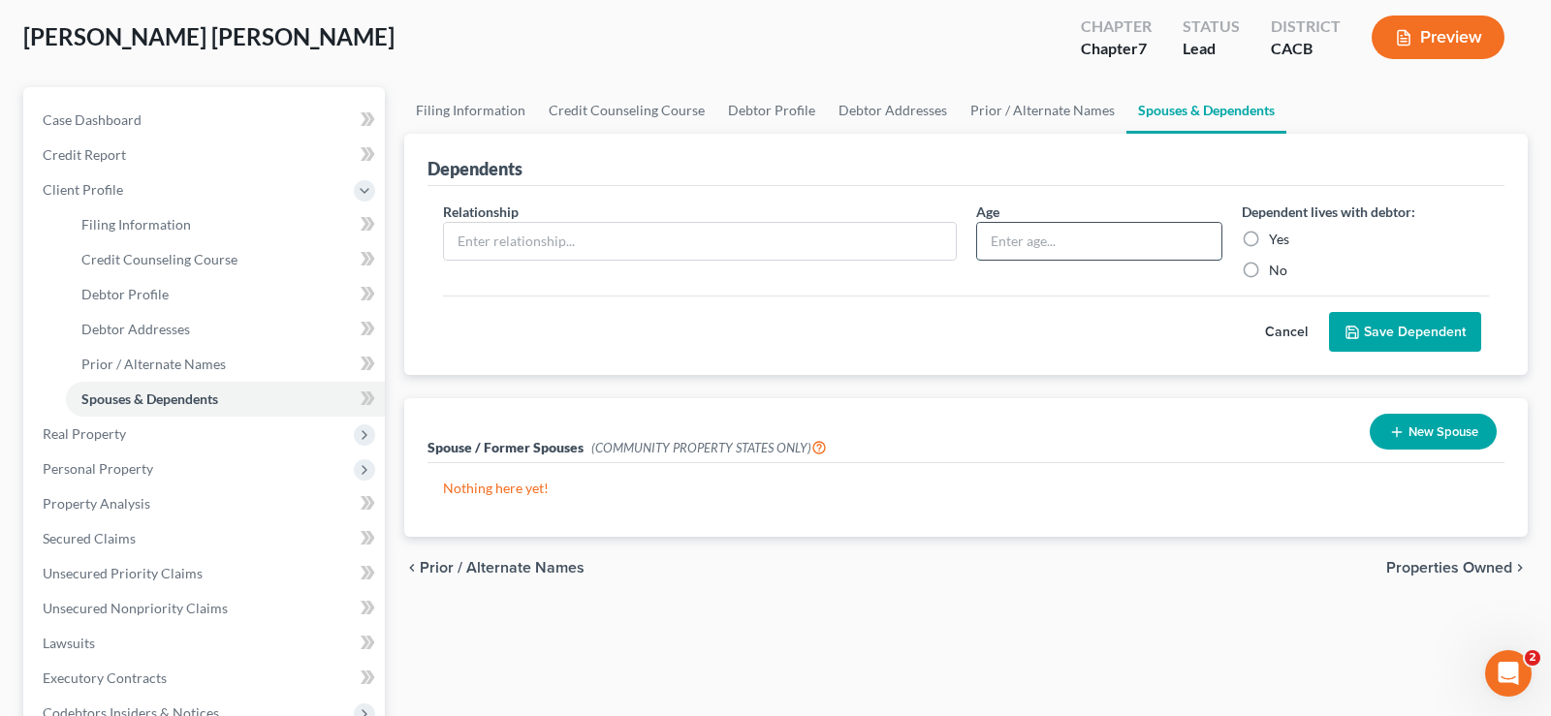
click at [1049, 241] on input "text" at bounding box center [1099, 241] width 245 height 37
drag, startPoint x: 1254, startPoint y: 236, endPoint x: 1279, endPoint y: 325, distance: 92.4
click at [1269, 237] on label "Yes" at bounding box center [1279, 239] width 20 height 19
click at [1277, 237] on input "Yes" at bounding box center [1283, 236] width 13 height 13
radio input "true"
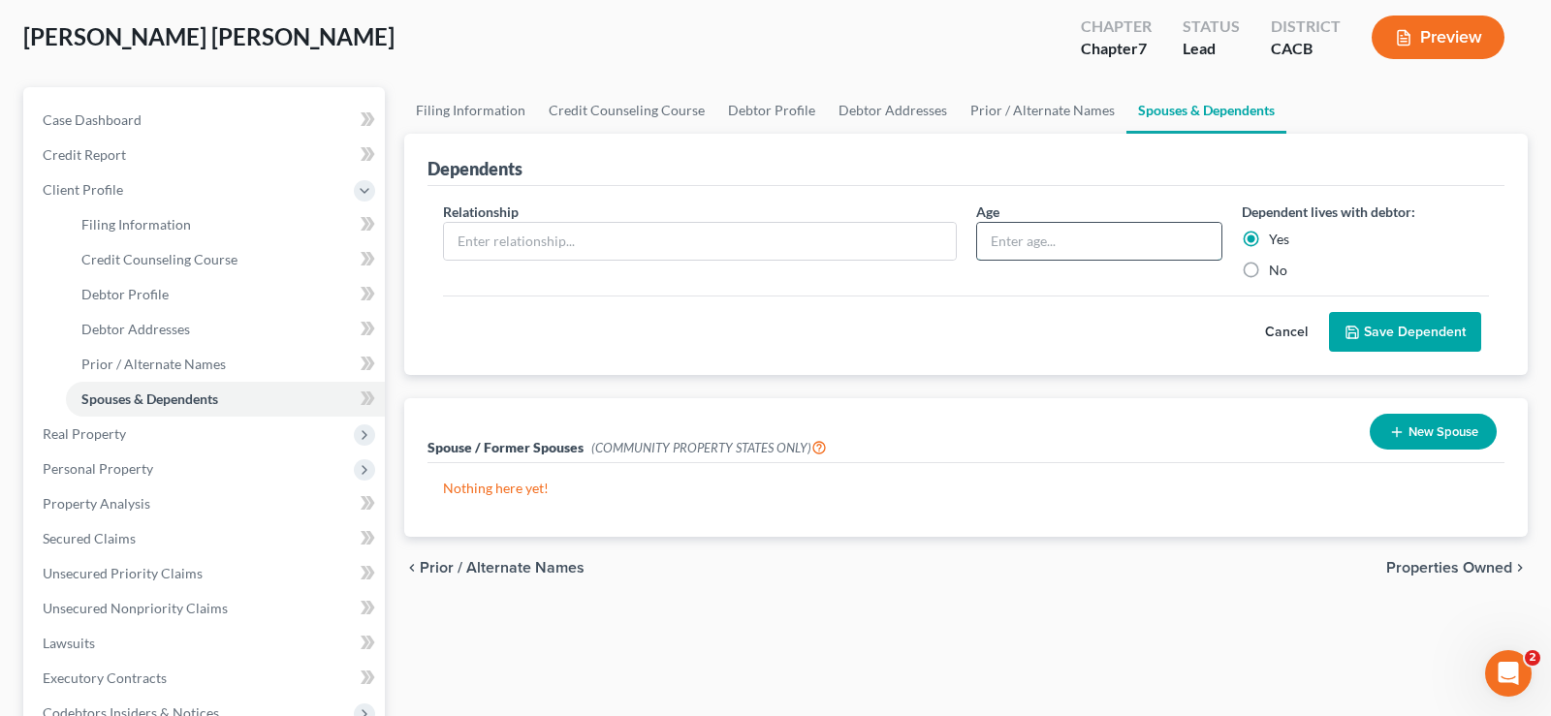
click at [1080, 237] on input "text" at bounding box center [1099, 241] width 245 height 37
type input "60"
click at [566, 245] on input "text" at bounding box center [700, 241] width 512 height 37
type input "Wife"
click at [1029, 247] on input "60" at bounding box center [1099, 241] width 245 height 37
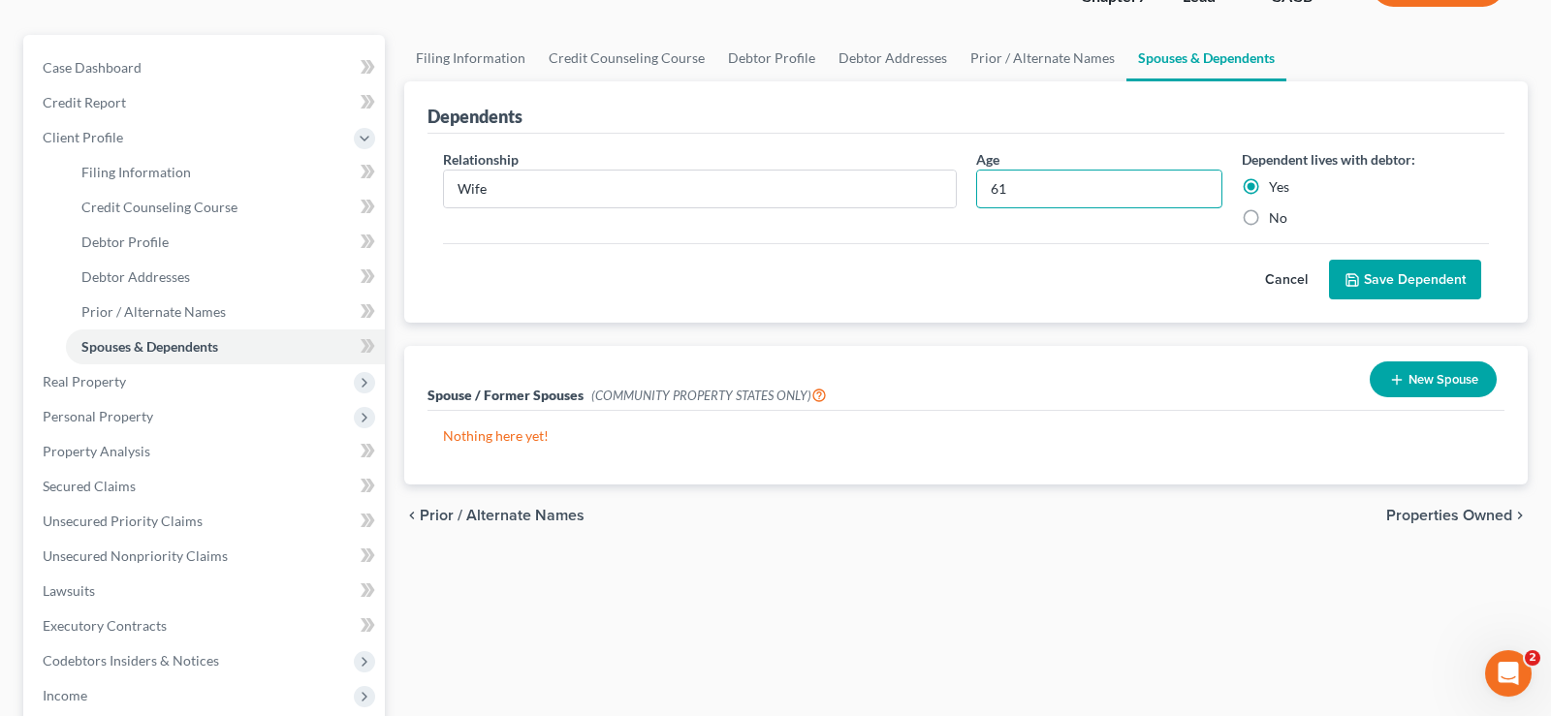
scroll to position [198, 0]
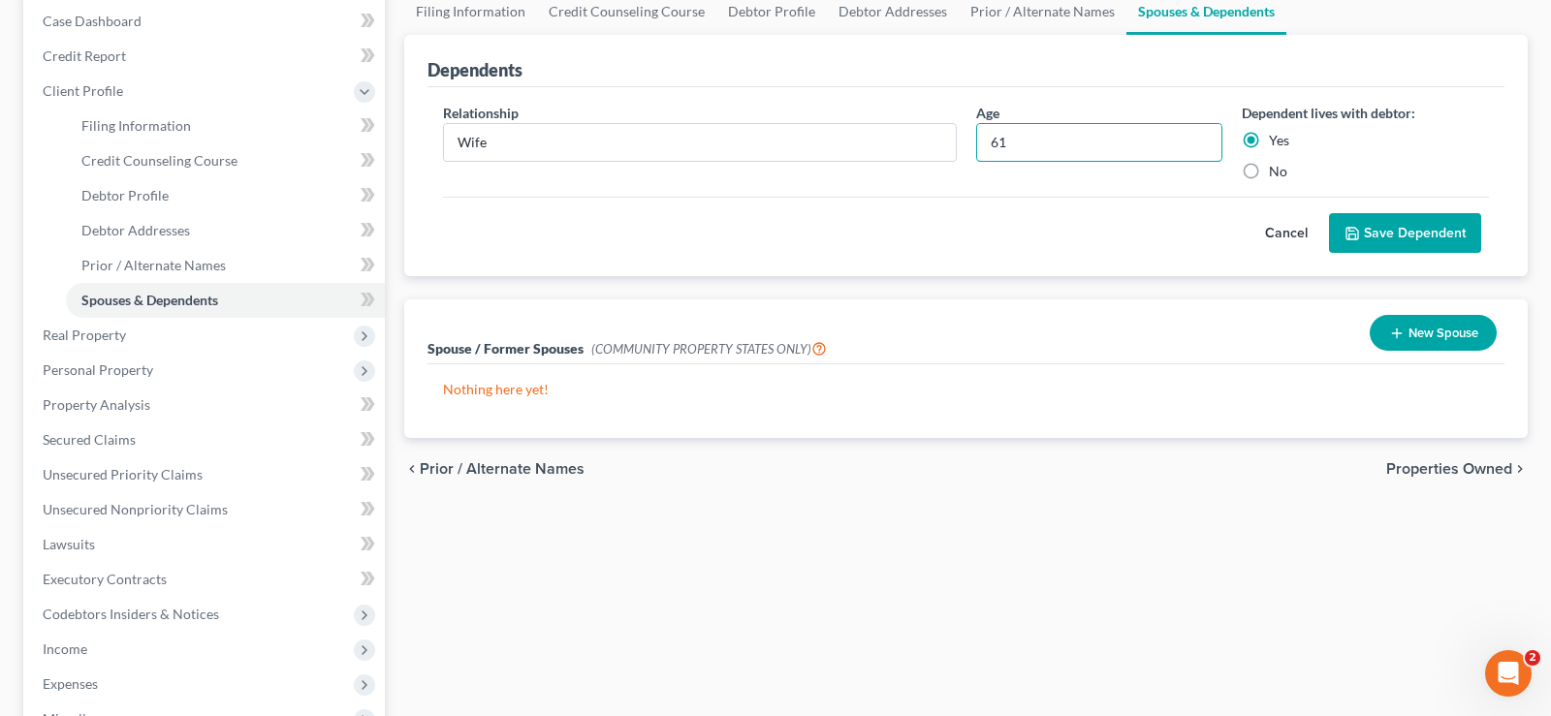
type input "61"
click at [1423, 473] on span "Properties Owned" at bounding box center [1449, 469] width 126 height 16
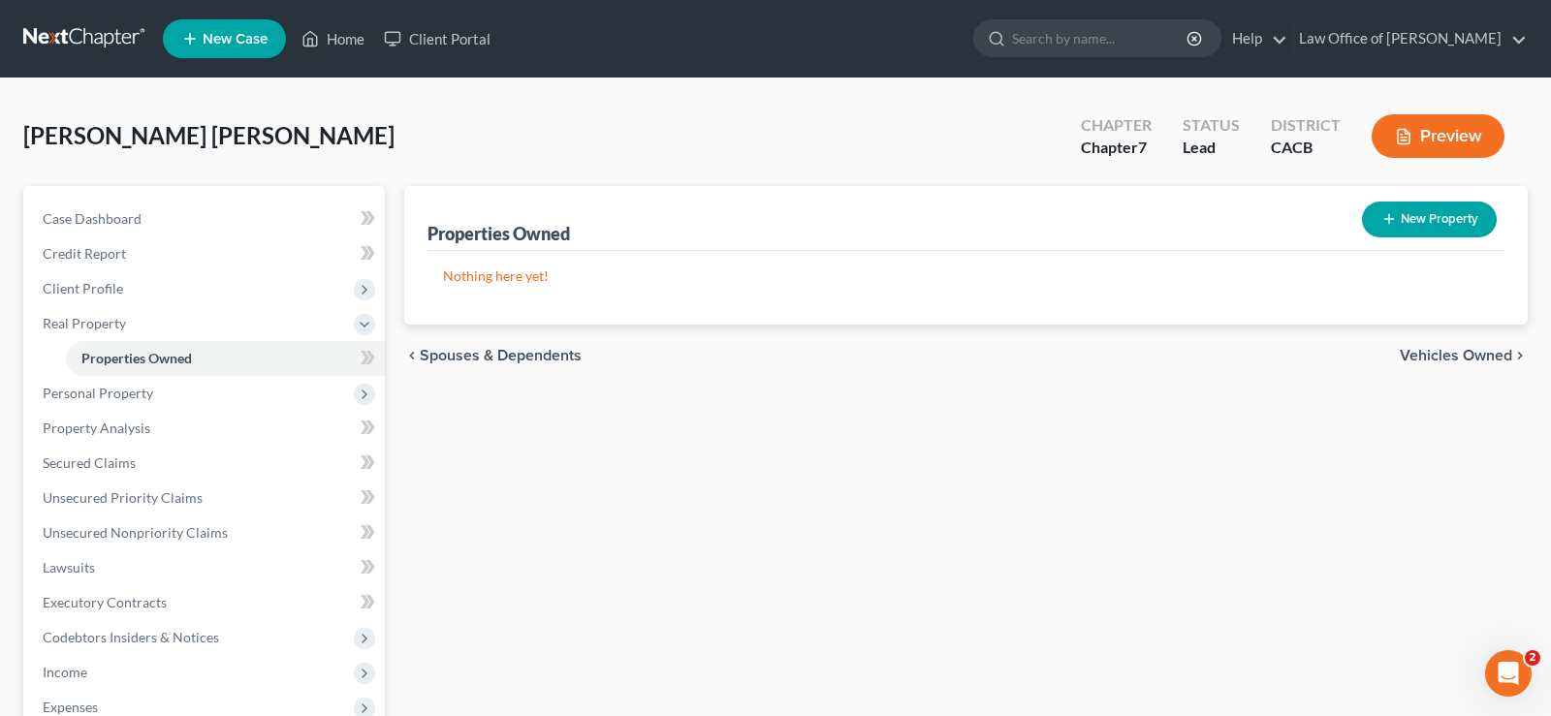
click at [1457, 348] on span "Vehicles Owned" at bounding box center [1456, 356] width 112 height 16
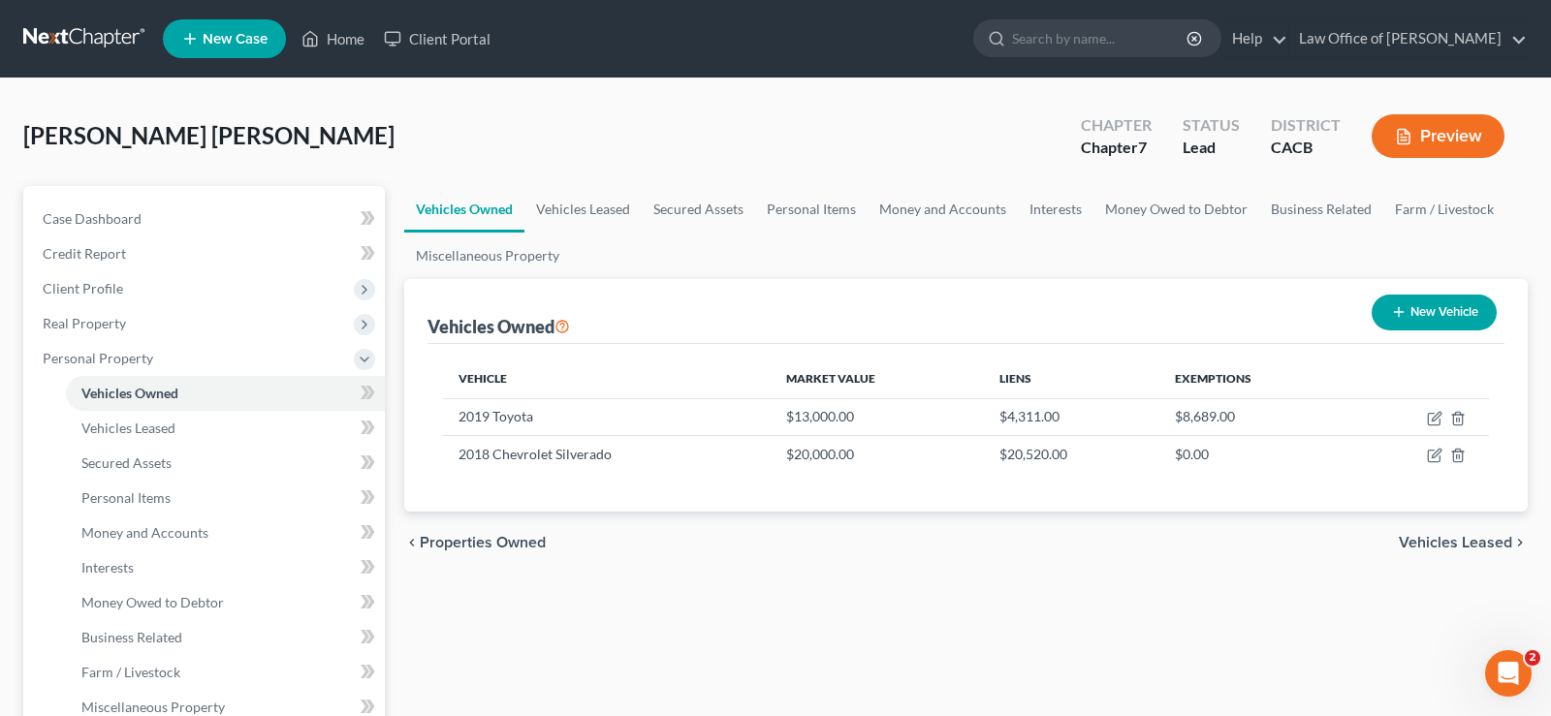
click at [1468, 545] on span "Vehicles Leased" at bounding box center [1455, 543] width 113 height 16
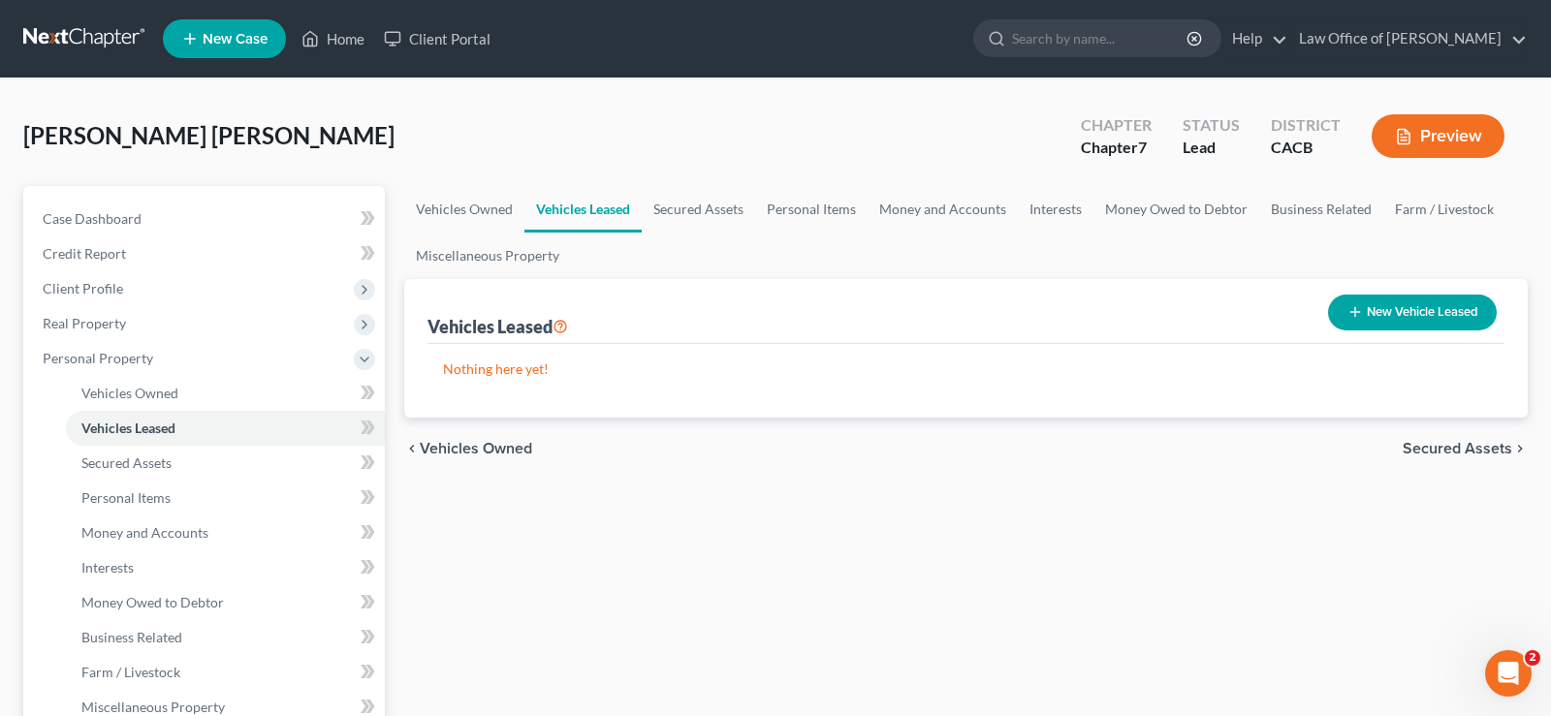
click at [1437, 449] on span "Secured Assets" at bounding box center [1458, 449] width 110 height 16
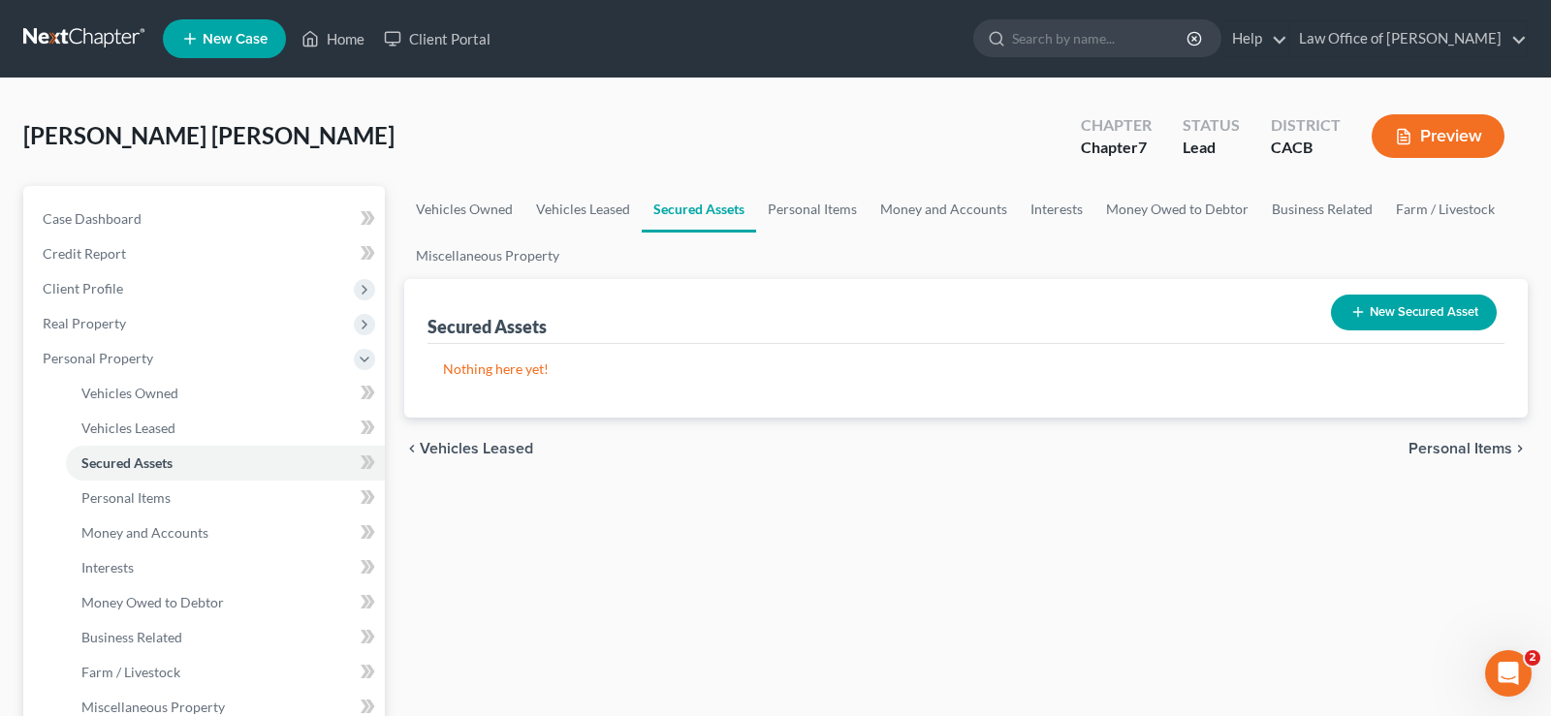
click at [1474, 443] on span "Personal Items" at bounding box center [1460, 449] width 104 height 16
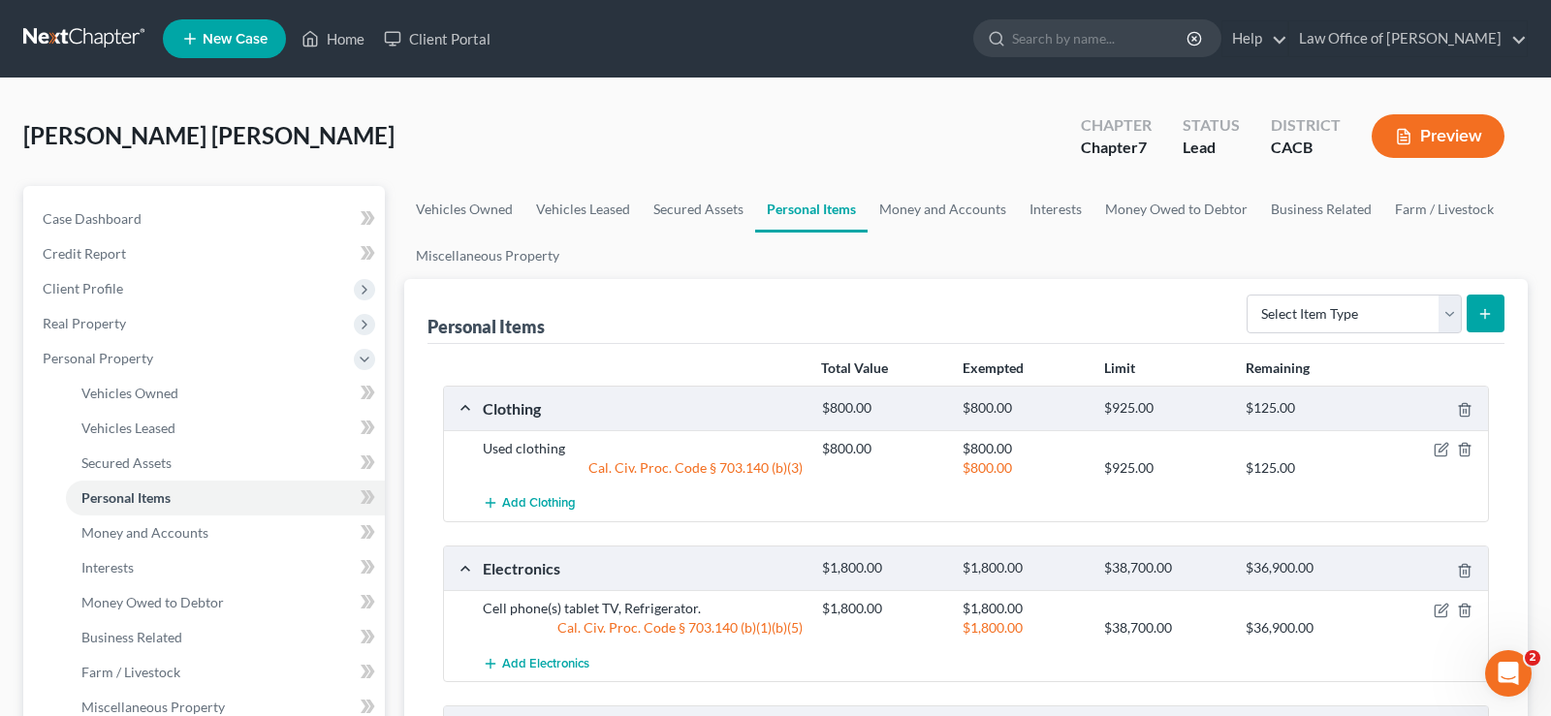
scroll to position [395, 0]
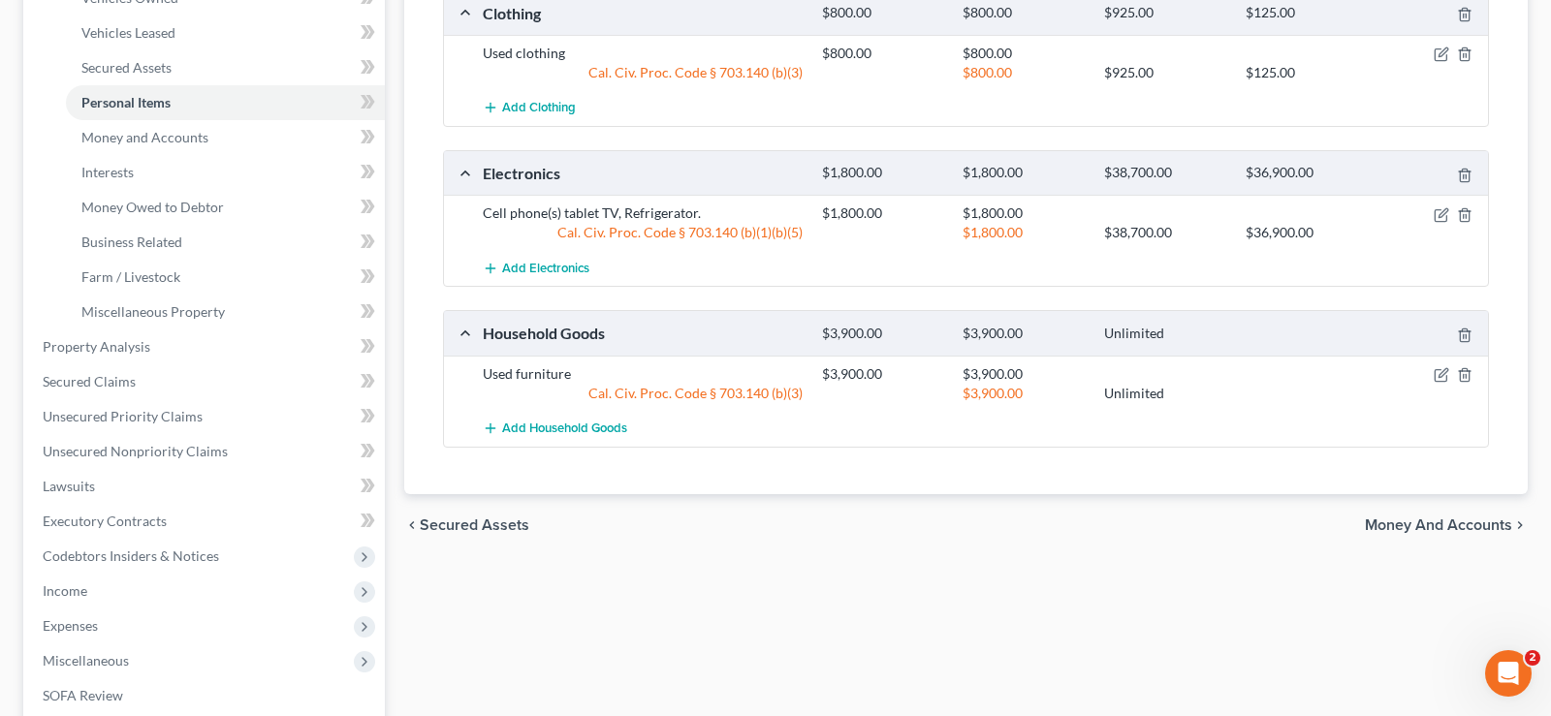
click at [1414, 527] on span "Money and Accounts" at bounding box center [1438, 526] width 147 height 16
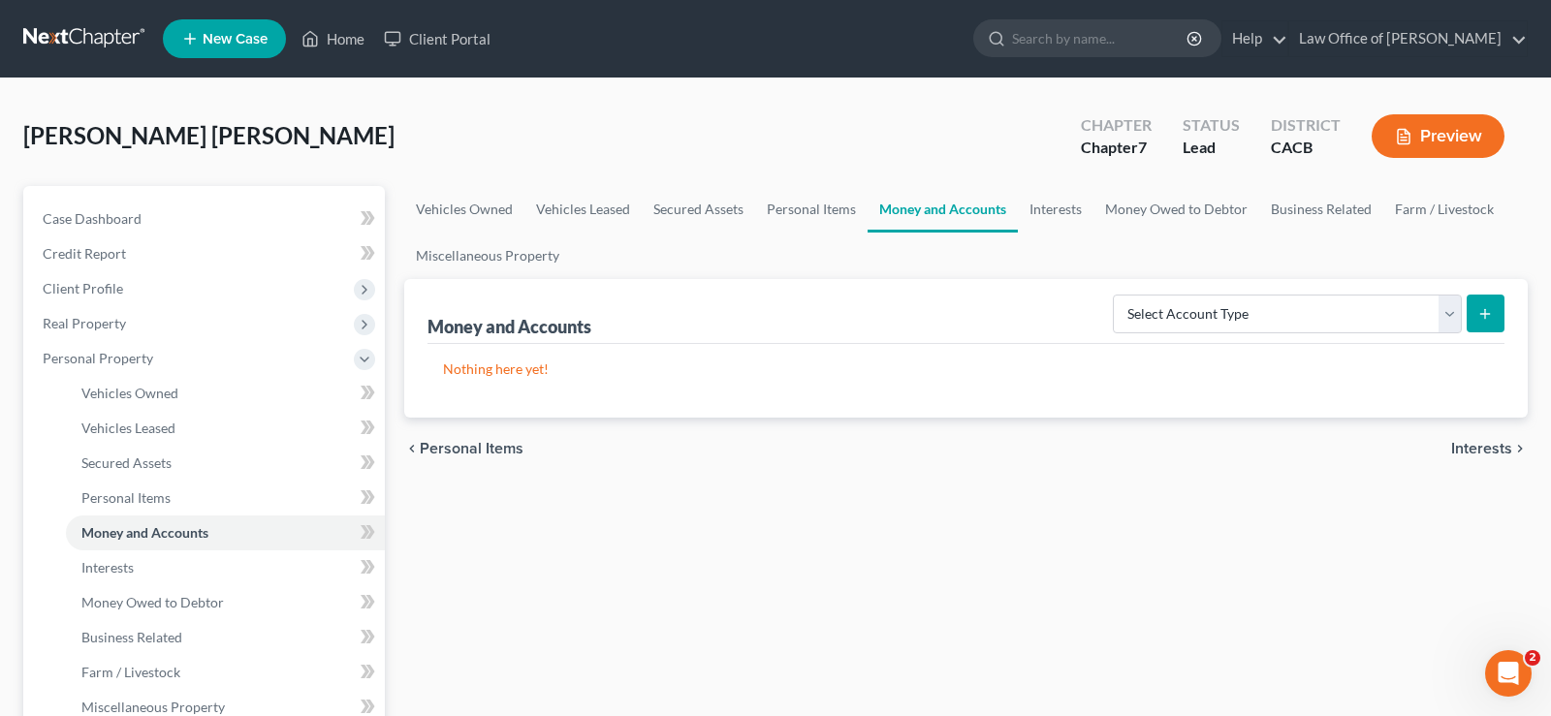
click at [1473, 450] on span "Interests" at bounding box center [1481, 449] width 61 height 16
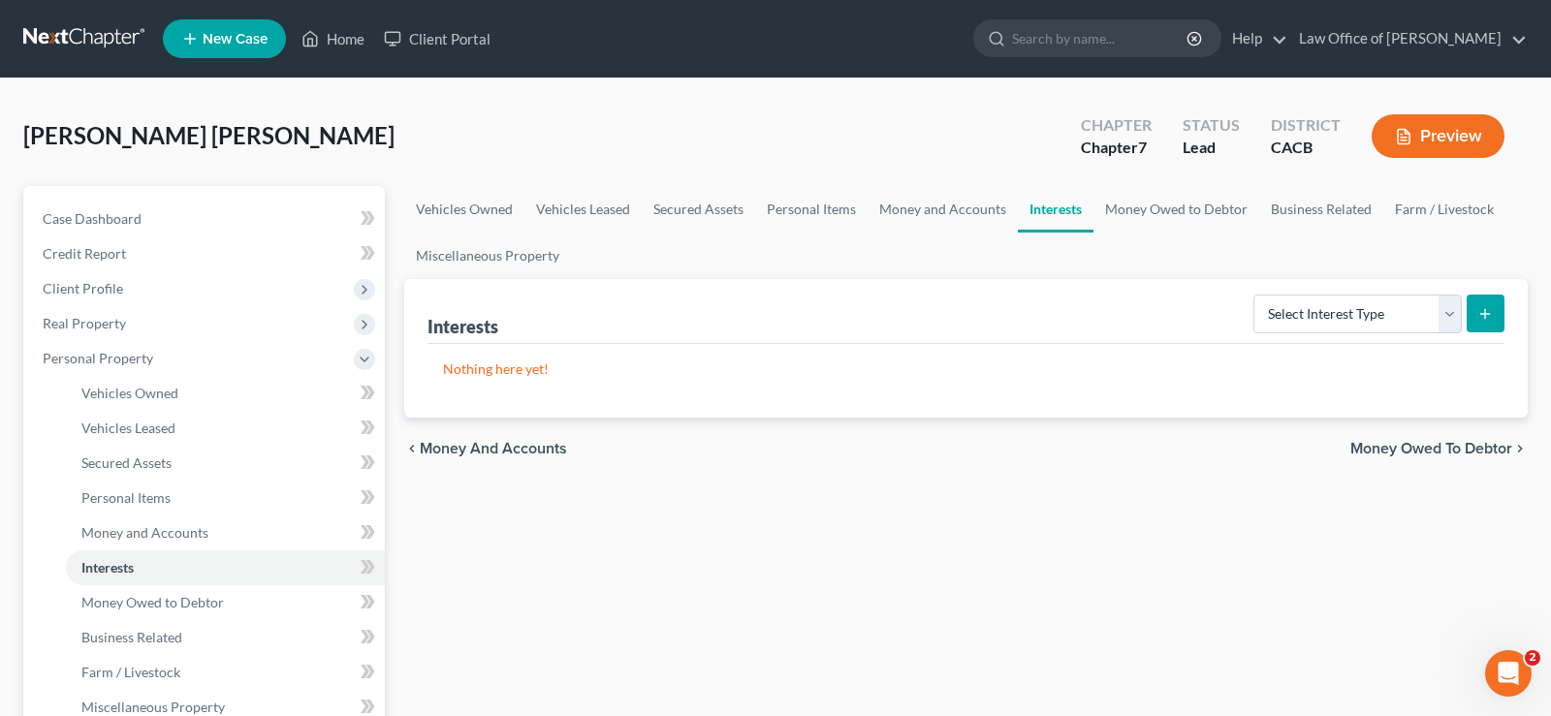
click at [1366, 451] on span "Money Owed to Debtor" at bounding box center [1431, 449] width 162 height 16
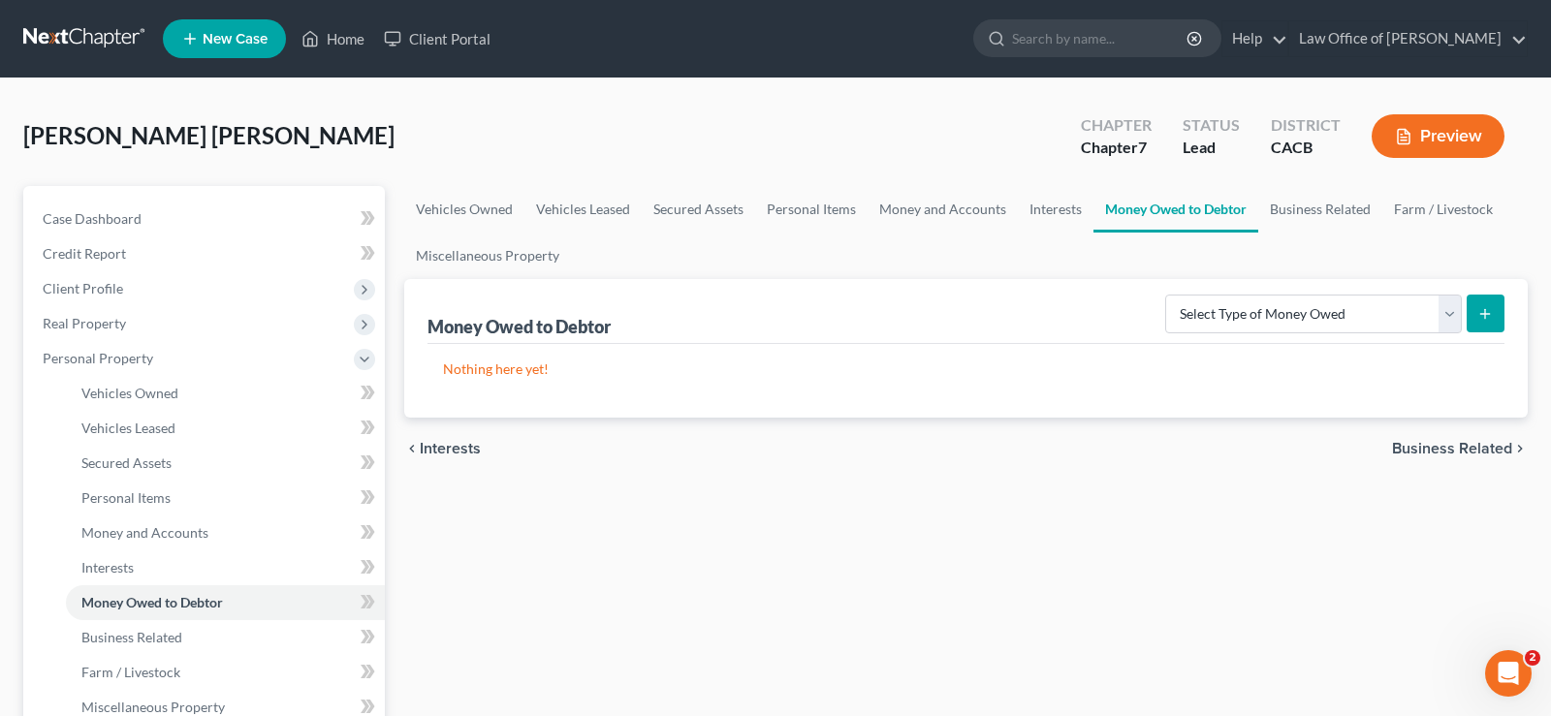
click at [1476, 450] on span "Business Related" at bounding box center [1452, 449] width 120 height 16
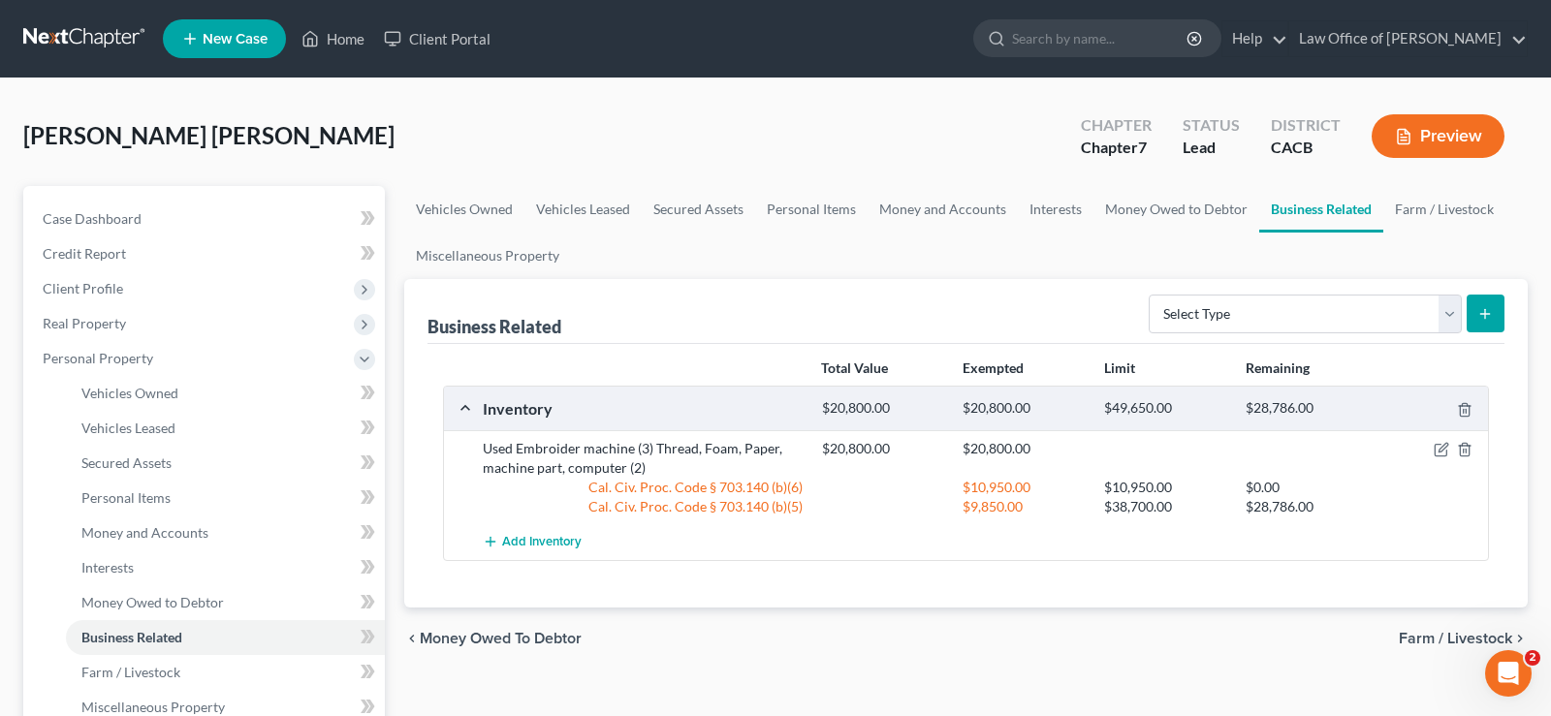
click at [1454, 634] on span "Farm / Livestock" at bounding box center [1455, 639] width 113 height 16
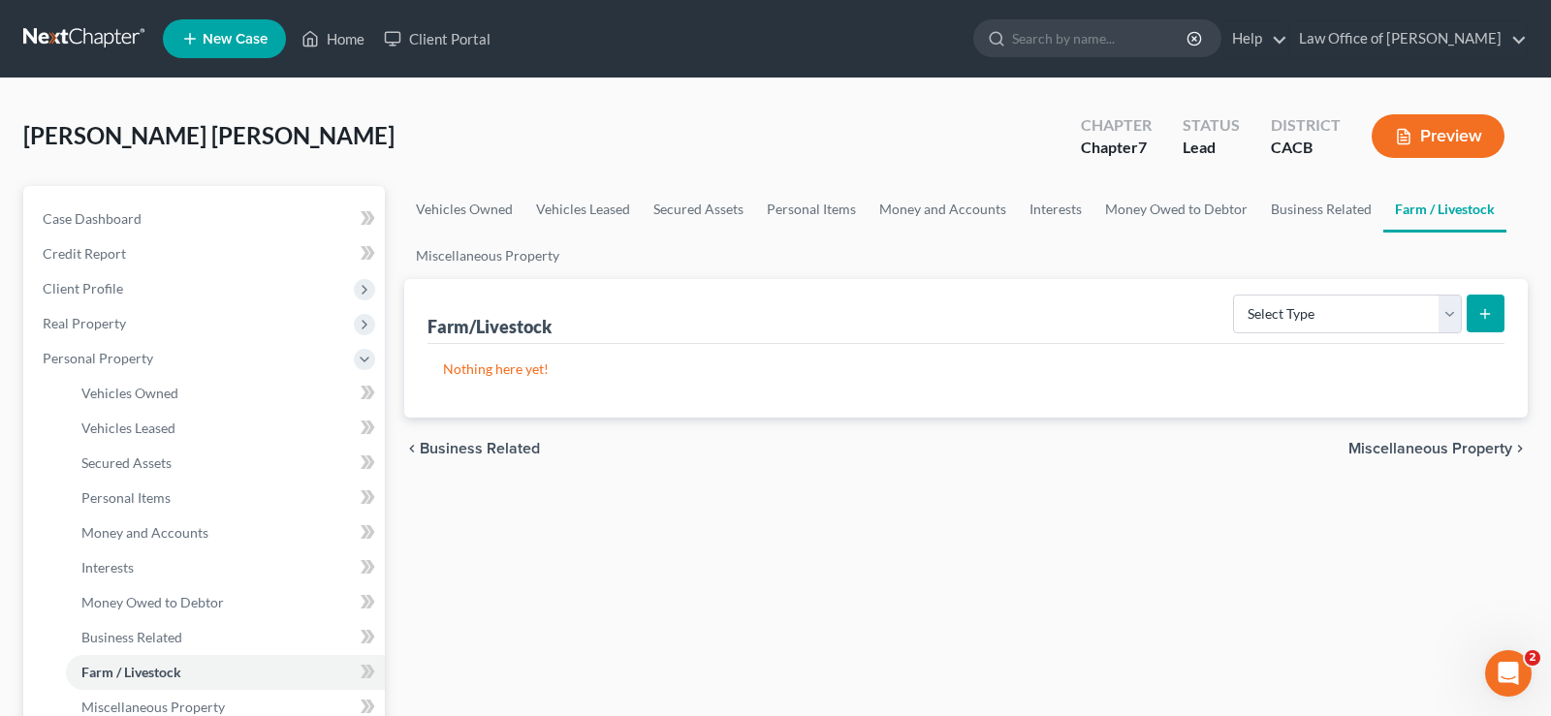
click at [1378, 445] on span "Miscellaneous Property" at bounding box center [1430, 449] width 164 height 16
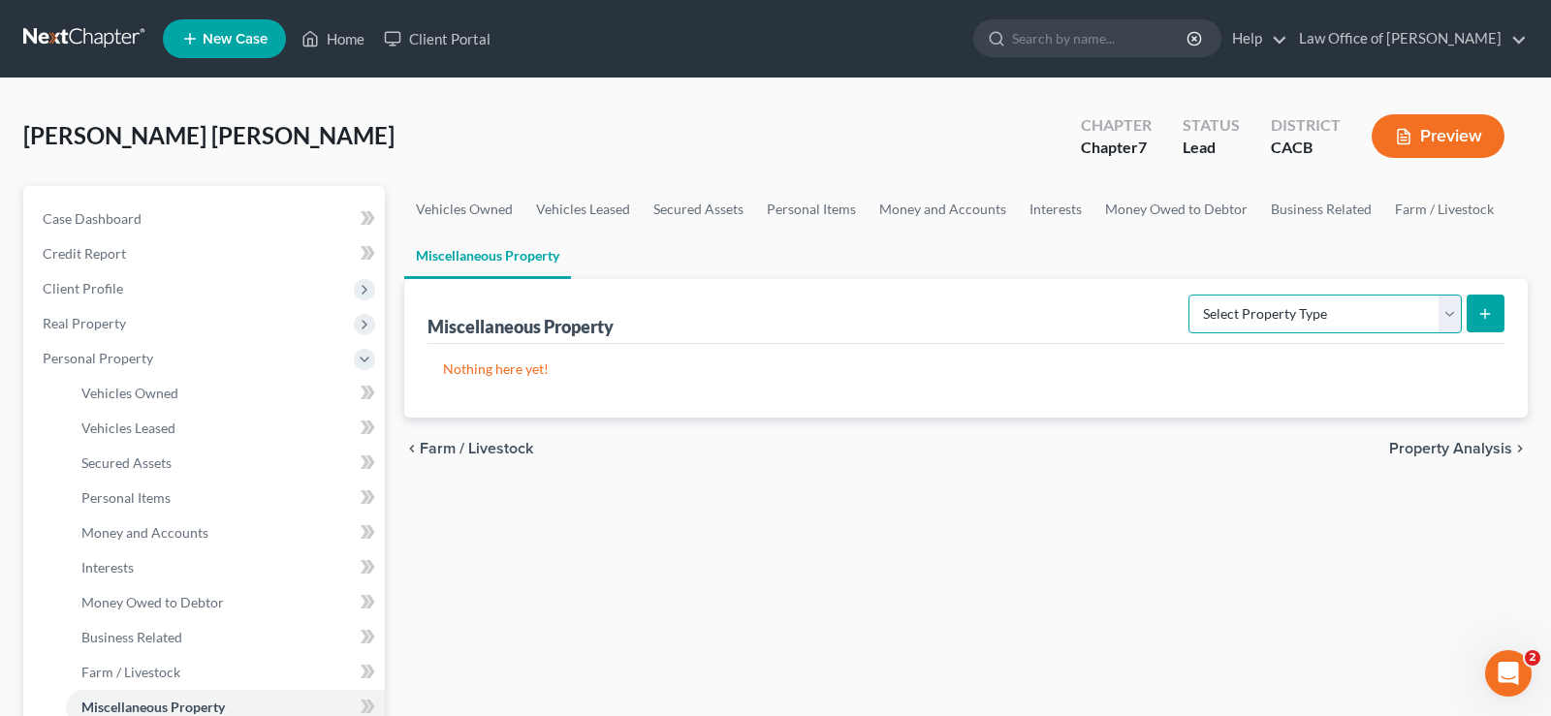
click at [1188, 295] on select "Select Property Type Assigned for Creditor Benefit Within 1 Year Holding for An…" at bounding box center [1324, 314] width 273 height 39
drag, startPoint x: 1448, startPoint y: 312, endPoint x: 1121, endPoint y: 547, distance: 402.9
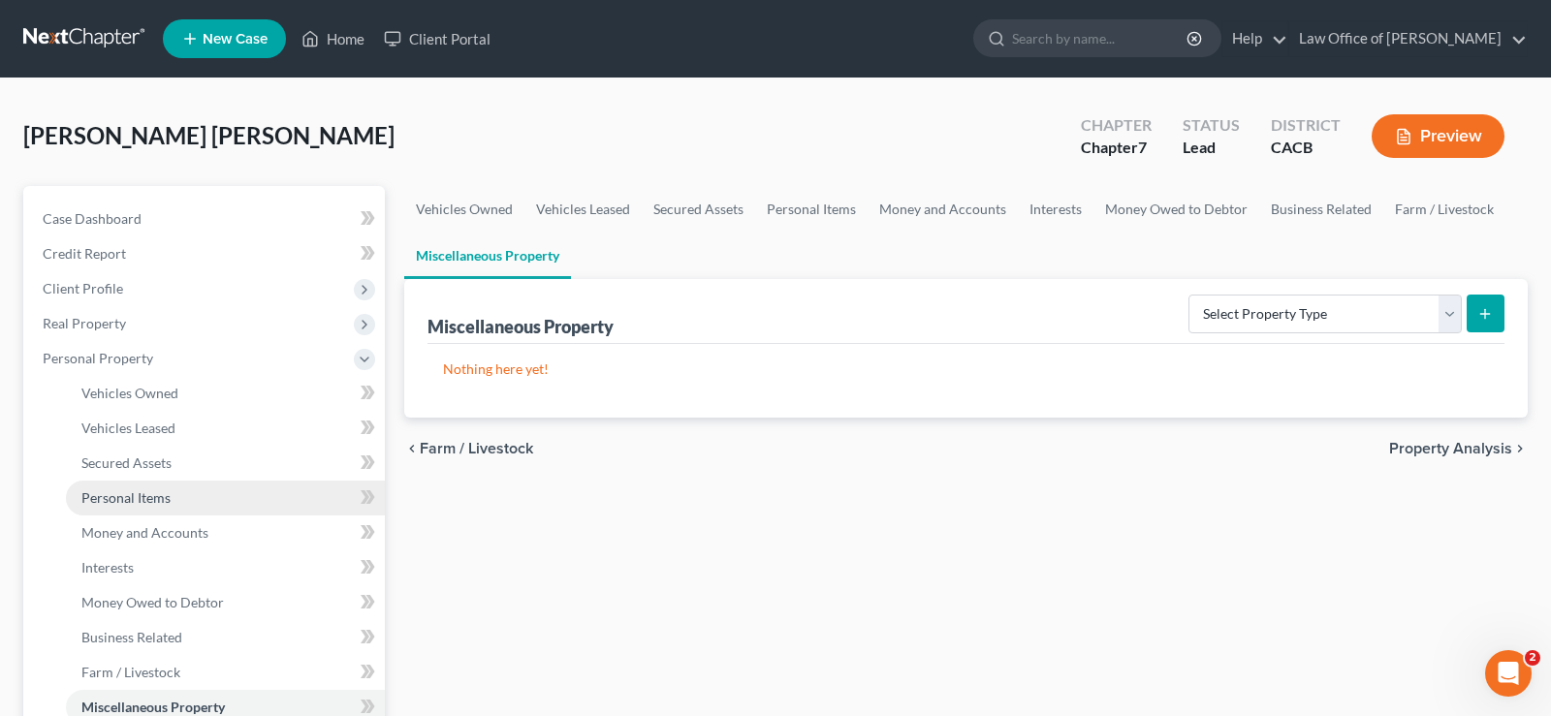
click at [161, 497] on span "Personal Items" at bounding box center [125, 498] width 89 height 16
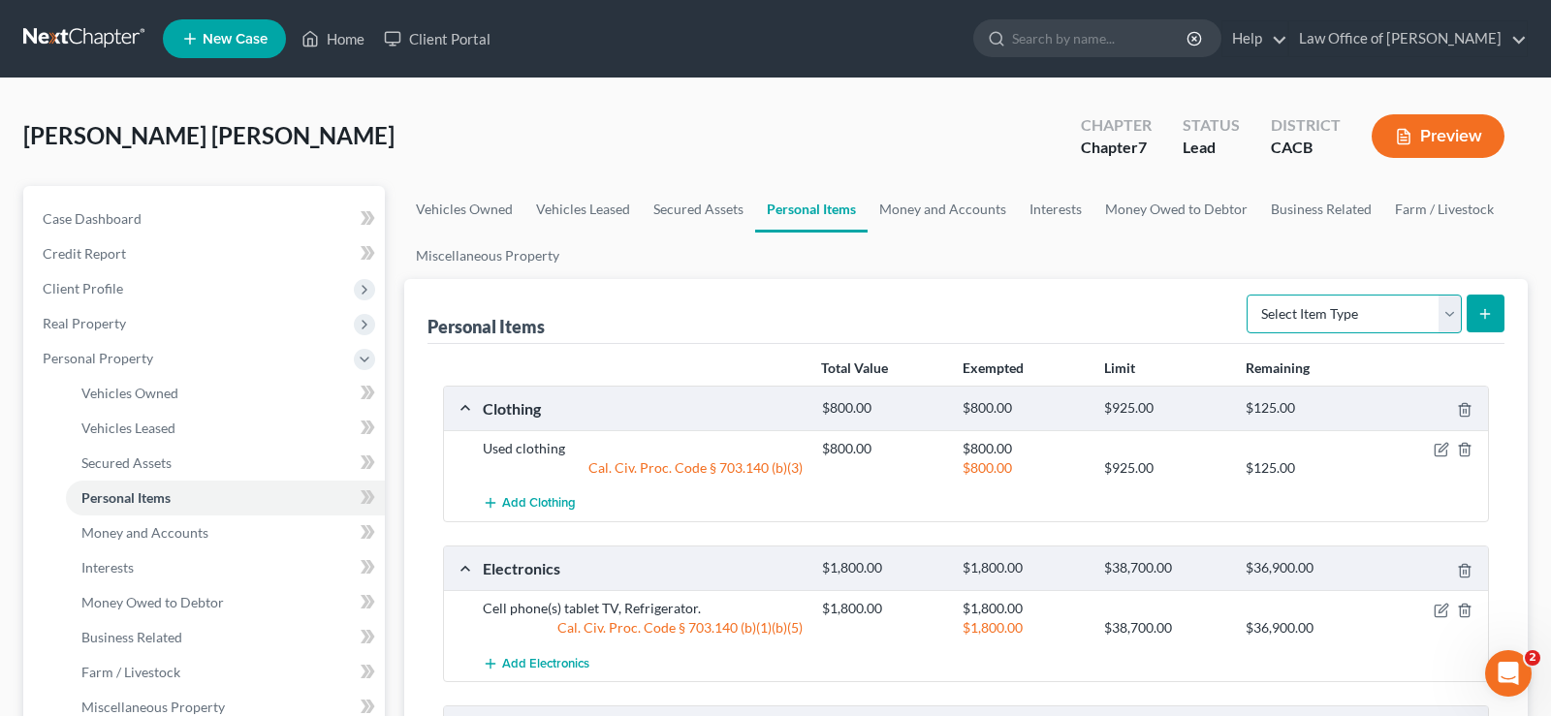
click at [1247, 295] on select "Select Item Type Clothing Collectibles Of Value Electronics Firearms Household …" at bounding box center [1354, 314] width 215 height 39
select select "other"
click option "Other" at bounding box center [0, 0] width 0 height 0
click at [1485, 309] on line "submit" at bounding box center [1485, 313] width 0 height 9
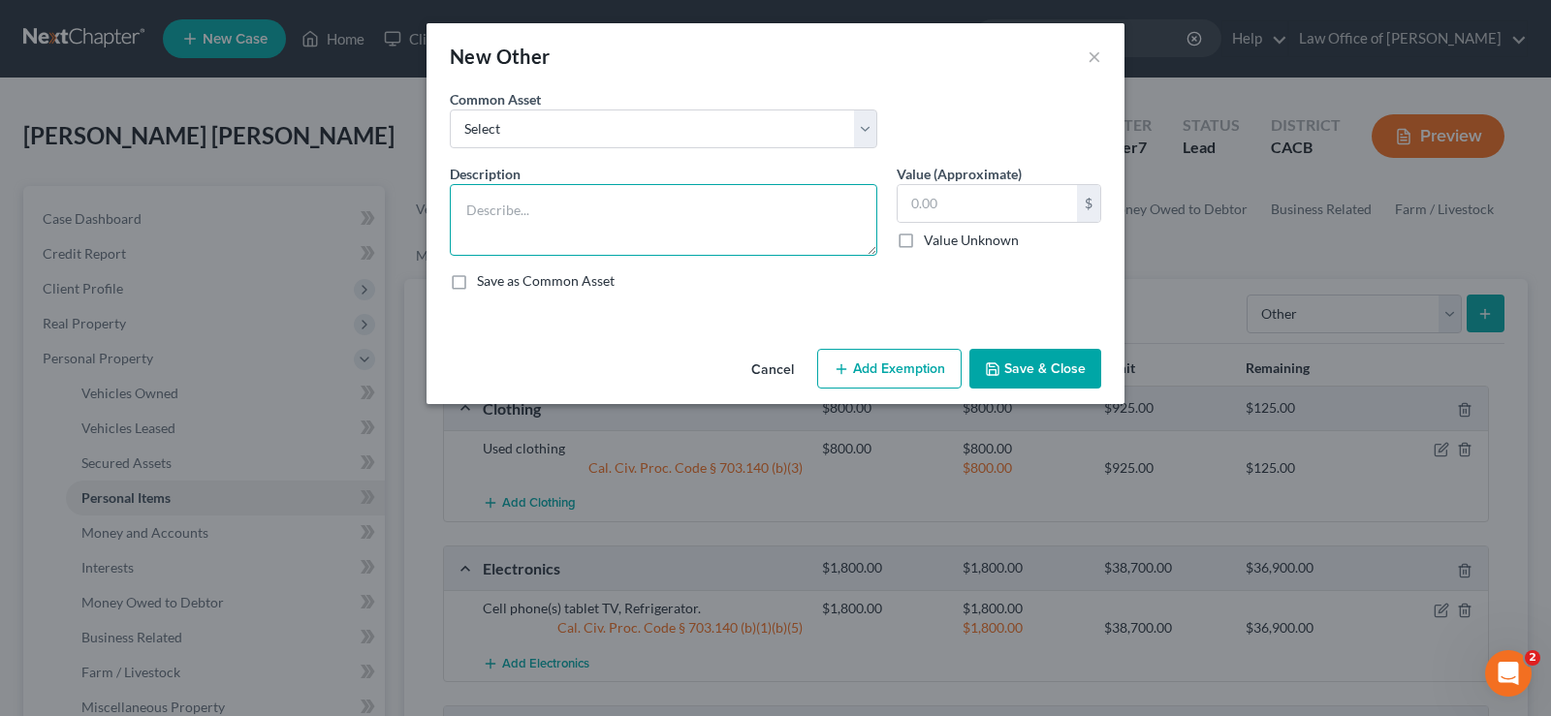
click at [550, 210] on textarea at bounding box center [663, 220] width 427 height 72
type textarea "T"
type textarea "Commentary plots (2)"
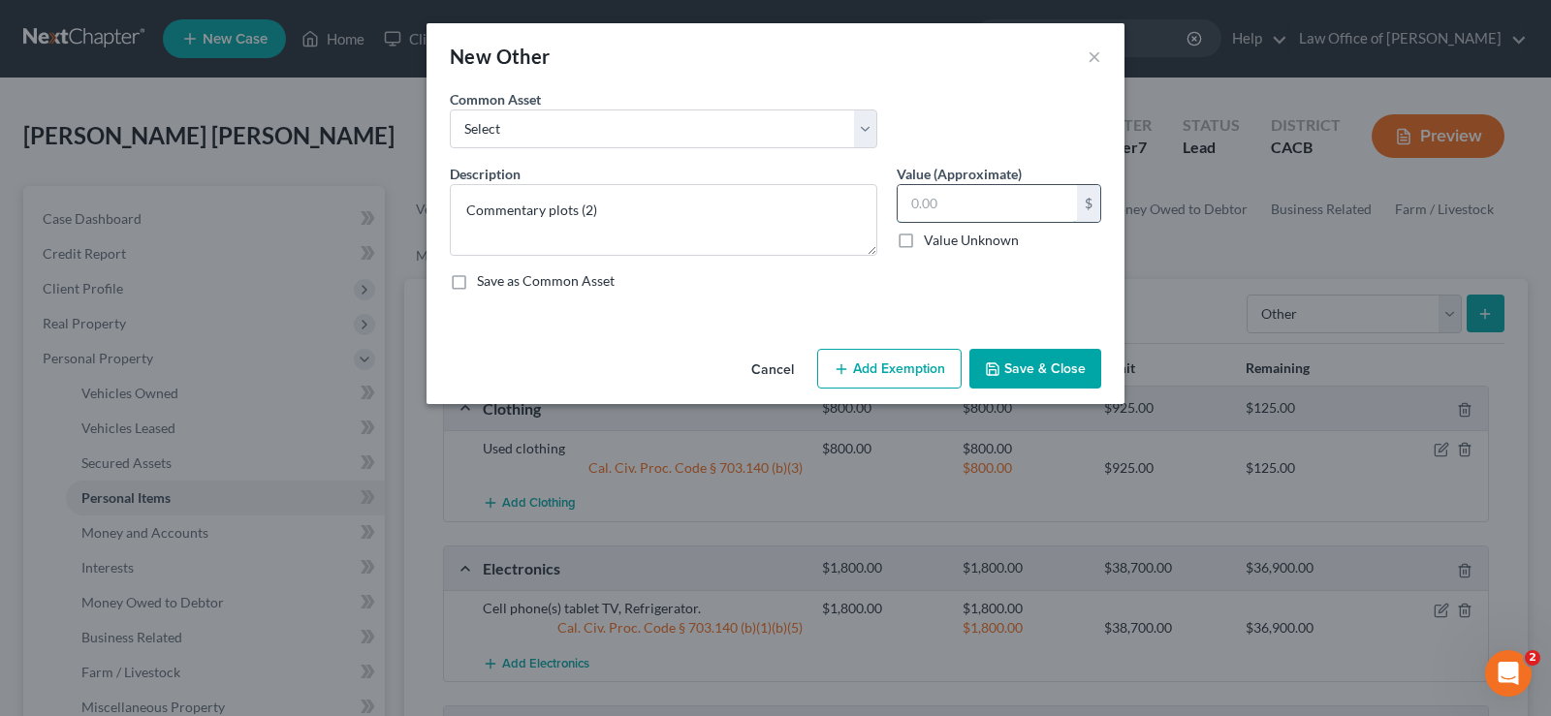
click at [964, 199] on input "text" at bounding box center [987, 203] width 179 height 37
click at [983, 202] on input "text" at bounding box center [987, 203] width 179 height 37
click at [902, 370] on button "Add Exemption" at bounding box center [889, 369] width 144 height 41
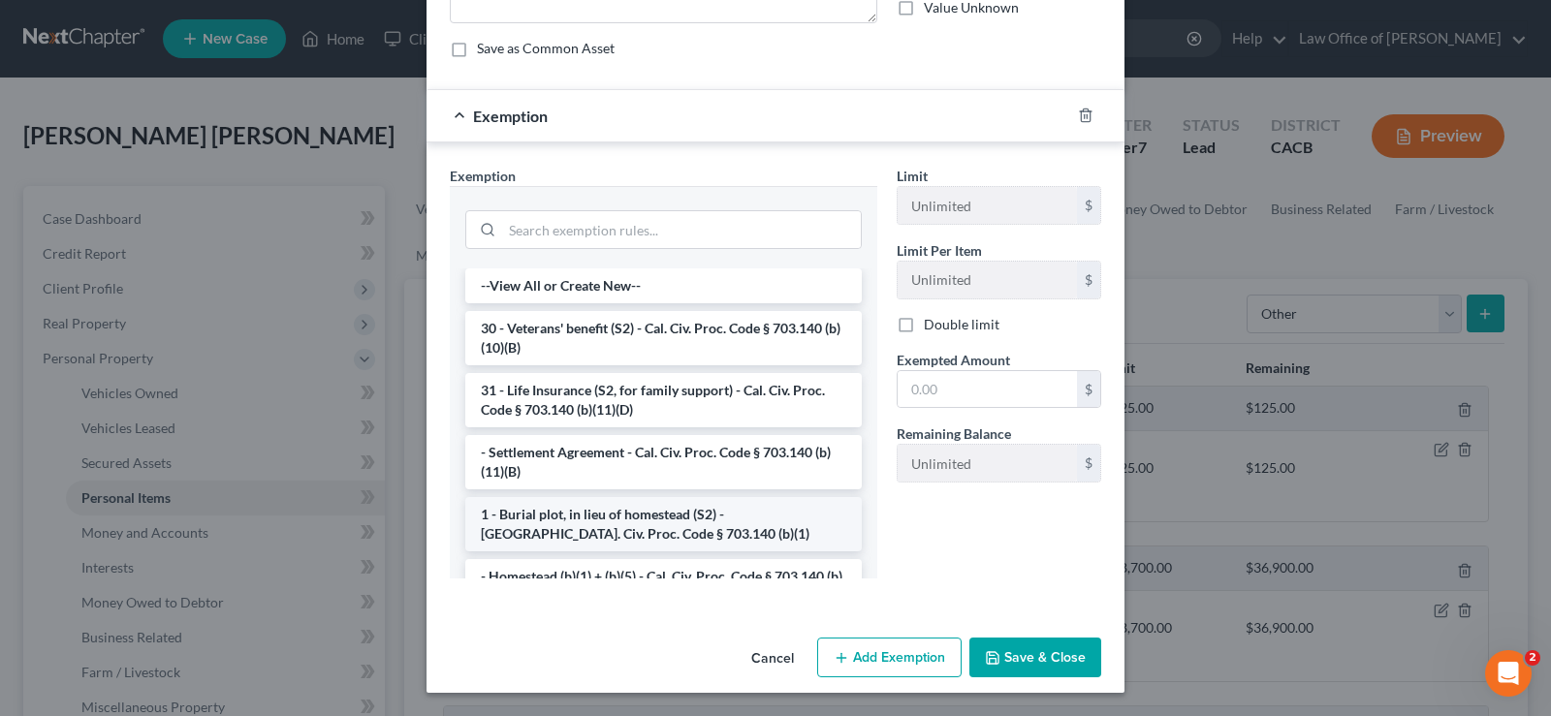
scroll to position [99, 0]
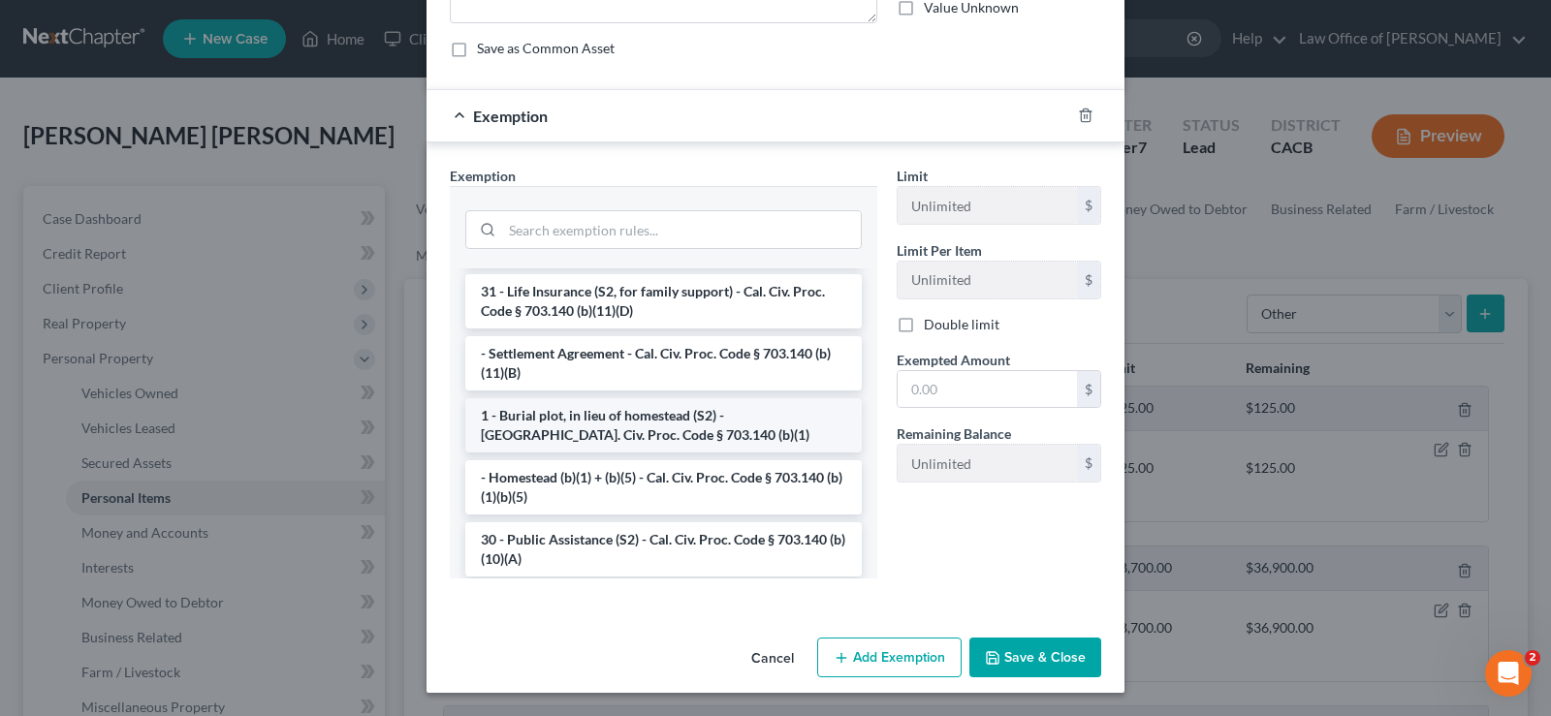
click at [663, 417] on li "1 - Burial plot, in lieu of homestead (S2) - Cal. Civ. Proc. Code § 703.140 (b)…" at bounding box center [663, 425] width 396 height 54
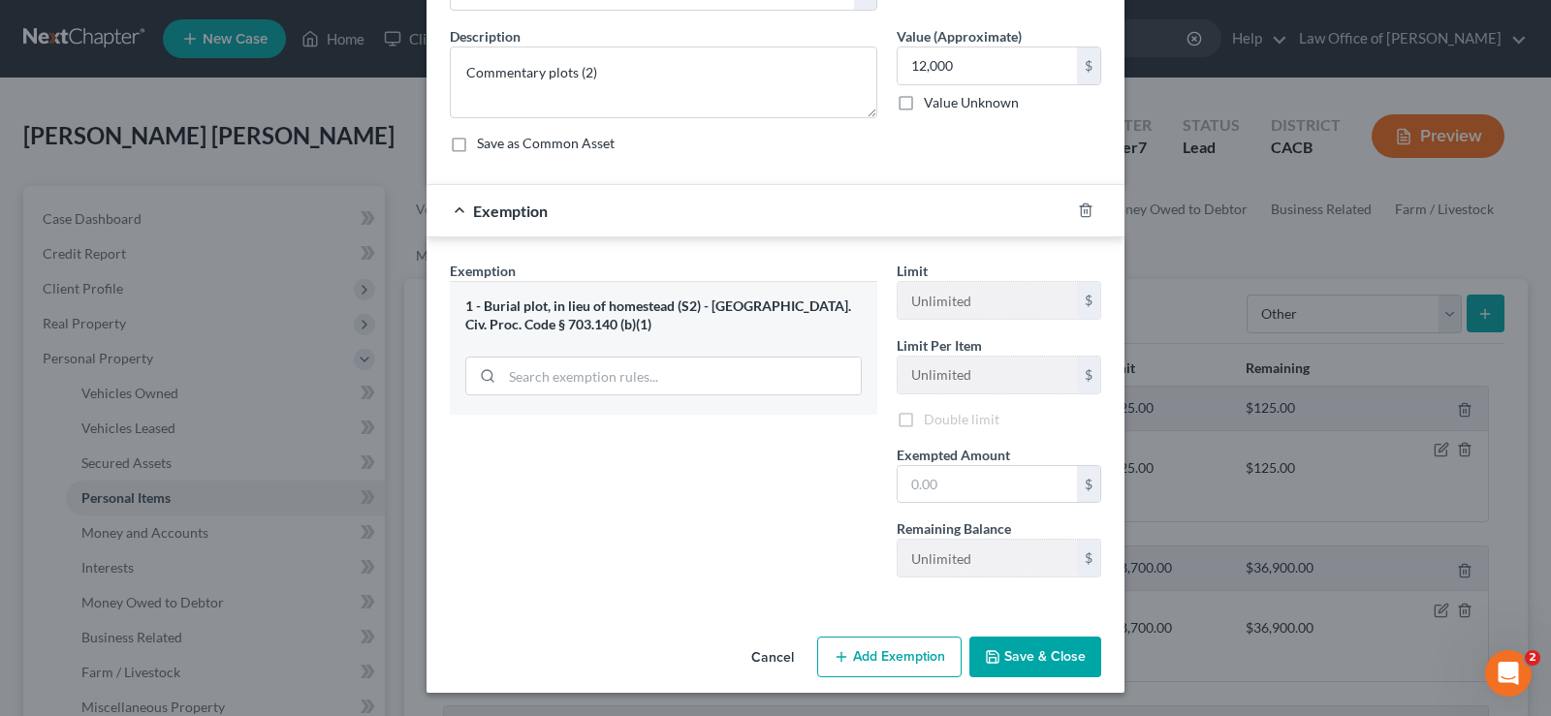
scroll to position [138, 0]
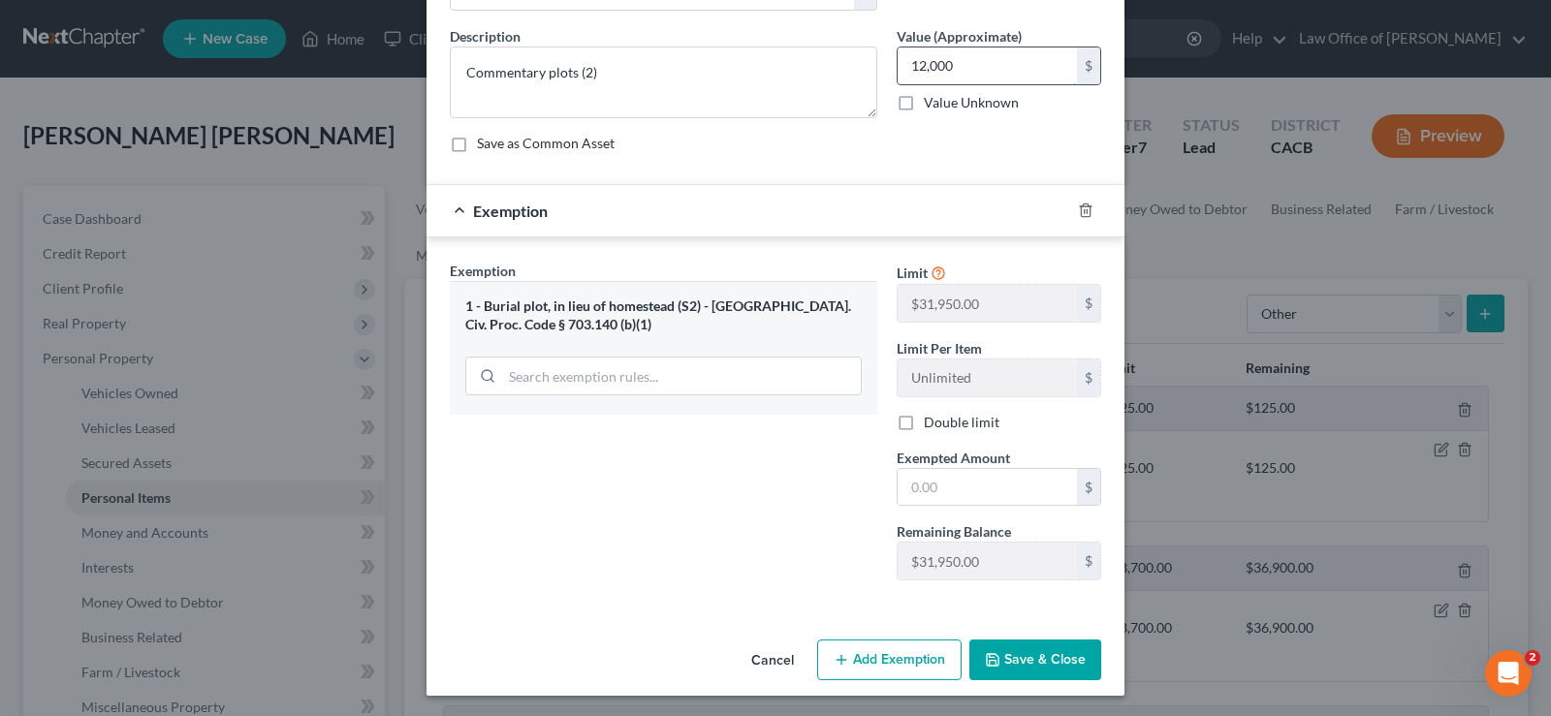
click at [979, 62] on input "12,000" at bounding box center [987, 65] width 179 height 37
type input "15,000"
click at [641, 74] on textarea "Commentary plots (2)" at bounding box center [663, 83] width 427 height 72
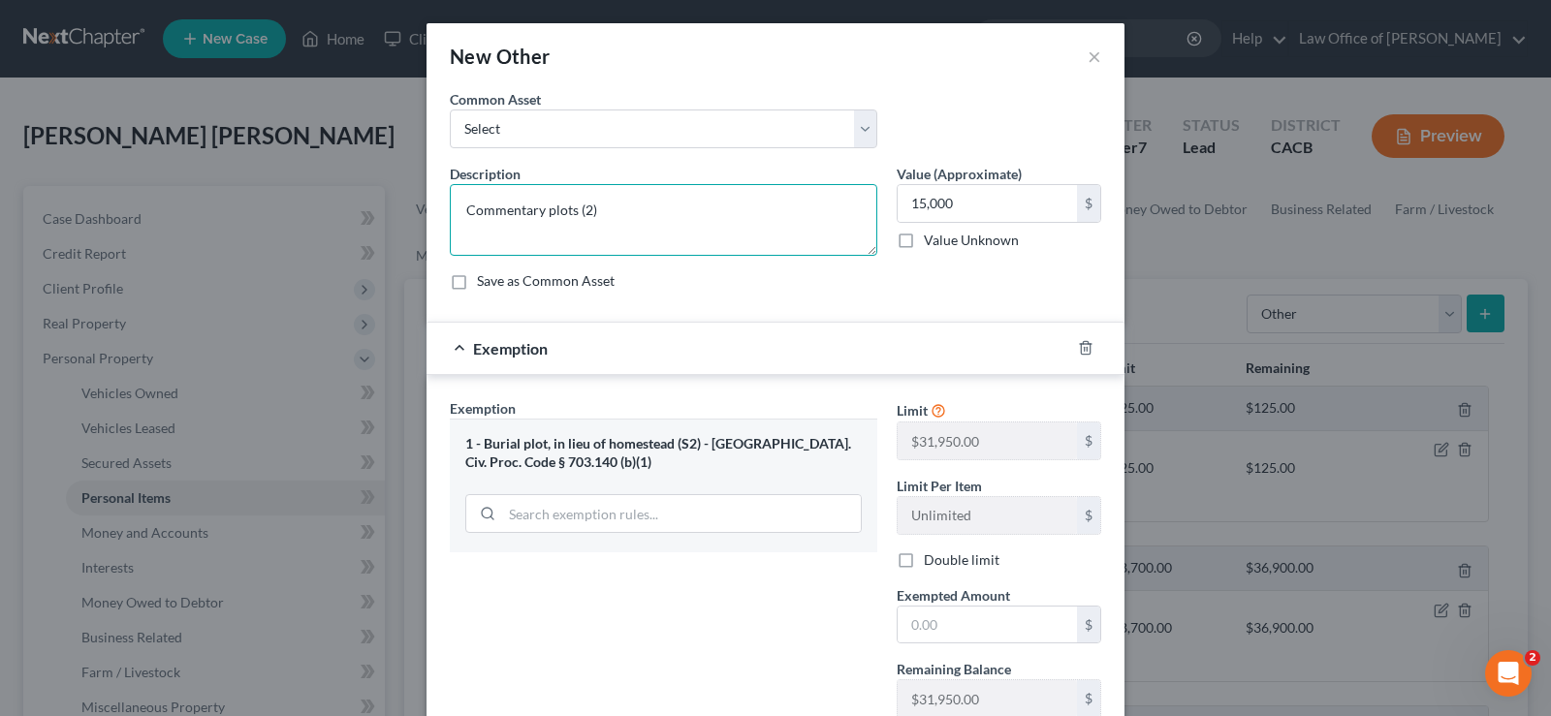
scroll to position [141, 0]
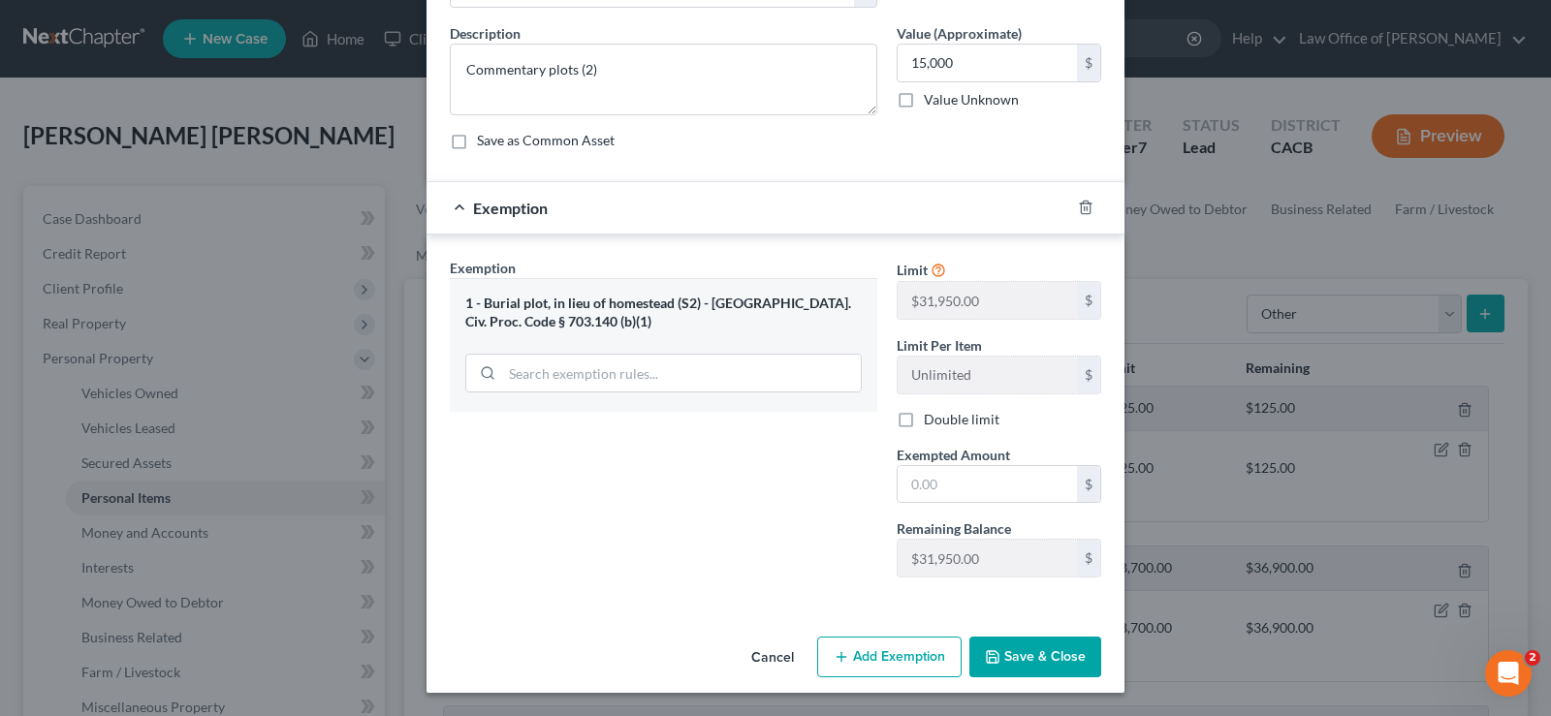
click at [1040, 659] on button "Save & Close" at bounding box center [1035, 657] width 132 height 41
click at [984, 484] on input "text" at bounding box center [987, 484] width 179 height 37
type input "15,000"
click at [1020, 654] on button "Save & Close" at bounding box center [1035, 657] width 132 height 41
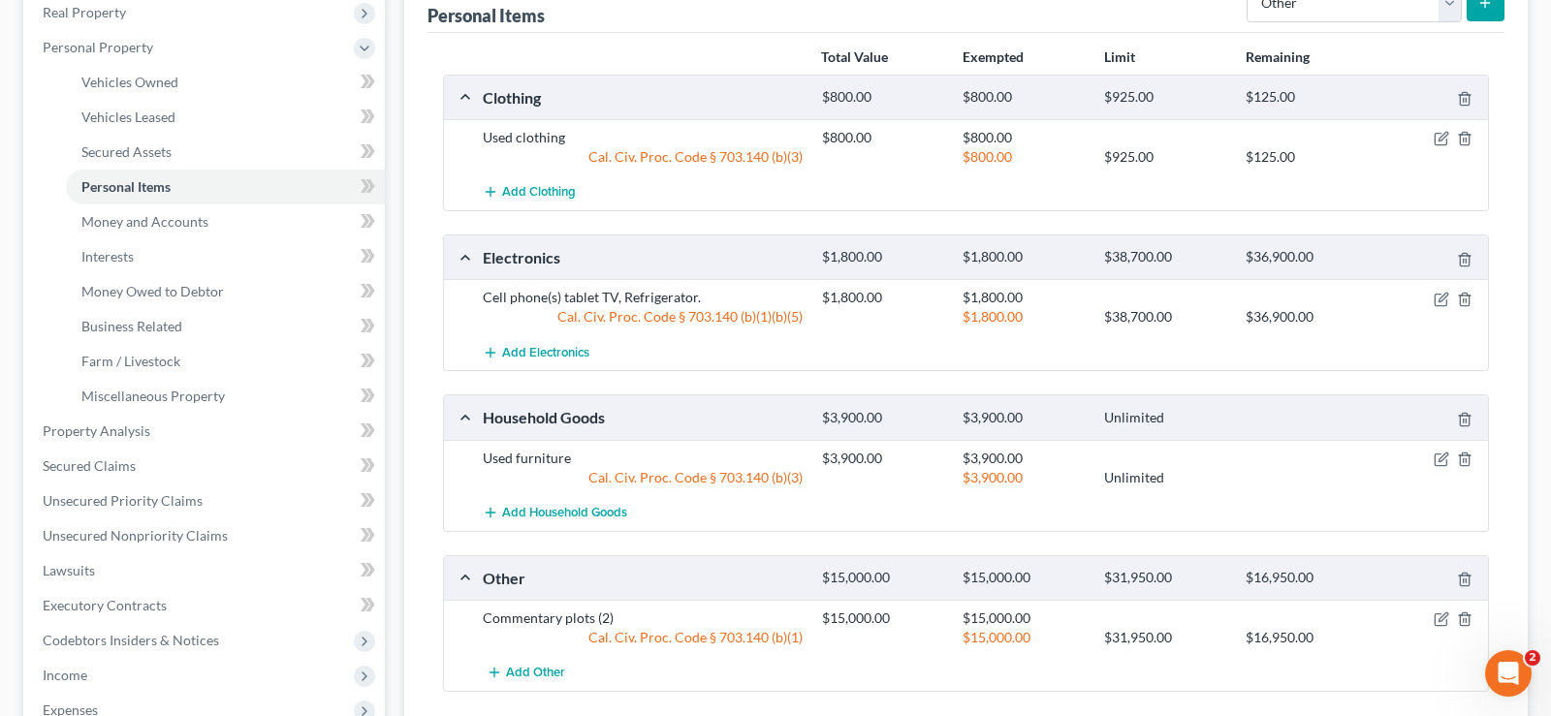
scroll to position [0, 0]
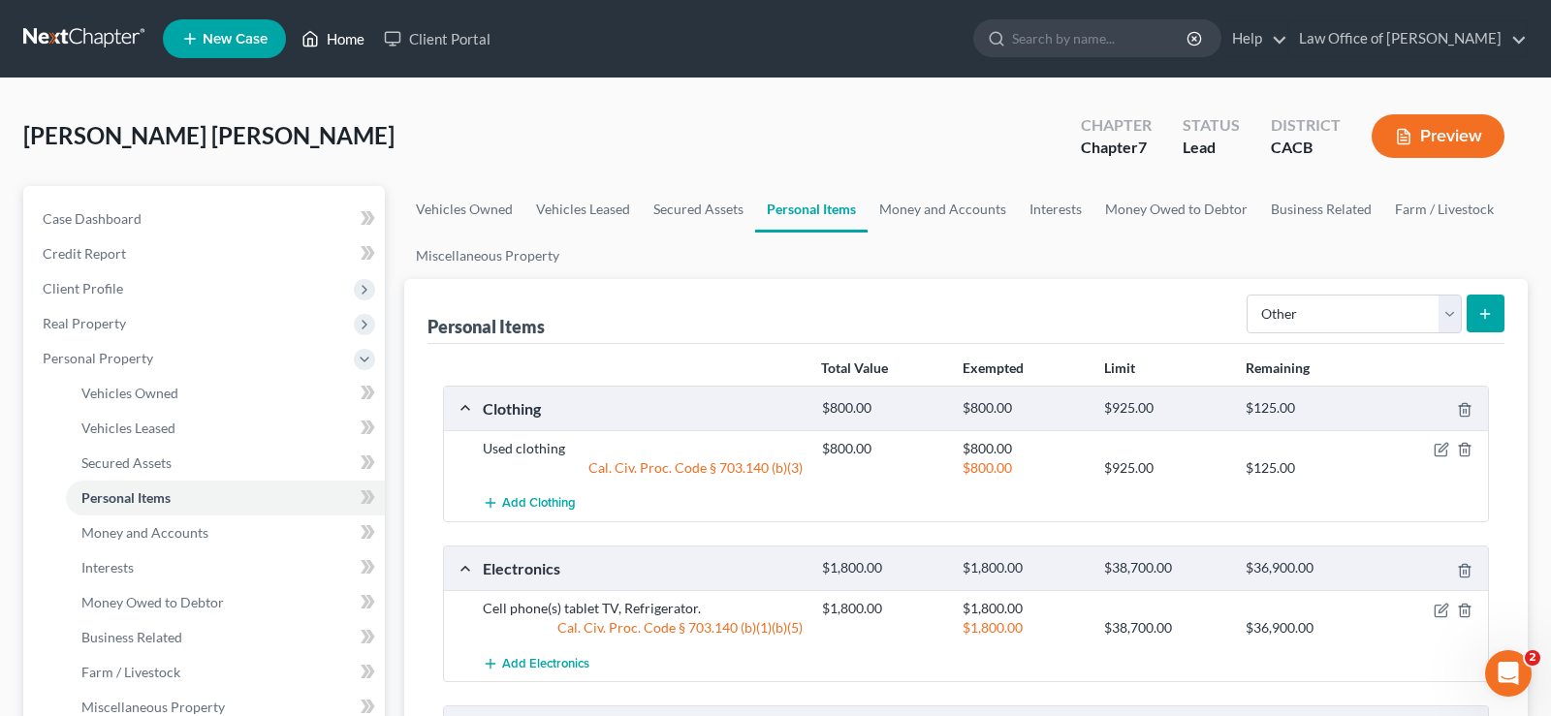
click at [326, 33] on link "Home" at bounding box center [333, 38] width 82 height 35
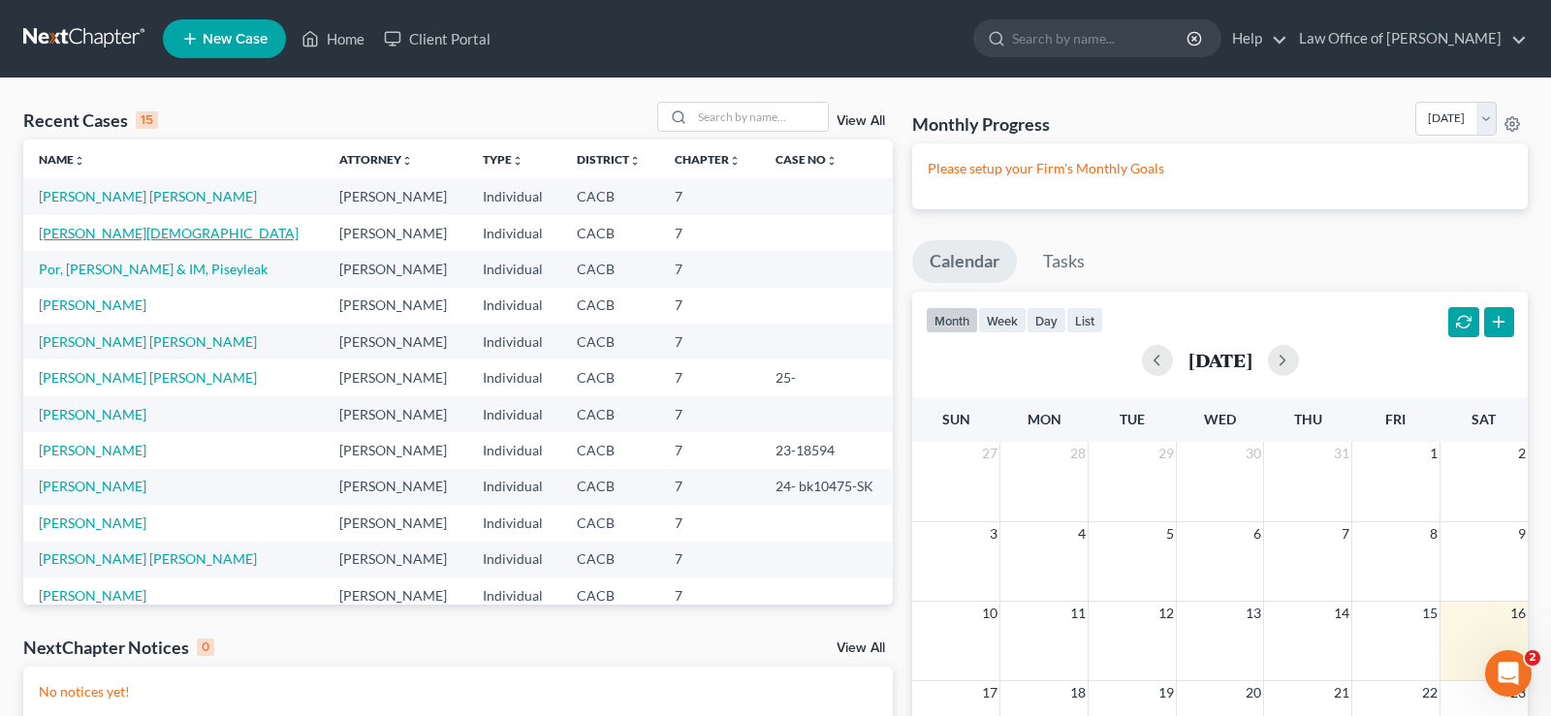
click at [129, 229] on link "Leon -Zamarripa, Jesus" at bounding box center [169, 233] width 260 height 16
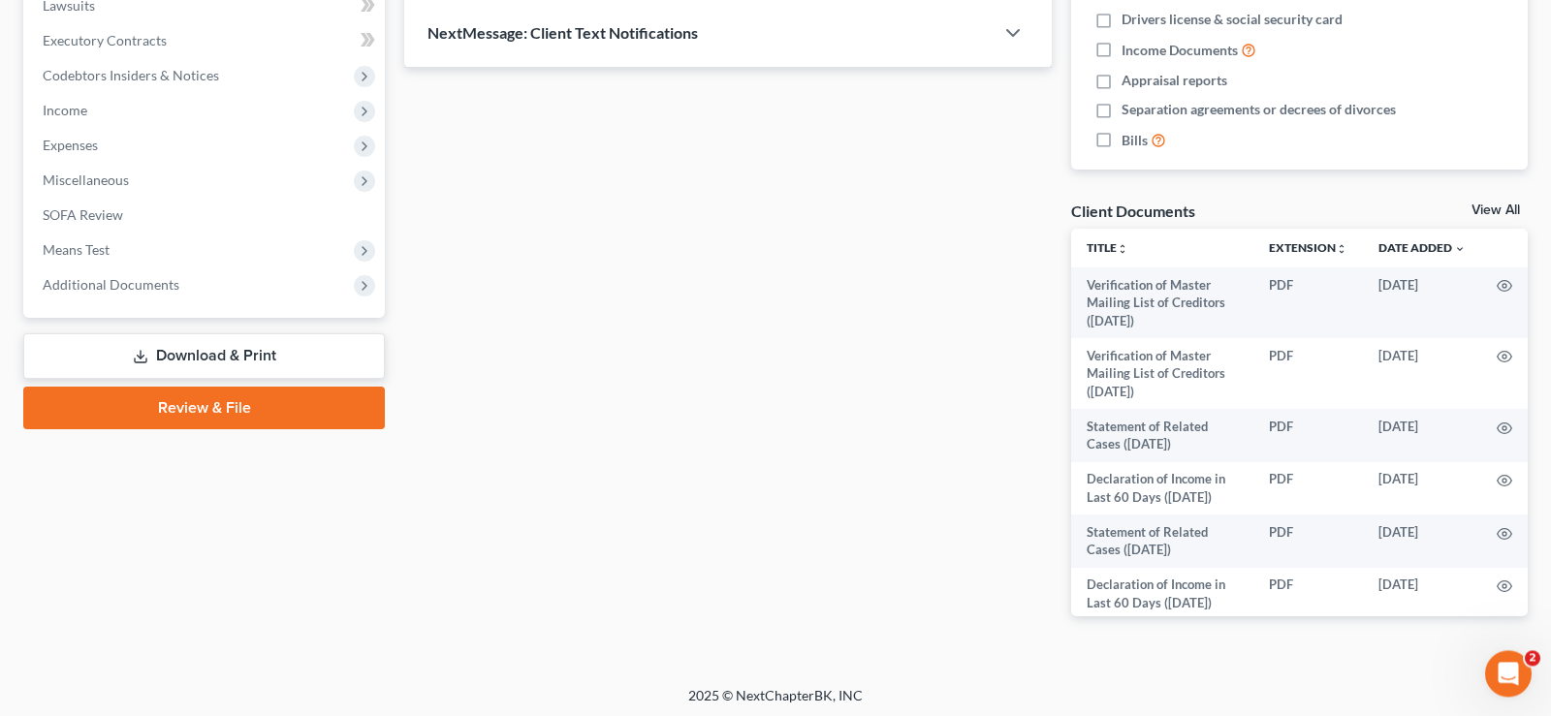
scroll to position [531, 0]
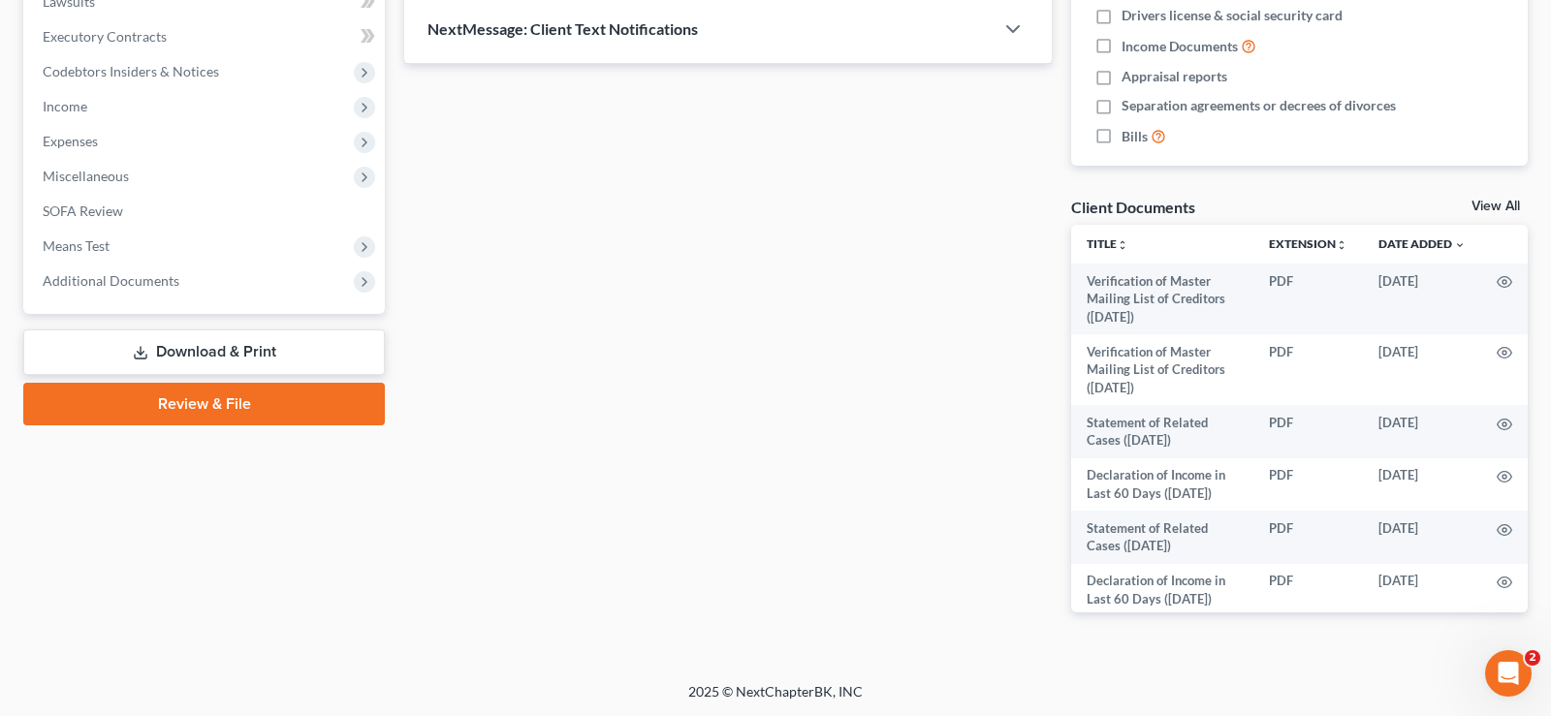
click at [224, 353] on link "Download & Print" at bounding box center [204, 353] width 362 height 46
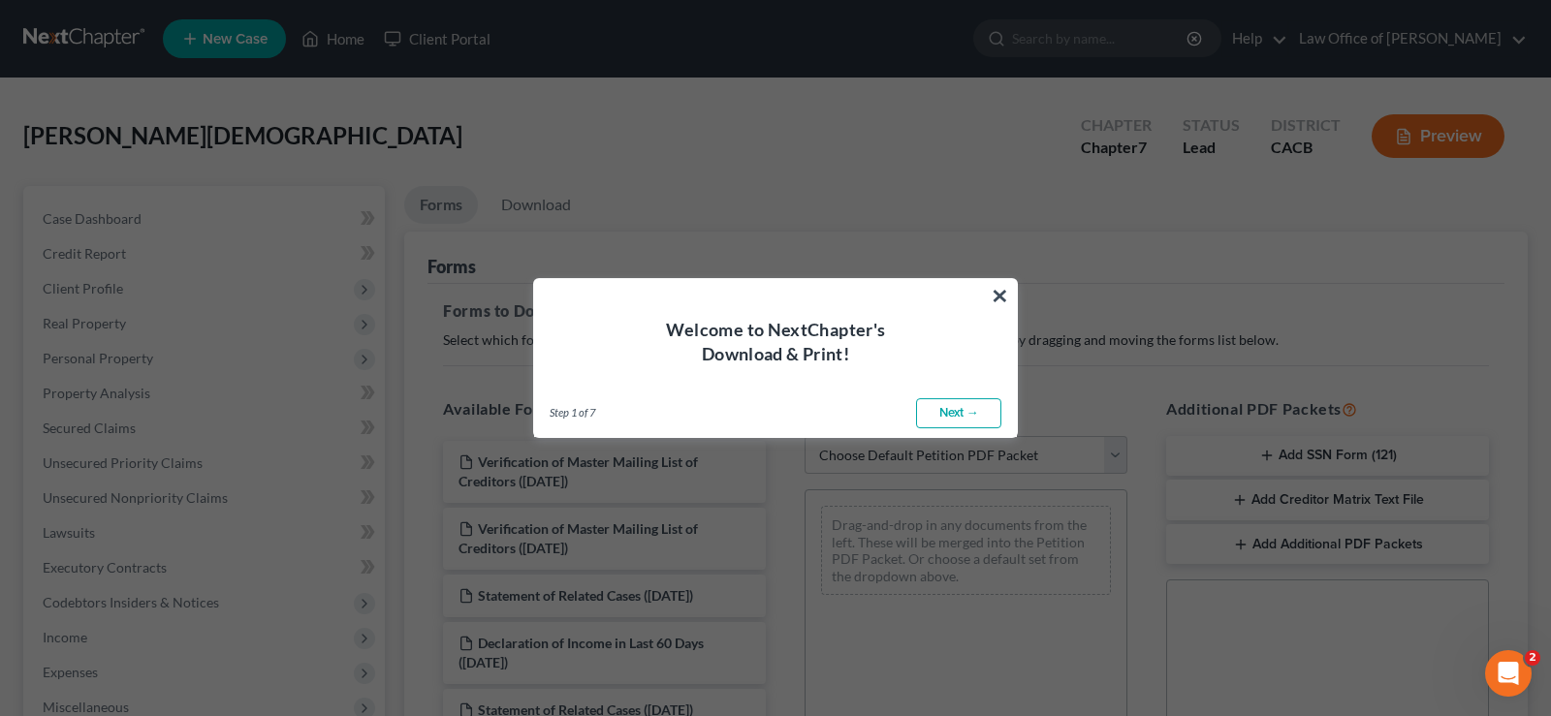
click at [956, 414] on link "Next →" at bounding box center [958, 413] width 85 height 31
select select "0"
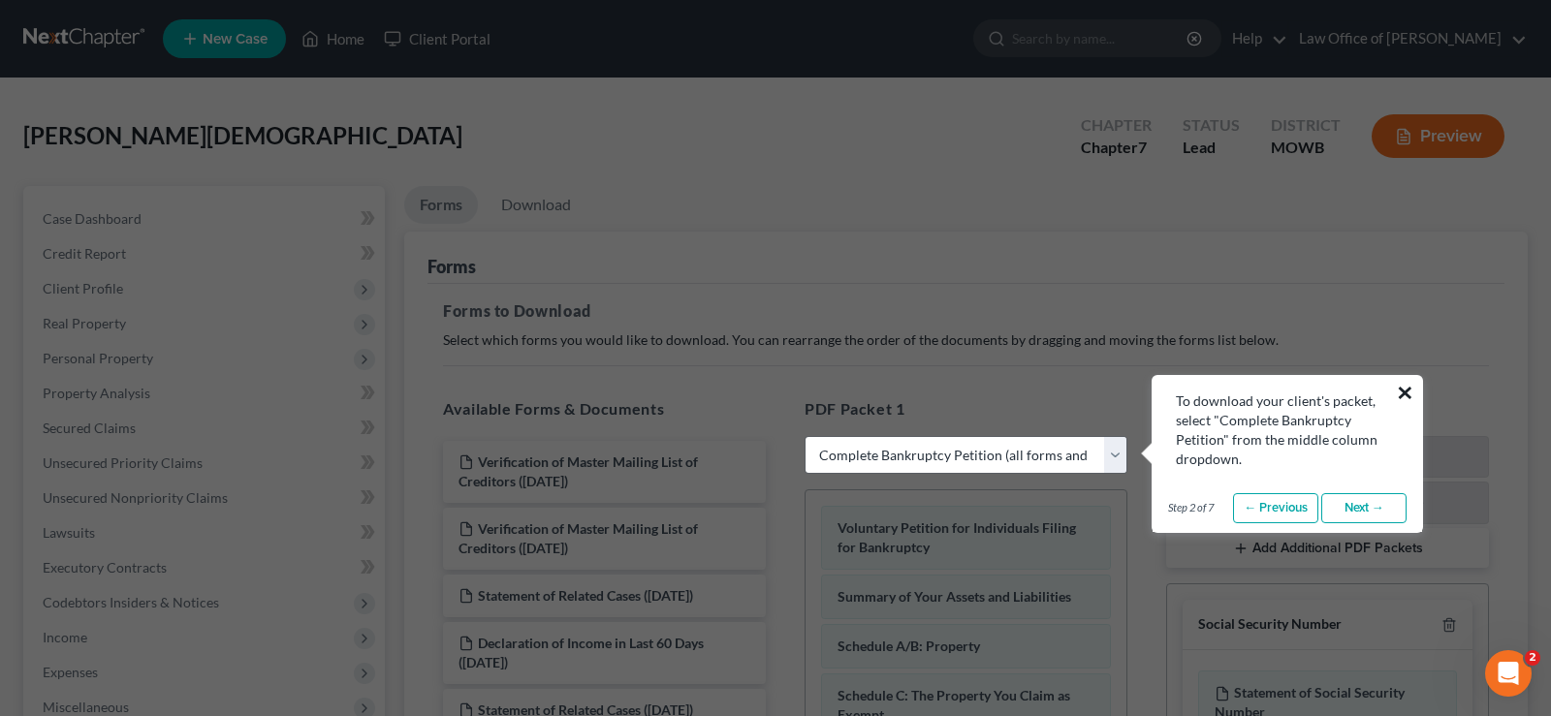
click at [1410, 395] on button "×" at bounding box center [1405, 392] width 18 height 31
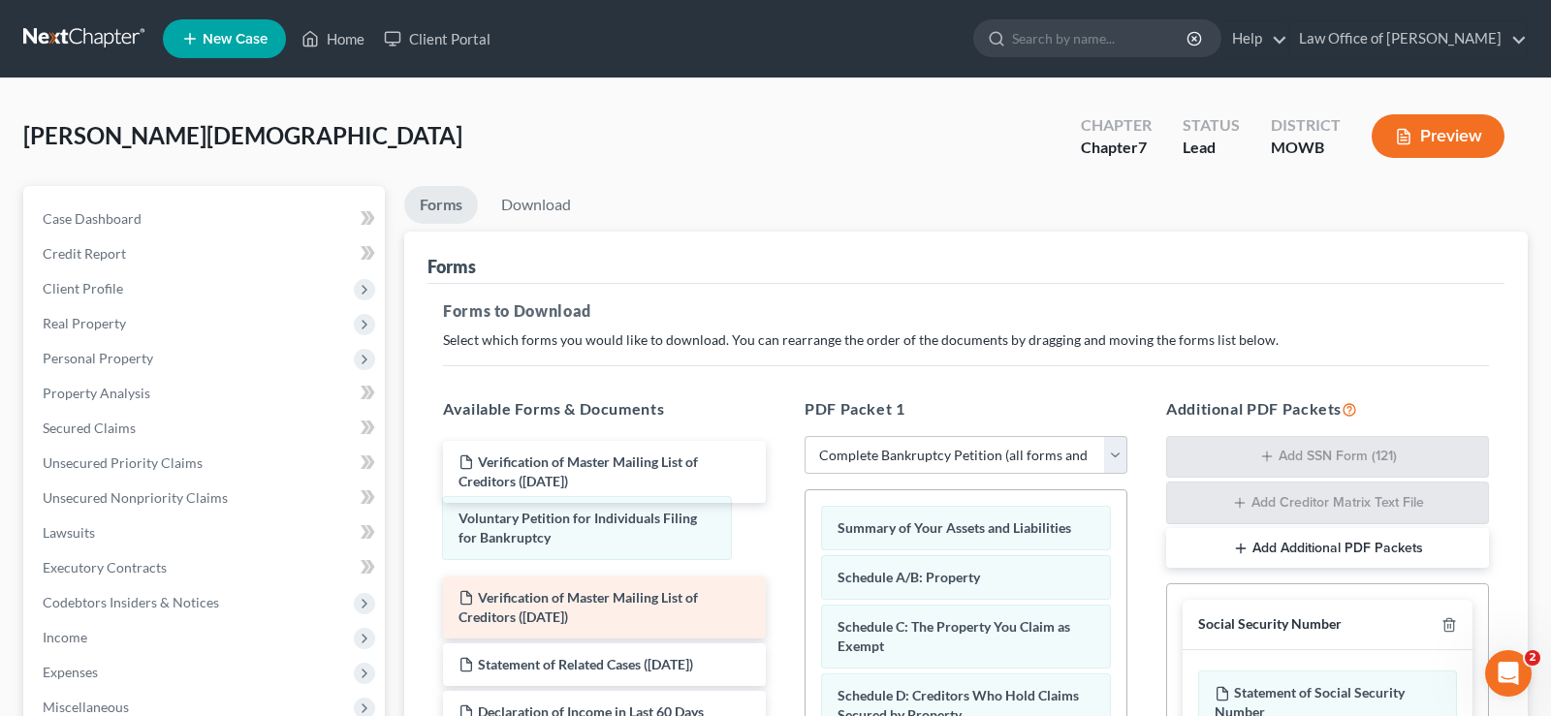
drag, startPoint x: 1002, startPoint y: 530, endPoint x: 682, endPoint y: 599, distance: 327.2
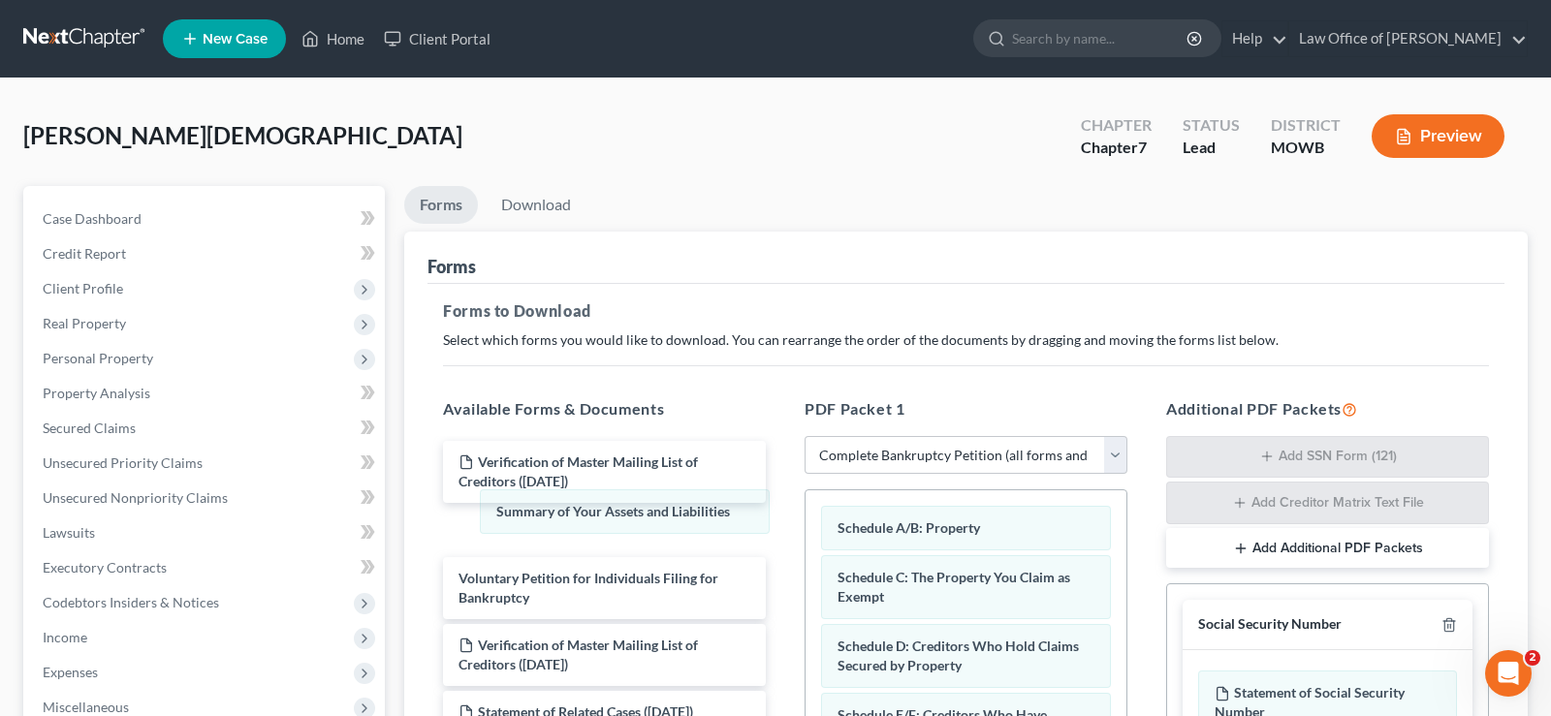
drag, startPoint x: 1013, startPoint y: 522, endPoint x: 810, endPoint y: 537, distance: 203.1
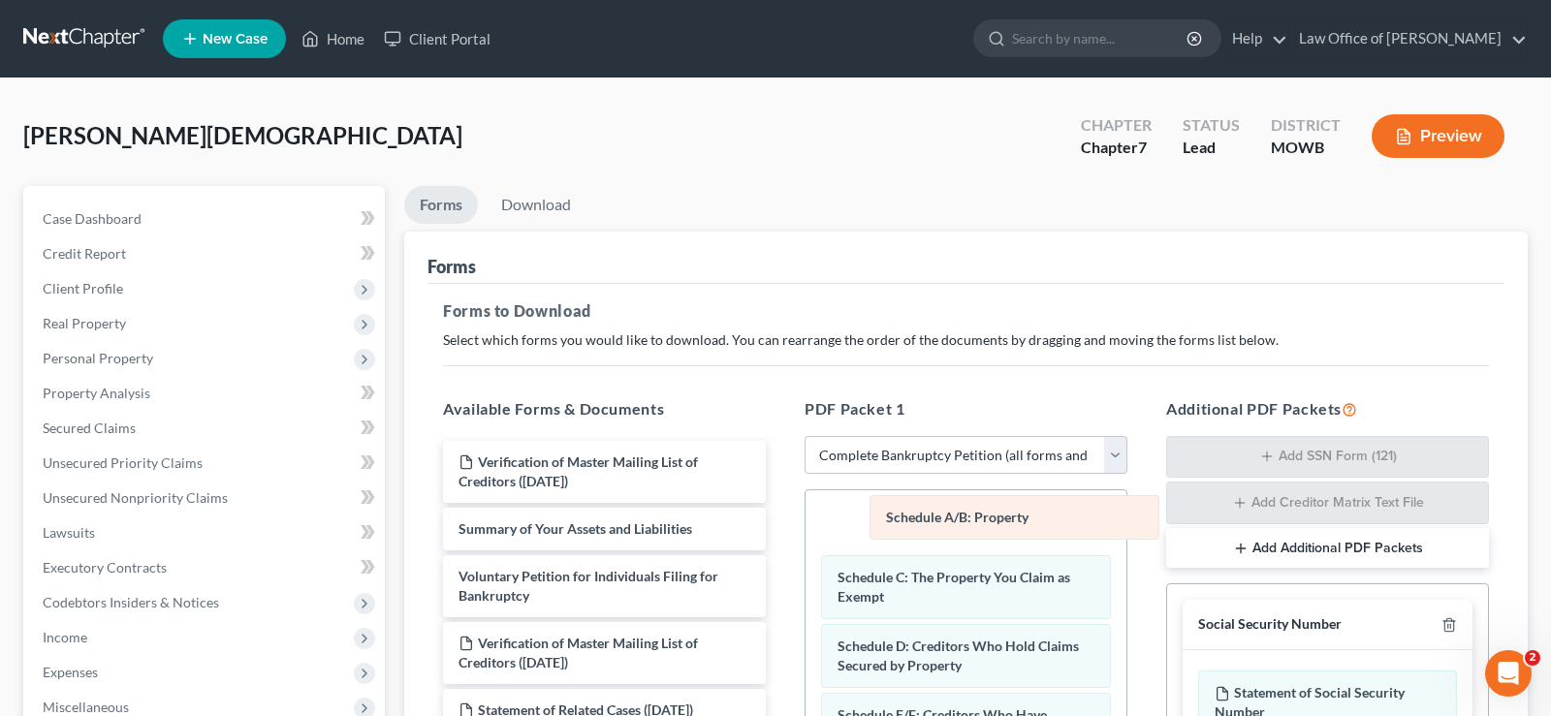
drag, startPoint x: 973, startPoint y: 521, endPoint x: 1022, endPoint y: 511, distance: 49.4
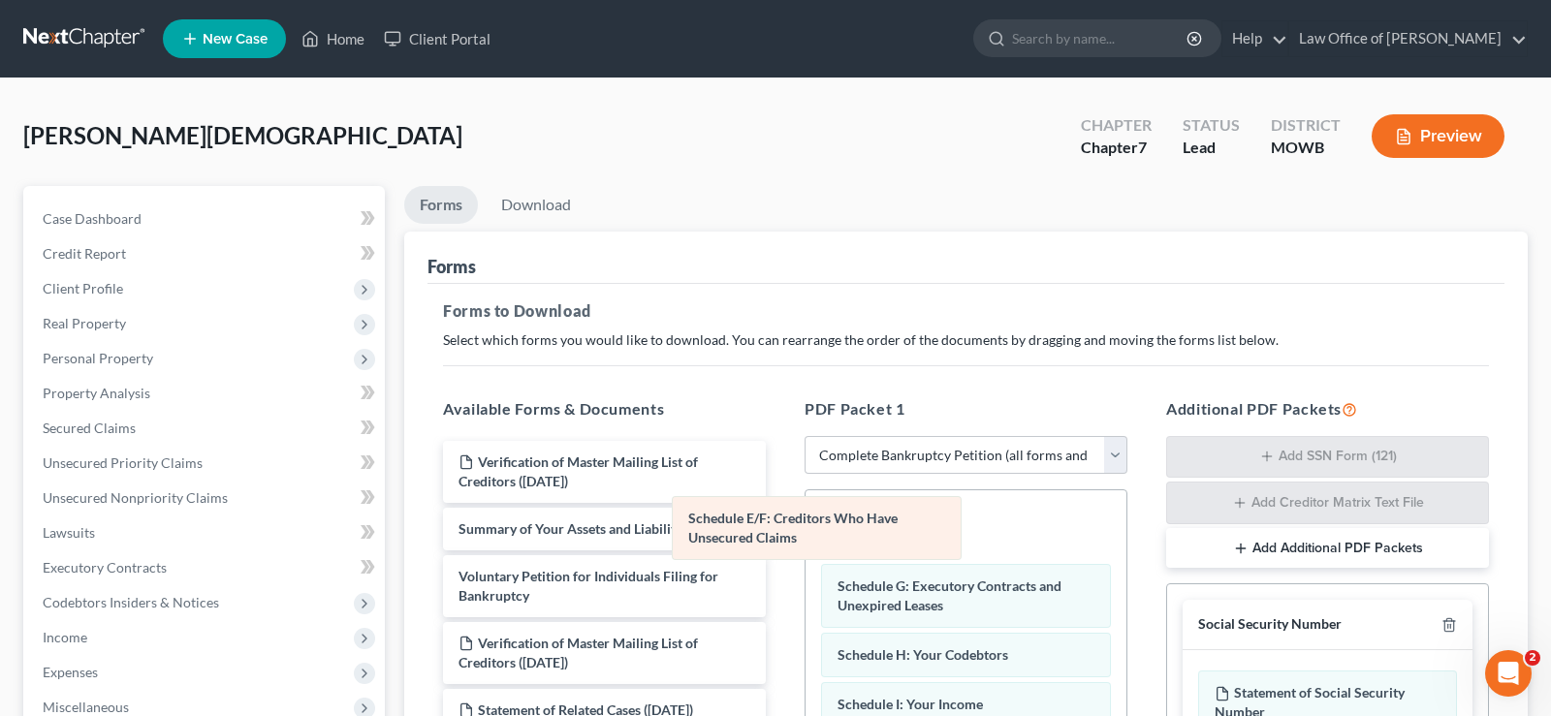
scroll to position [129, 0]
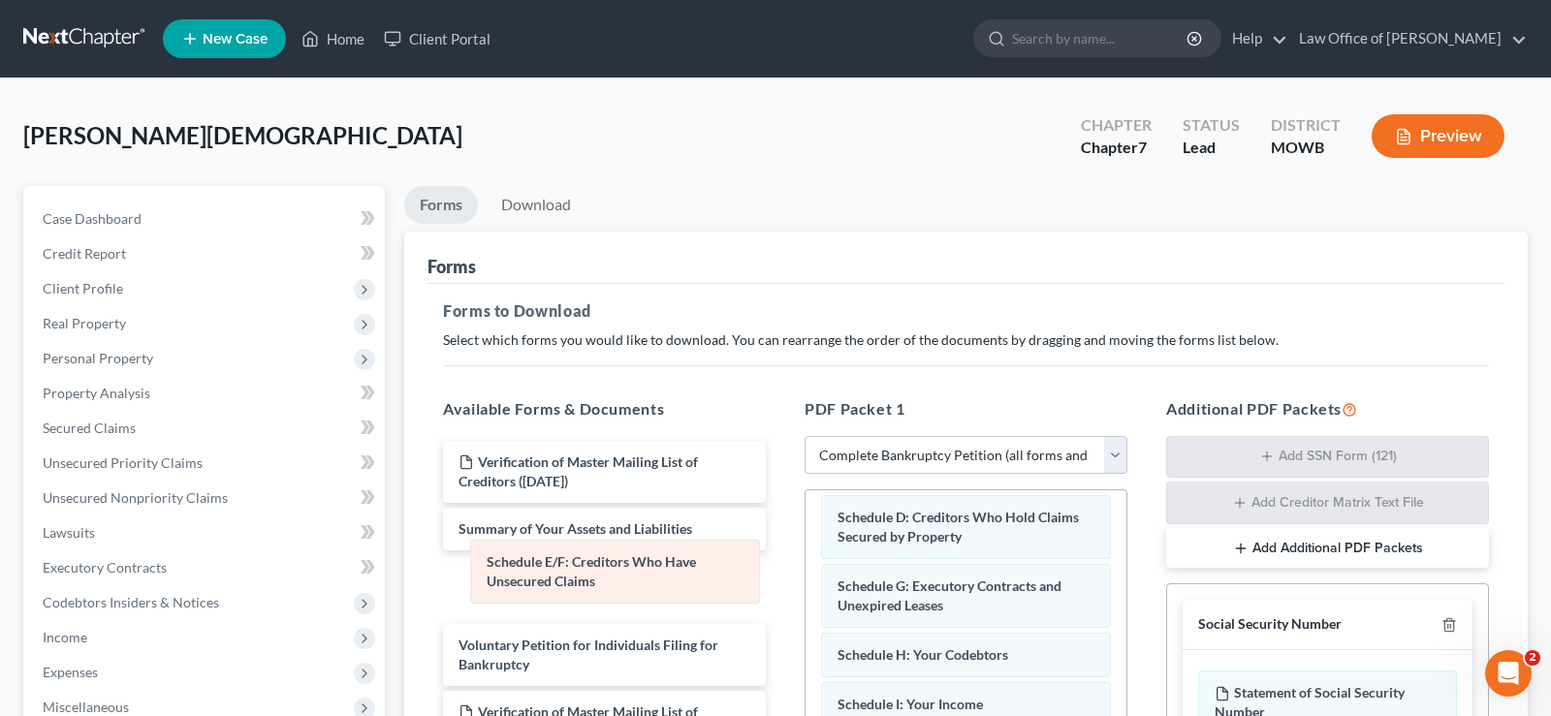
drag, startPoint x: 995, startPoint y: 524, endPoint x: 644, endPoint y: 570, distance: 353.8
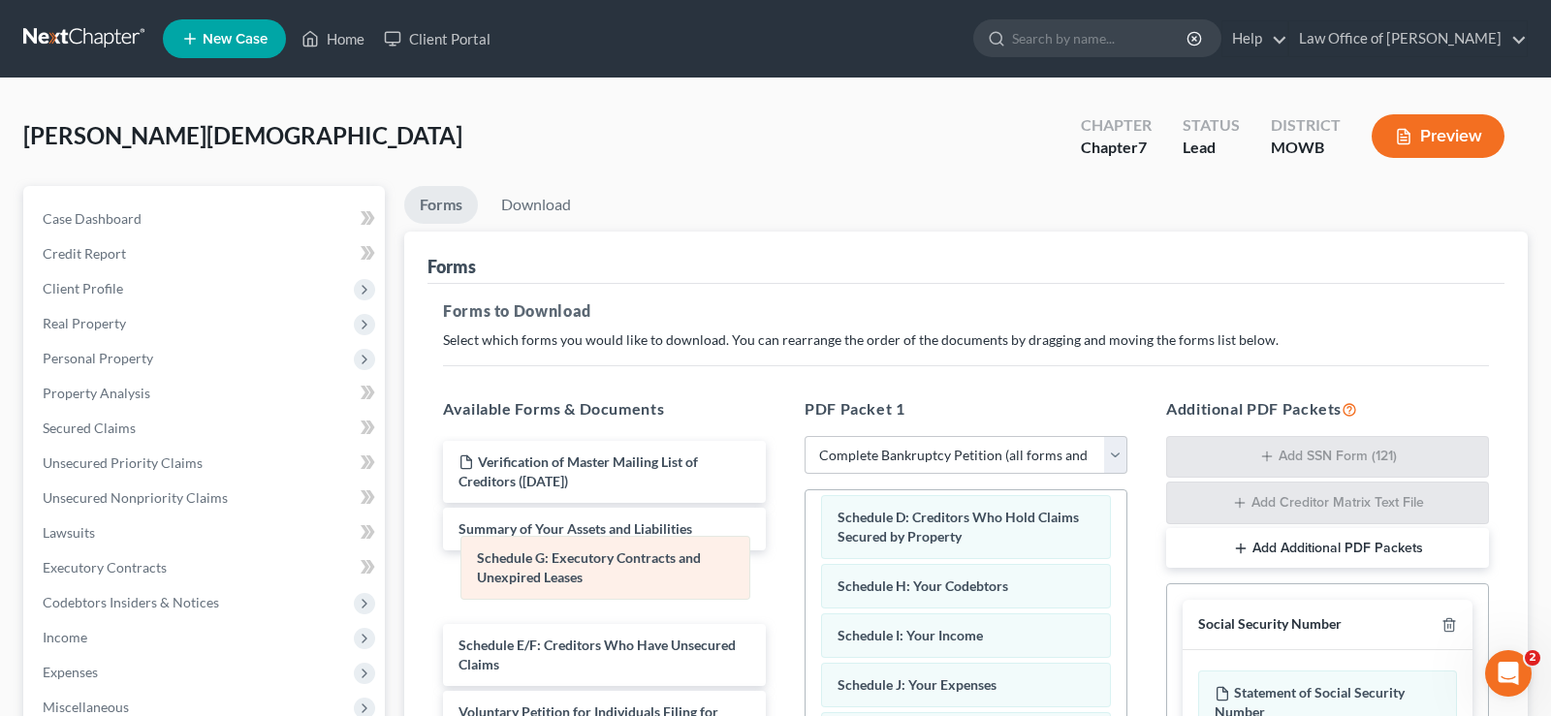
drag, startPoint x: 1065, startPoint y: 589, endPoint x: 742, endPoint y: 595, distance: 322.8
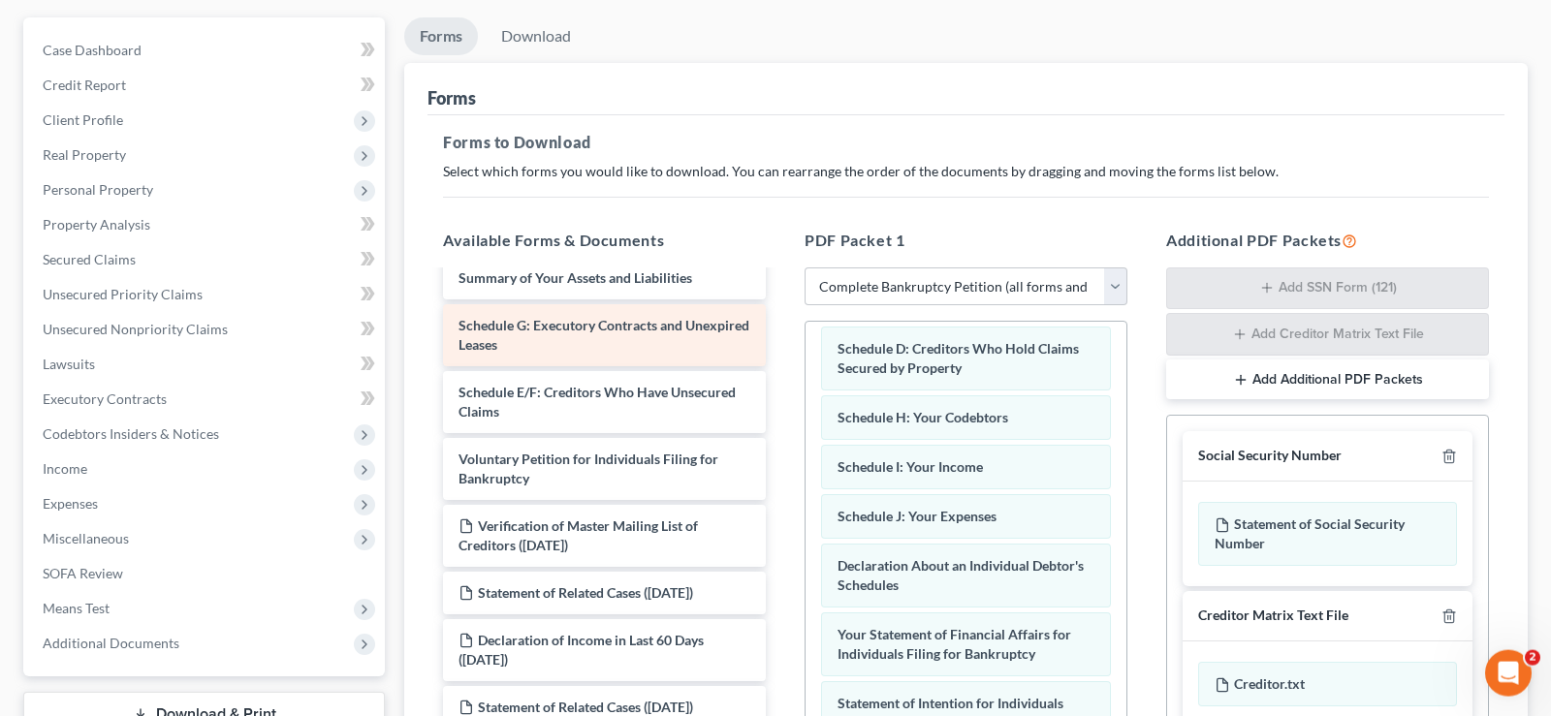
scroll to position [198, 0]
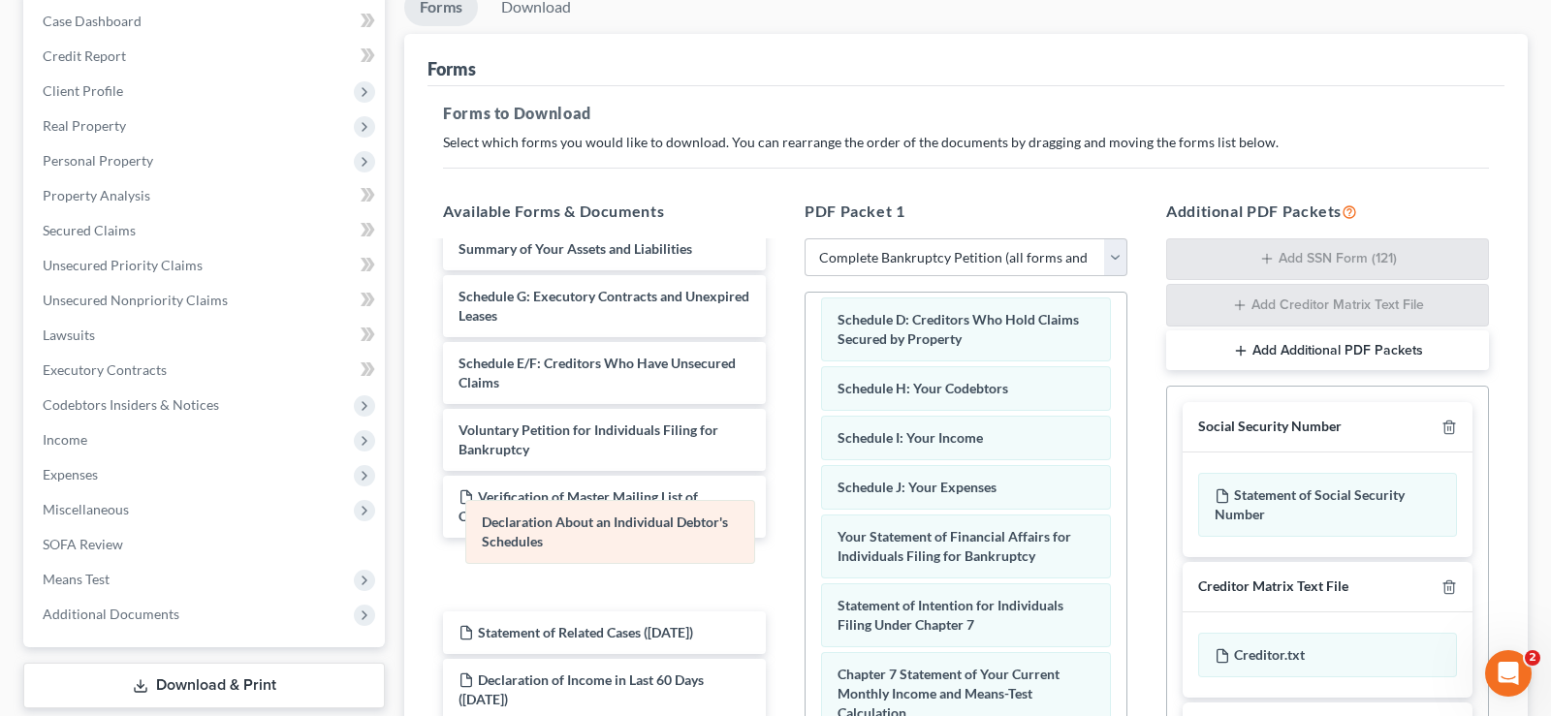
drag, startPoint x: 1053, startPoint y: 543, endPoint x: 697, endPoint y: 529, distance: 356.0
click at [806, 529] on div "Declaration About an Individual Debtor's Schedules Schedule A/B: Property Sched…" at bounding box center [966, 613] width 321 height 899
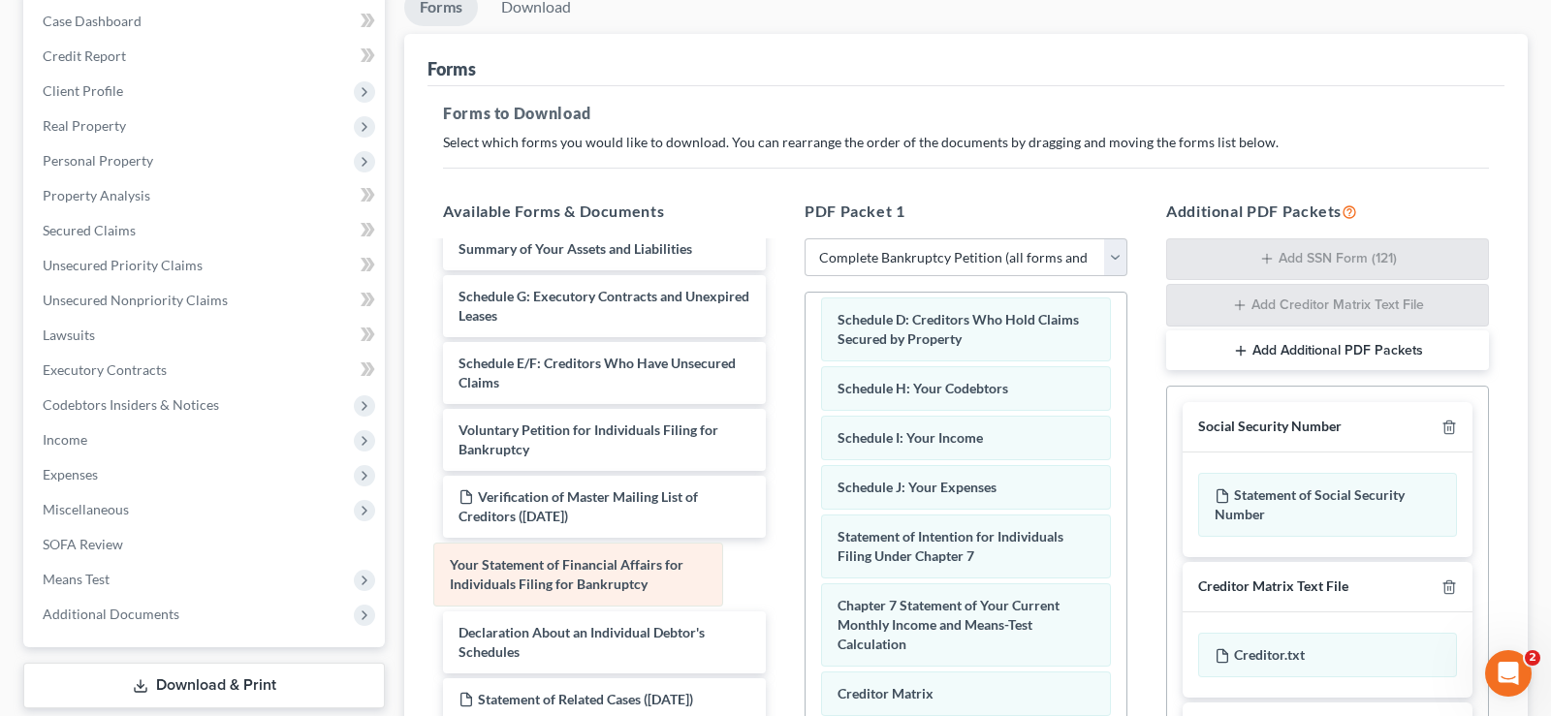
drag, startPoint x: 1053, startPoint y: 544, endPoint x: 667, endPoint y: 574, distance: 387.0
click at [806, 574] on div "Your Statement of Financial Affairs for Individuals Filing for Bankruptcy Sched…" at bounding box center [966, 579] width 321 height 830
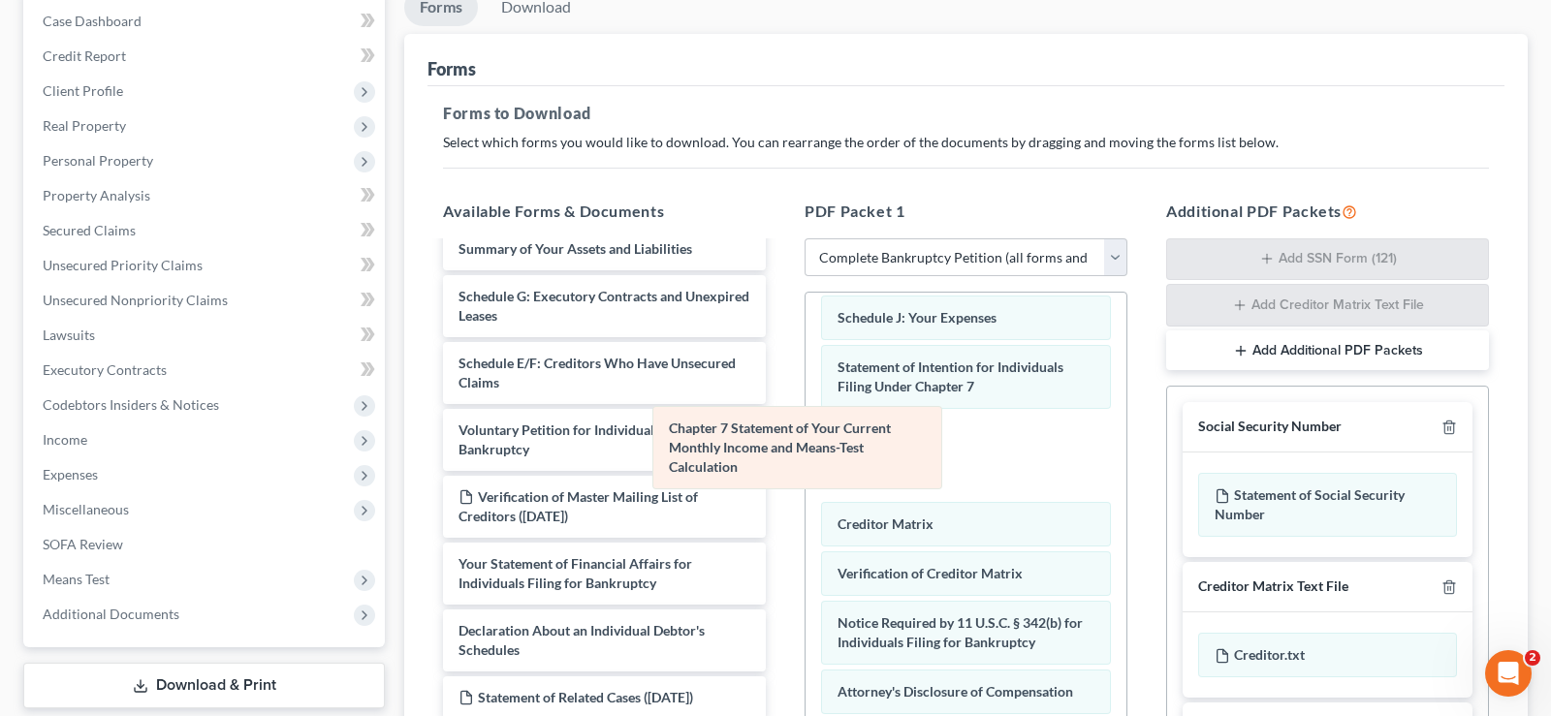
scroll to position [210, 0]
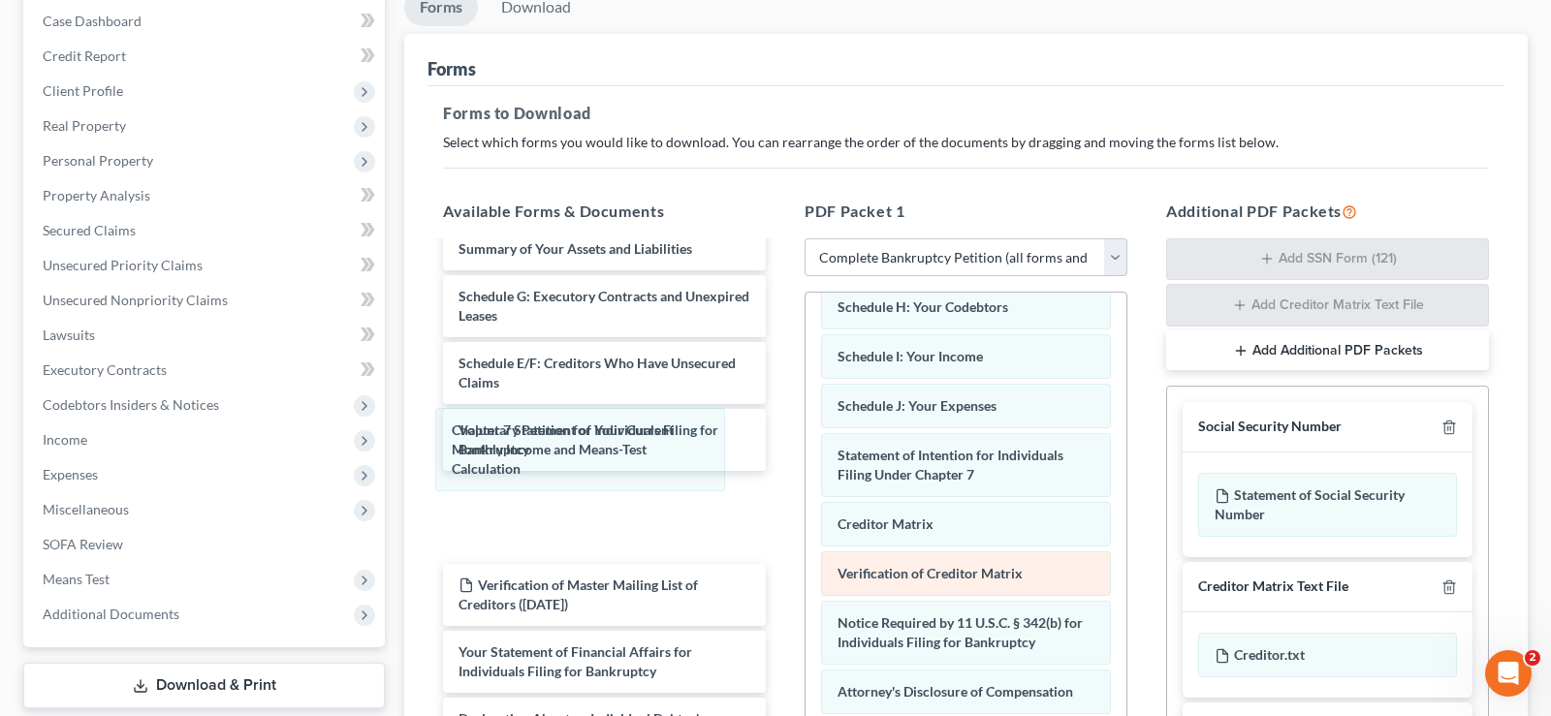
drag, startPoint x: 1041, startPoint y: 457, endPoint x: 902, endPoint y: 577, distance: 183.5
click at [806, 453] on div "Chapter 7 Statement of Your Current Monthly Income and Means-Test Calculation S…" at bounding box center [966, 453] width 321 height 742
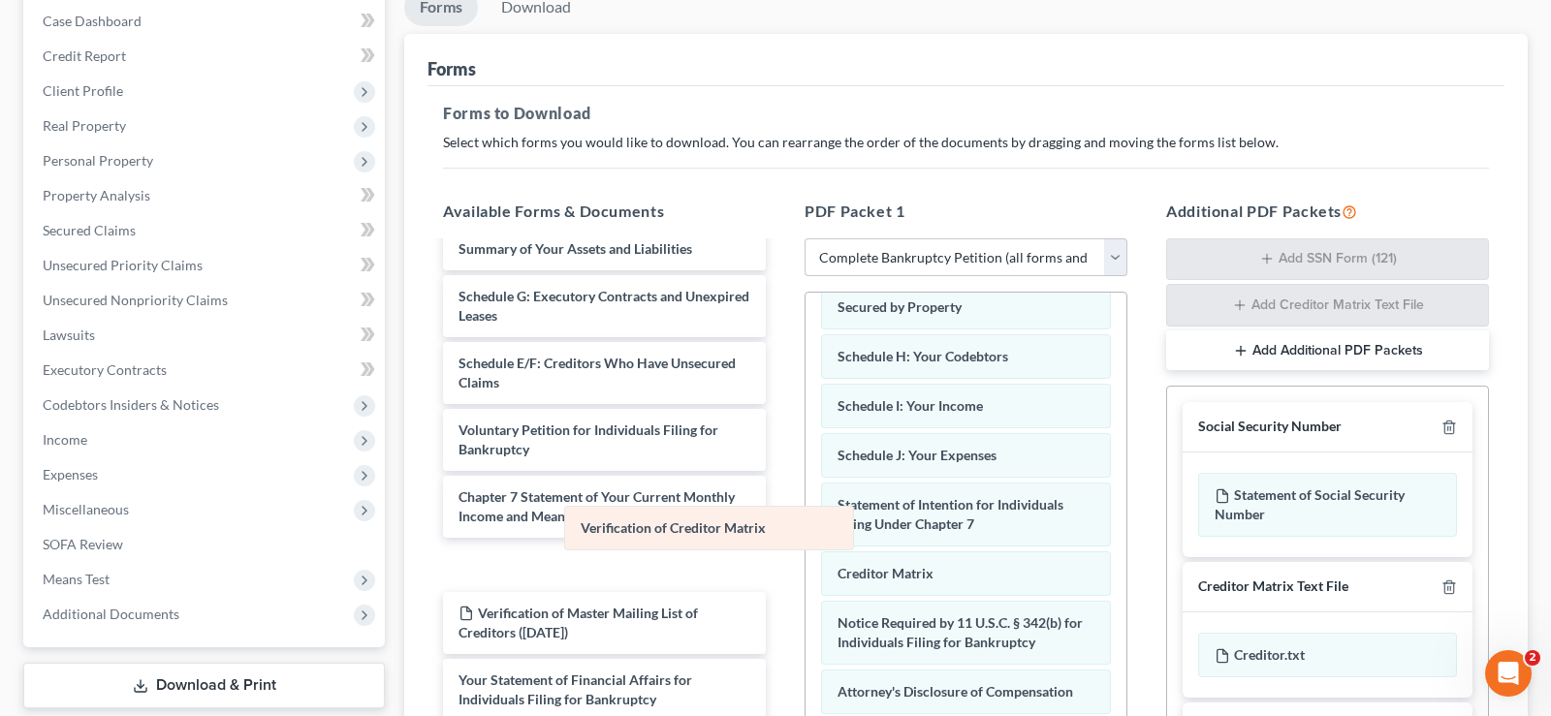
scroll to position [161, 0]
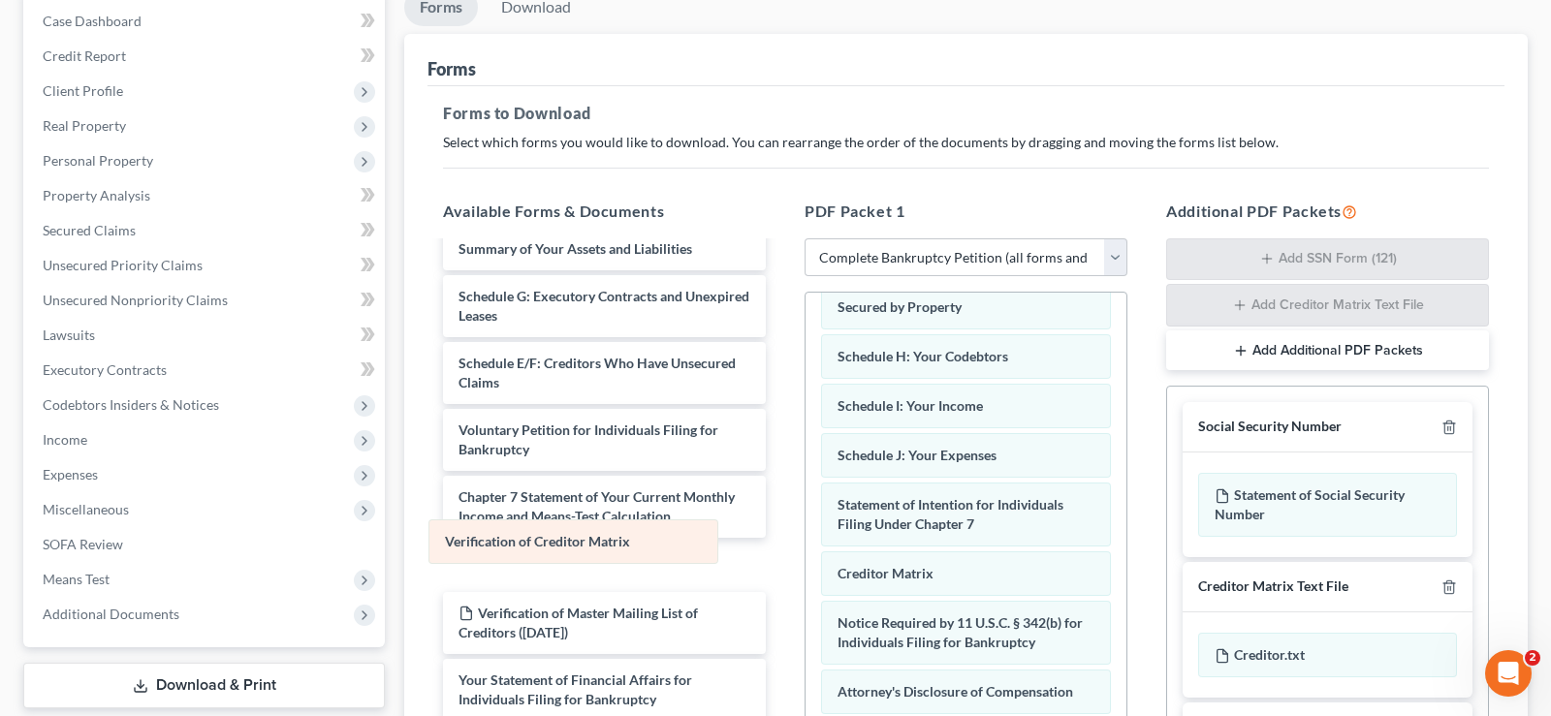
drag, startPoint x: 1007, startPoint y: 578, endPoint x: 614, endPoint y: 547, distance: 394.8
click at [806, 547] on div "Verification of Creditor Matrix Schedule A/B: Property Schedule C: The Property…" at bounding box center [966, 478] width 321 height 692
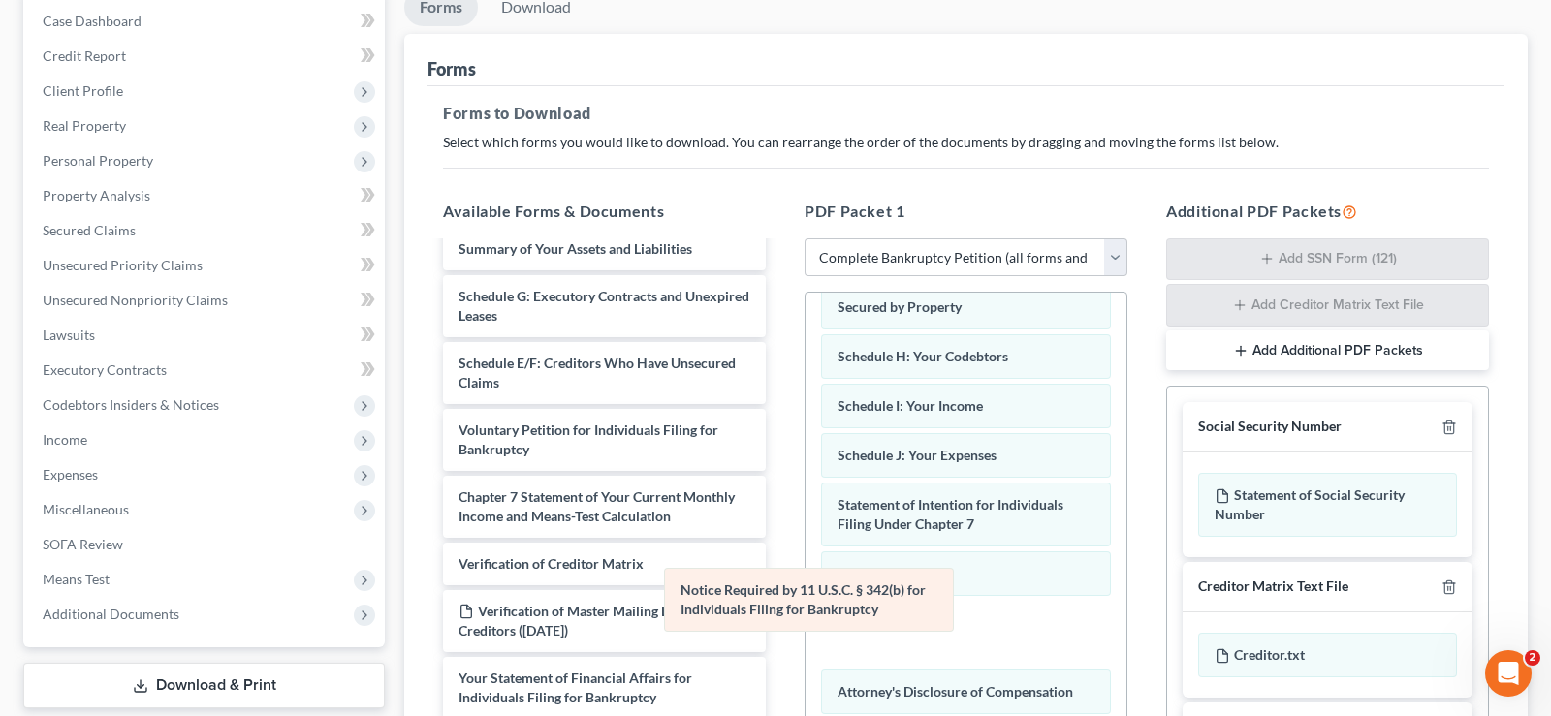
scroll to position [92, 0]
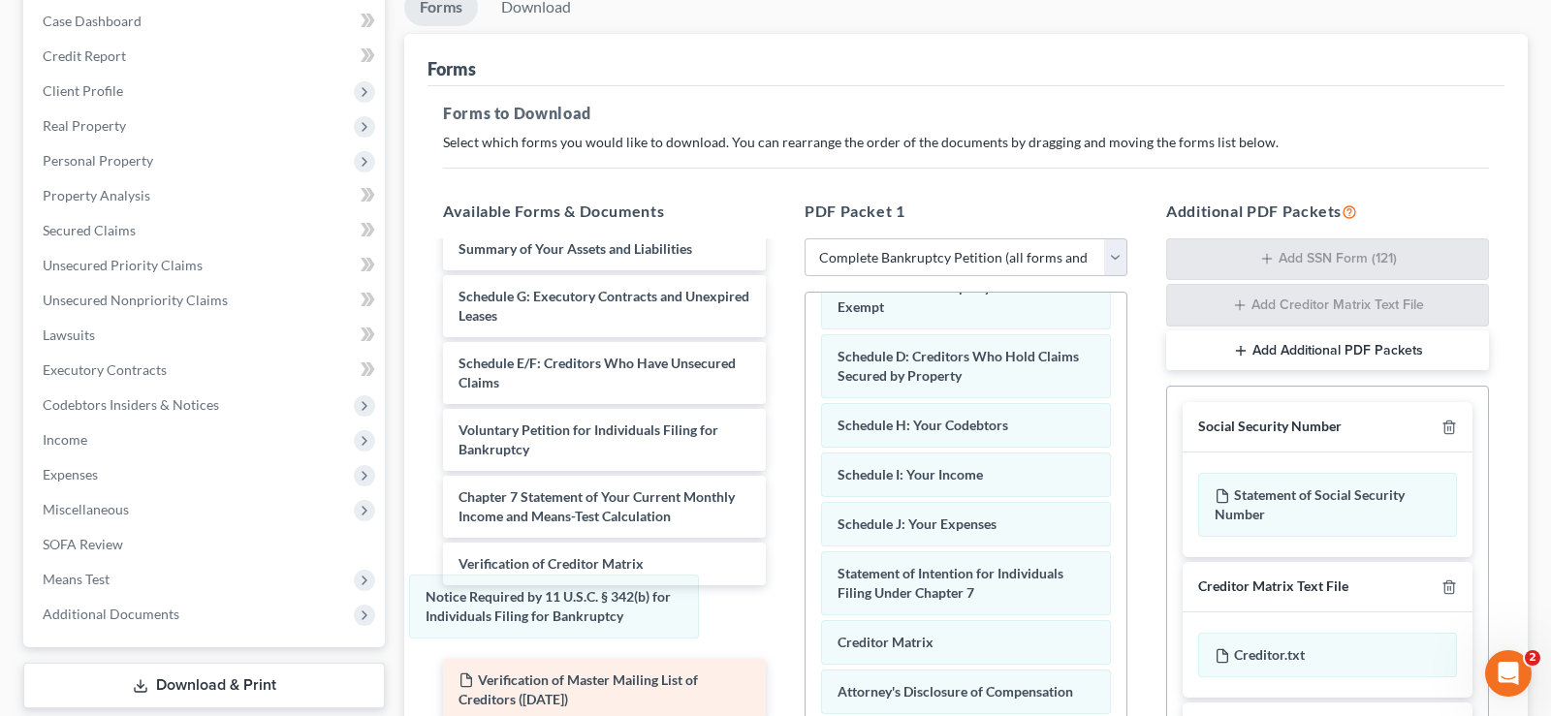
drag, startPoint x: 1033, startPoint y: 624, endPoint x: 727, endPoint y: 660, distance: 308.4
click at [806, 599] on div "Notice Required by 11 U.S.C. § 342(b) for Individuals Filing for Bankruptcy Sch…" at bounding box center [966, 512] width 321 height 623
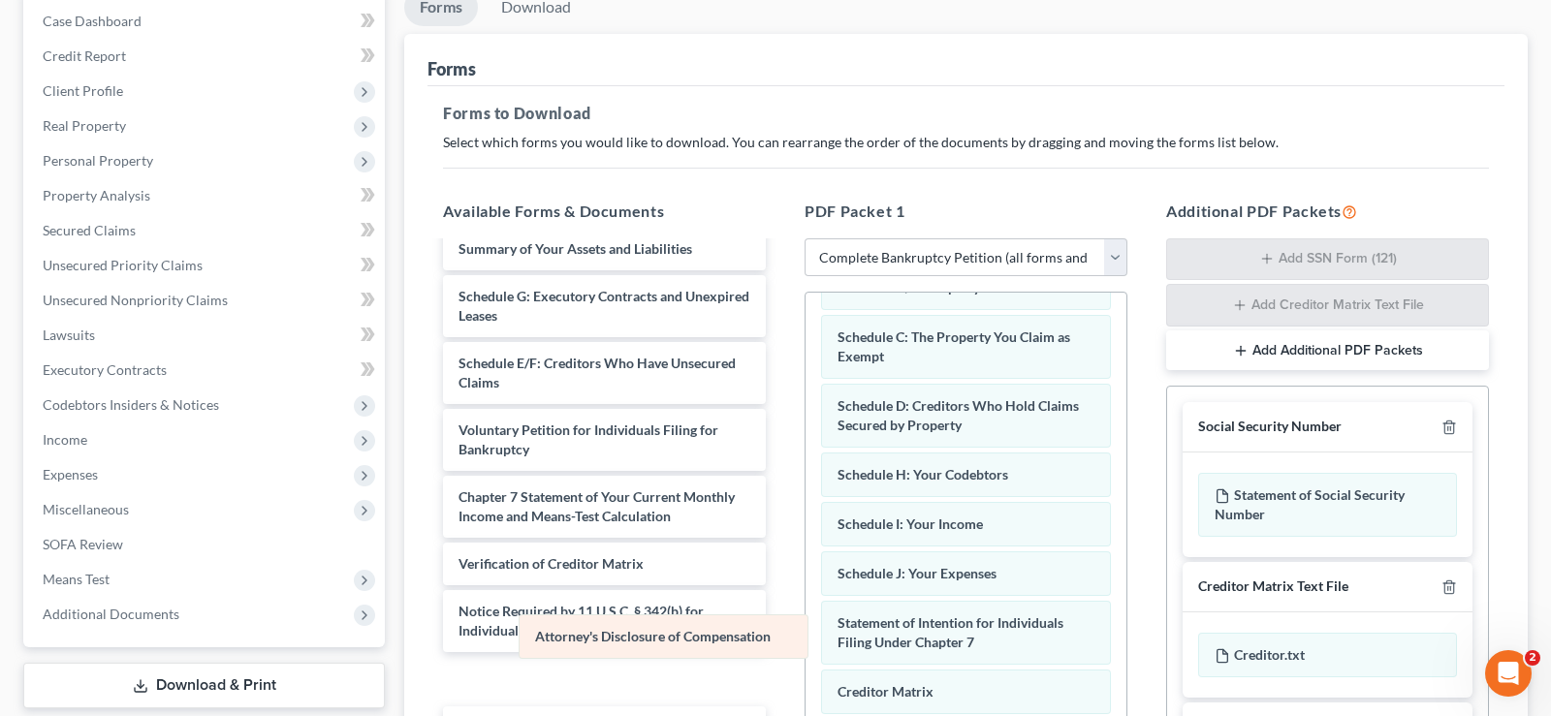
scroll to position [43, 0]
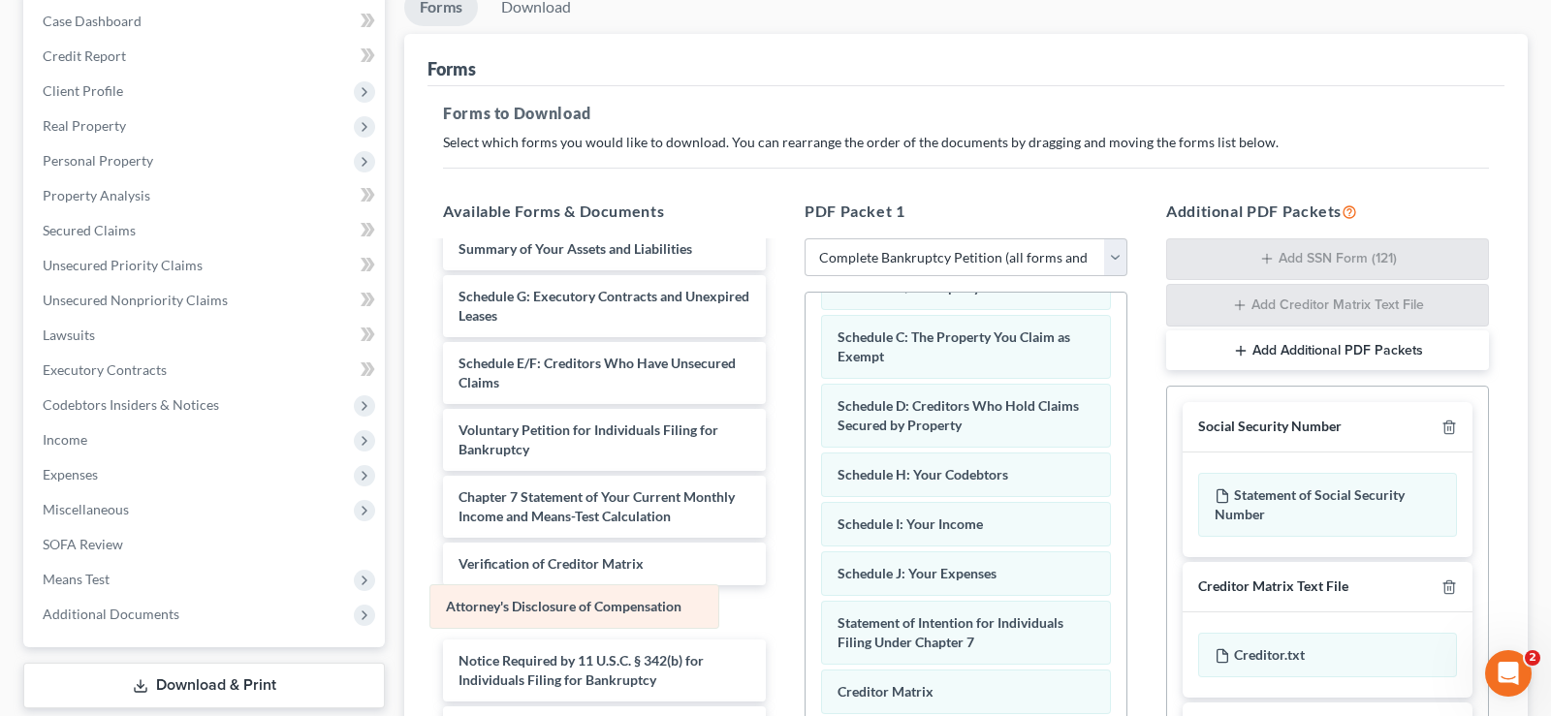
drag, startPoint x: 1041, startPoint y: 684, endPoint x: 679, endPoint y: 613, distance: 369.6
click at [806, 601] on div "Attorney's Disclosure of Compensation Schedule A/B: Property Schedule C: The Pr…" at bounding box center [966, 537] width 321 height 574
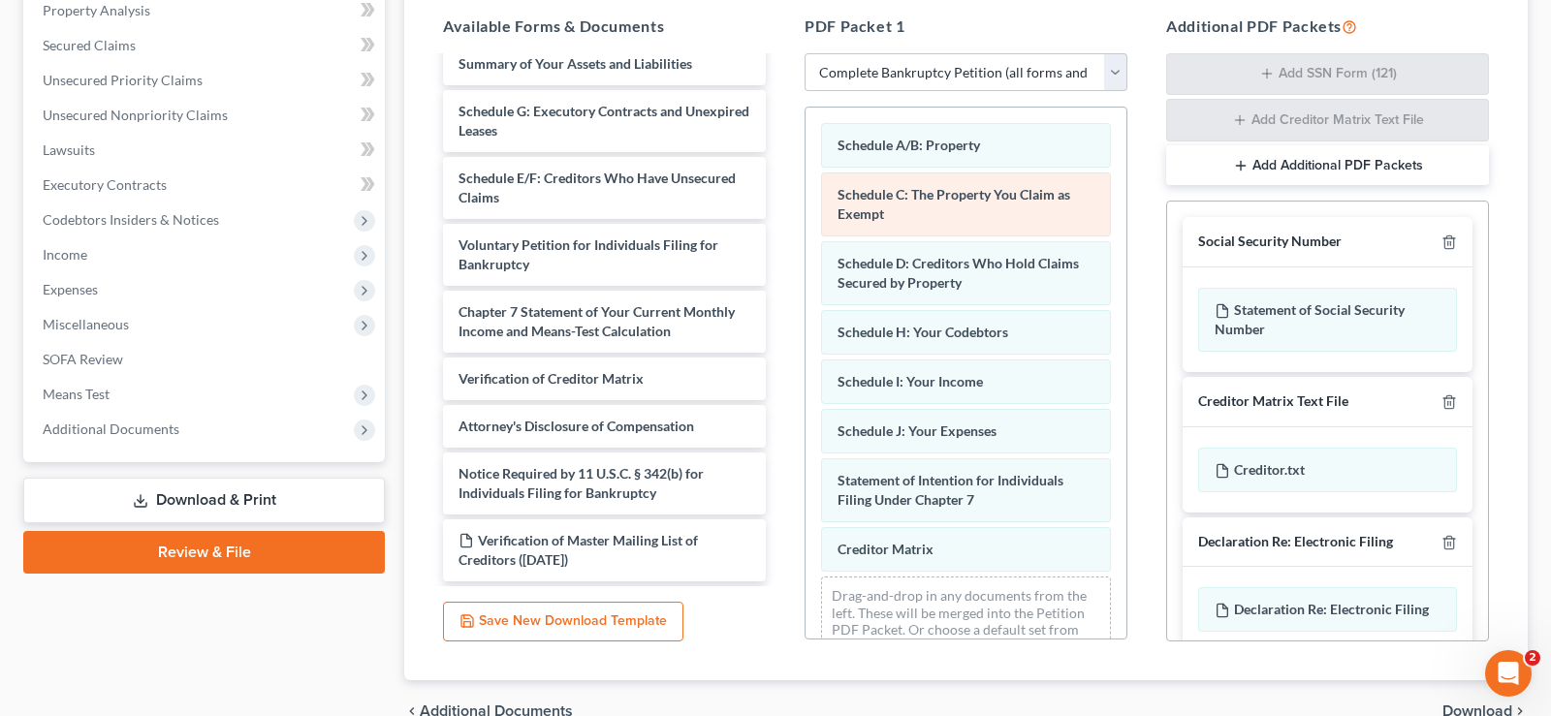
scroll to position [0, 0]
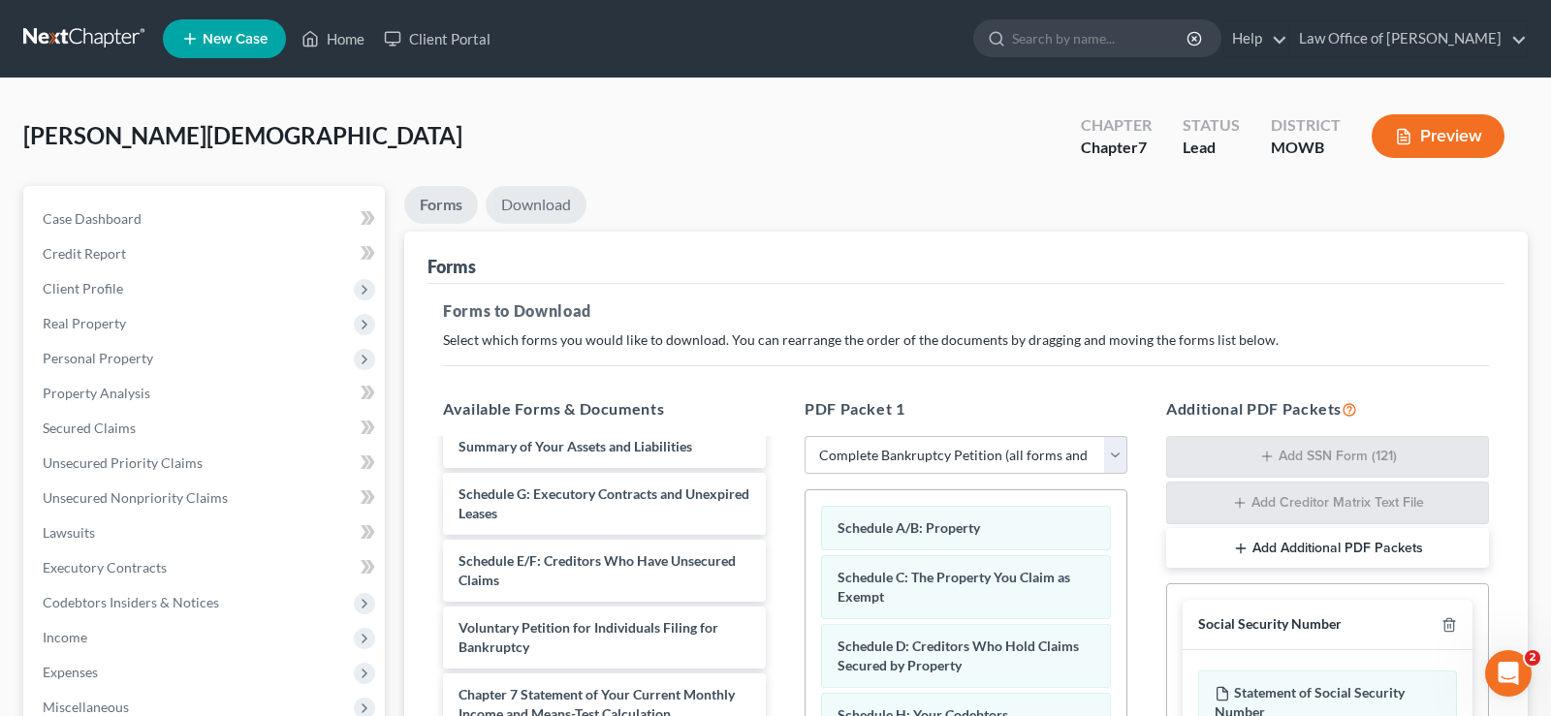
click at [562, 196] on link "Download" at bounding box center [536, 205] width 101 height 38
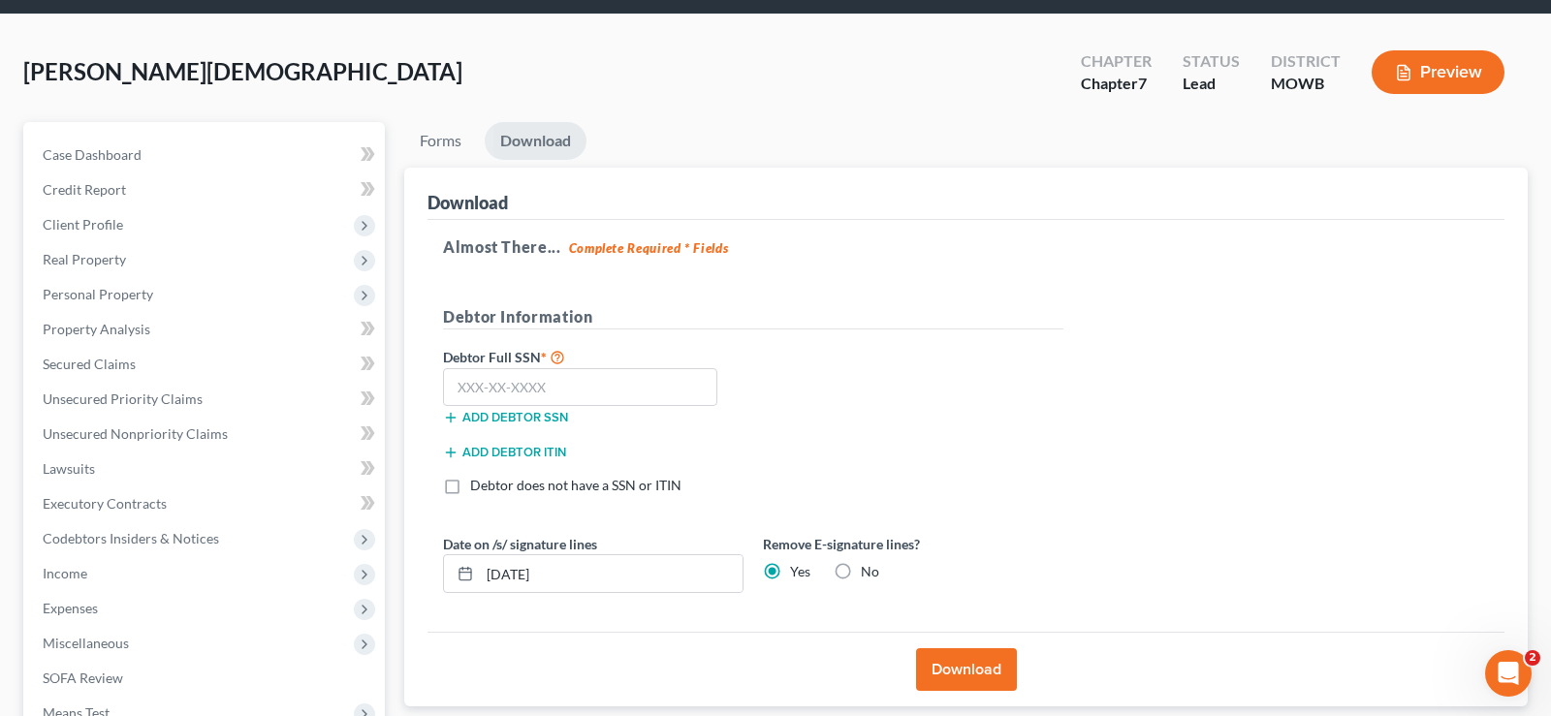
scroll to position [99, 0]
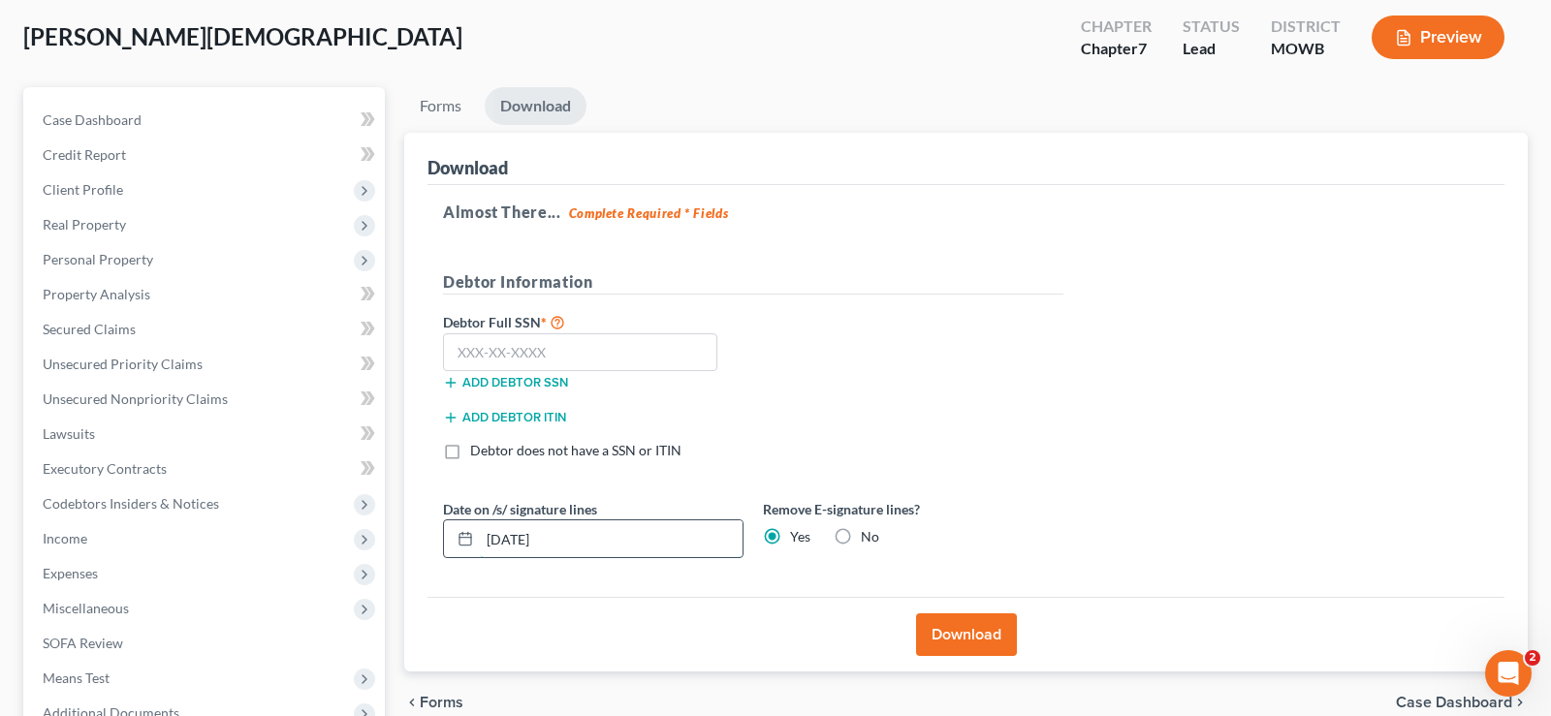
click at [582, 548] on input "08/16/2025" at bounding box center [611, 539] width 263 height 37
type input "0"
click at [973, 626] on button "Download" at bounding box center [966, 635] width 101 height 43
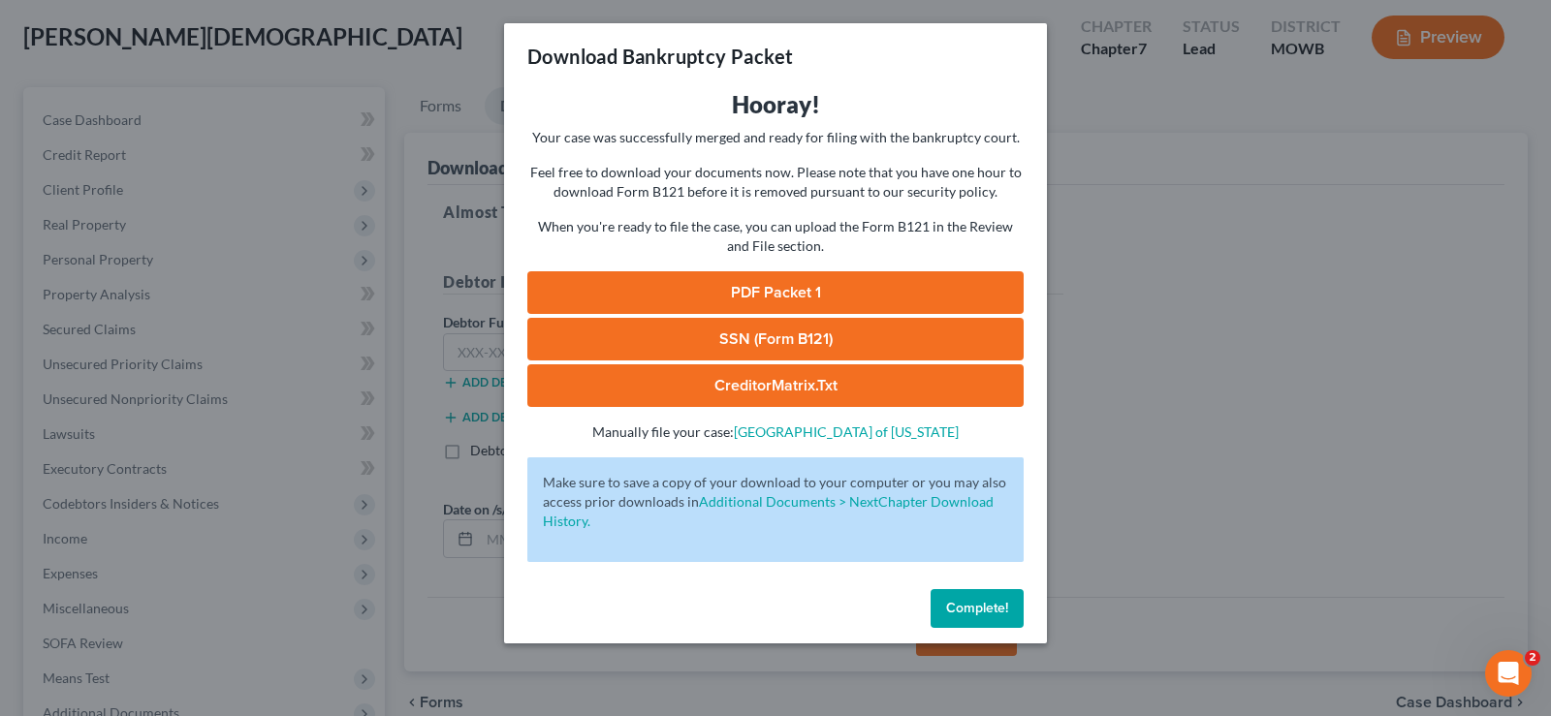
click at [1005, 617] on button "Complete!" at bounding box center [977, 608] width 93 height 39
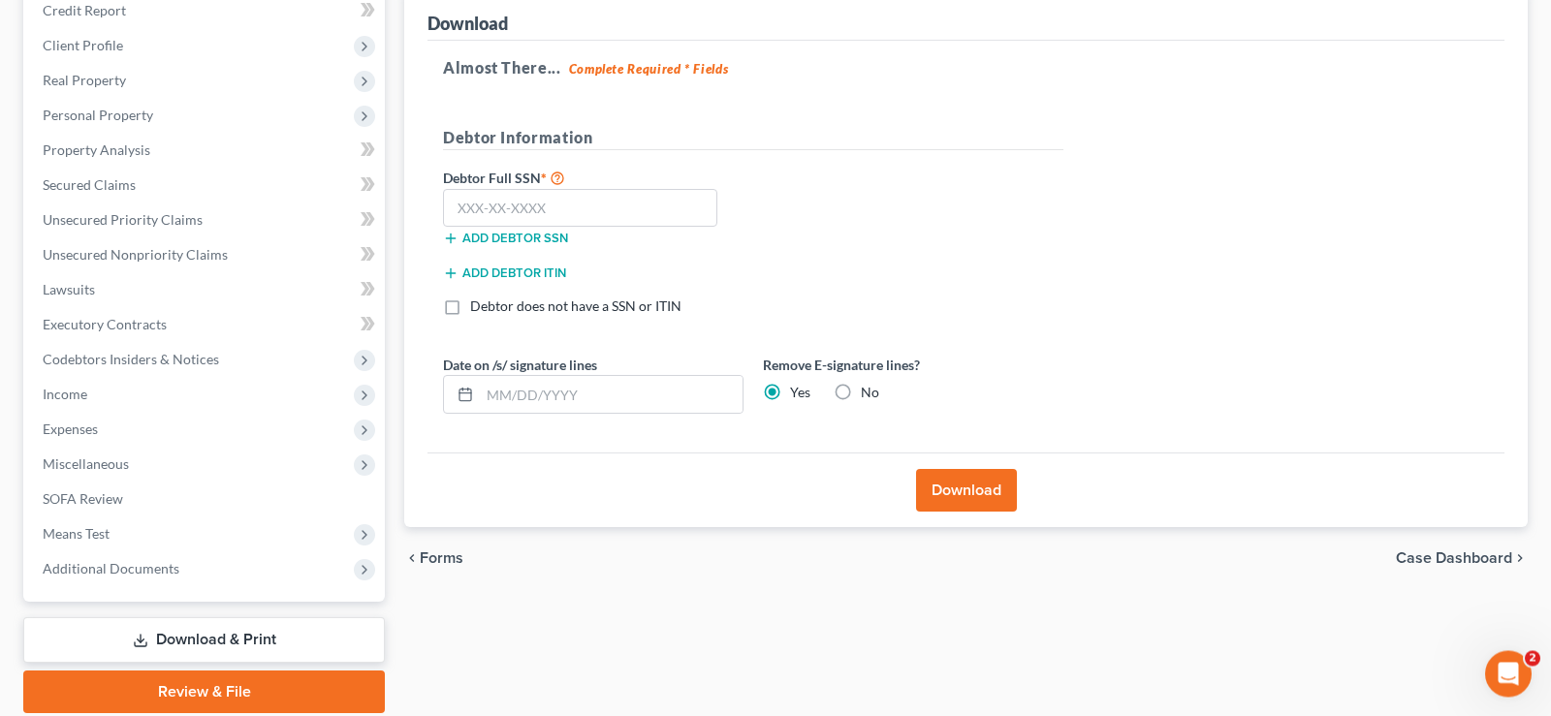
scroll to position [114, 0]
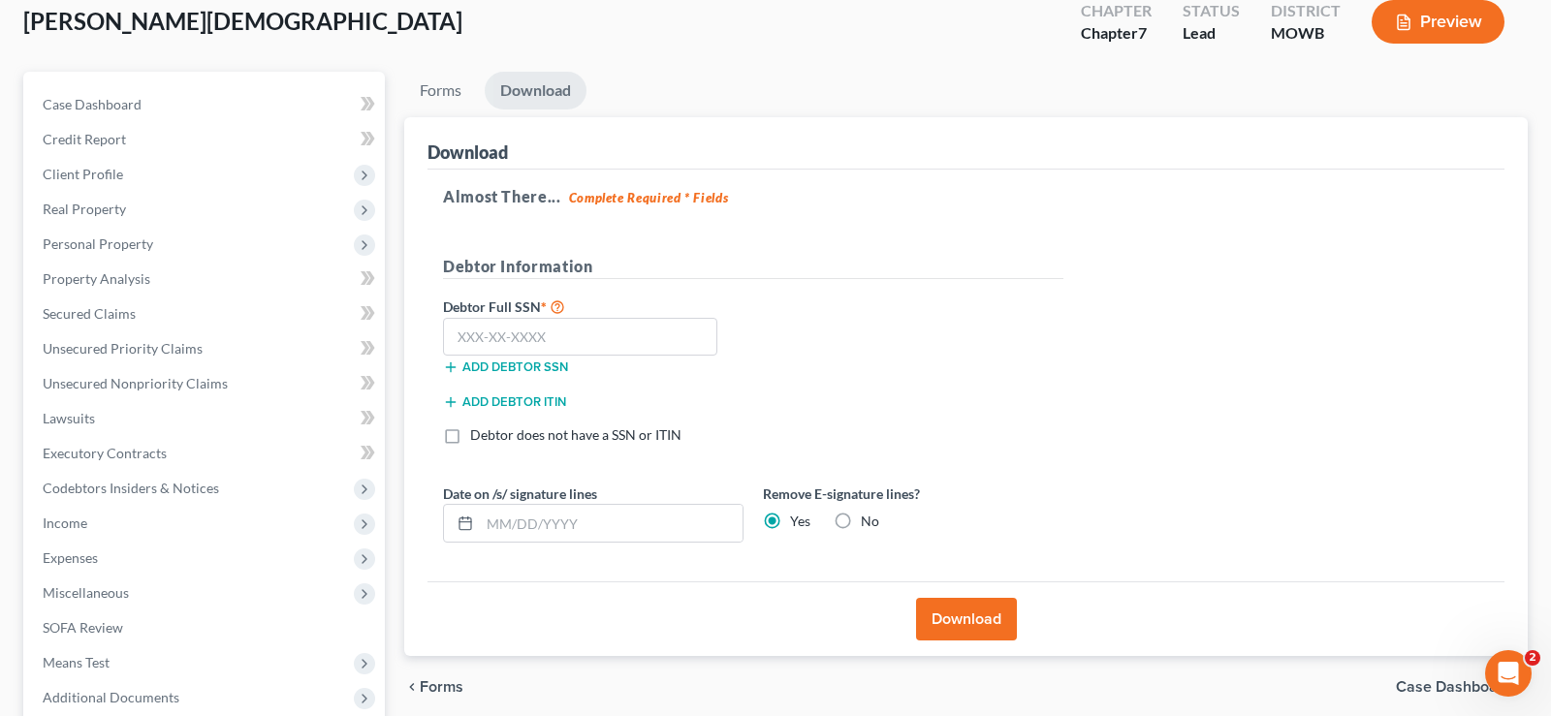
click at [961, 616] on button "Download" at bounding box center [966, 619] width 101 height 43
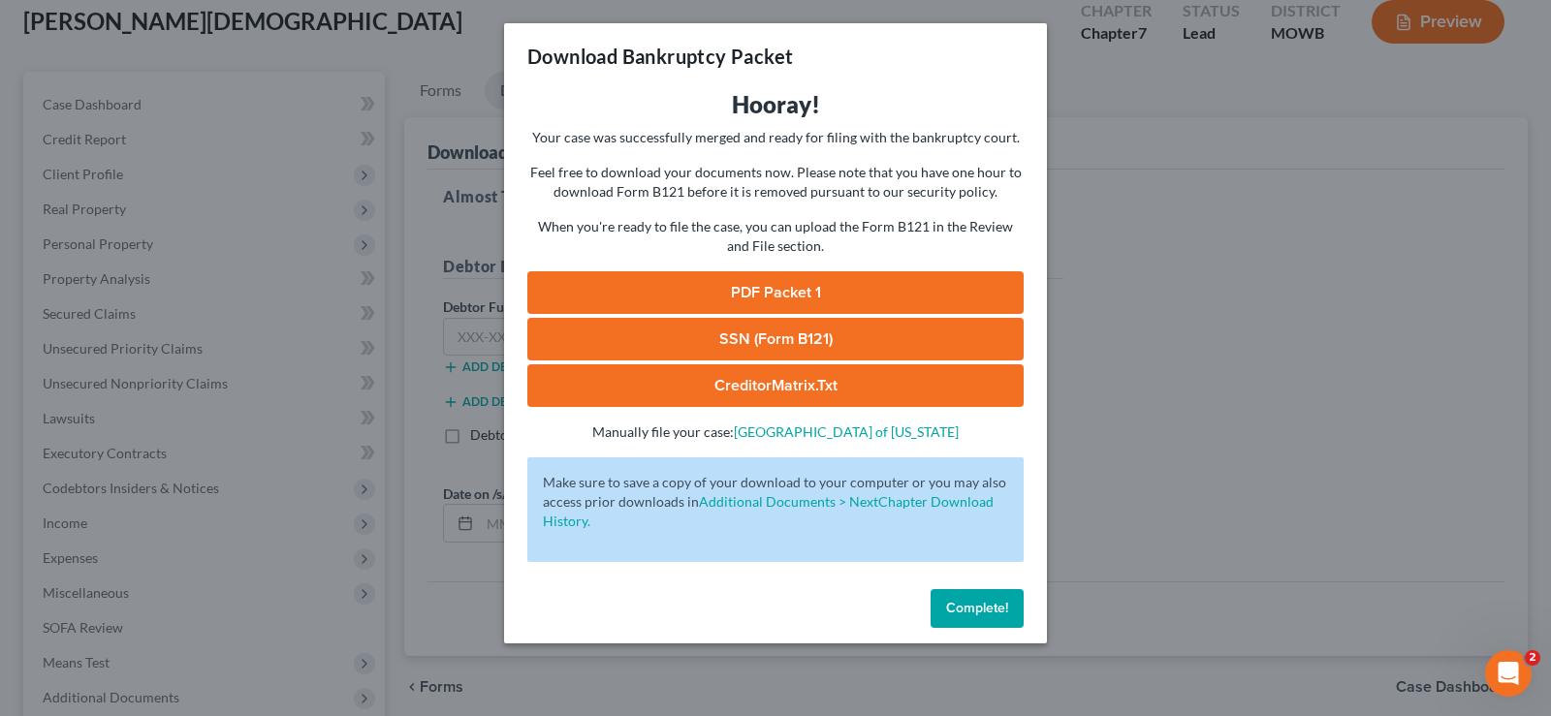
click at [788, 382] on link "CreditorMatrix.txt" at bounding box center [775, 385] width 496 height 43
click at [788, 293] on link "PDF Packet 1" at bounding box center [775, 292] width 496 height 43
